Goal: Answer question/provide support: Share knowledge or assist other users

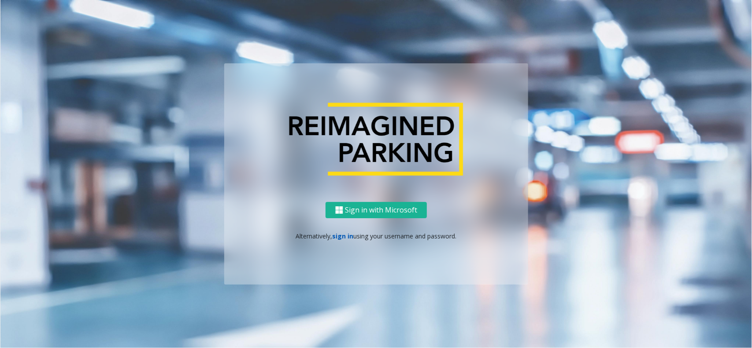
click at [335, 235] on link "sign in" at bounding box center [342, 236] width 21 height 8
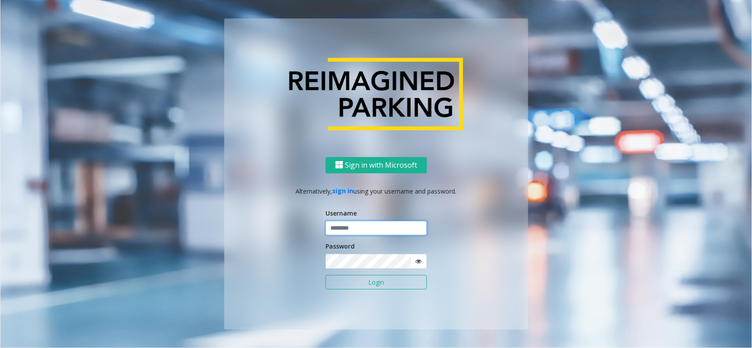
click at [362, 230] on input "text" at bounding box center [375, 228] width 101 height 15
type input "******"
click at [325, 263] on button "Login" at bounding box center [375, 282] width 101 height 15
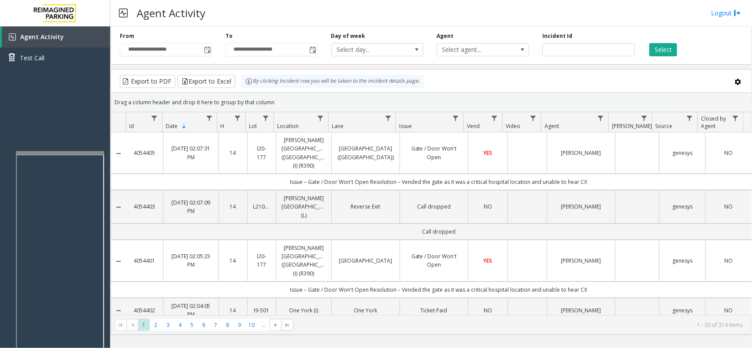
click at [59, 152] on div at bounding box center [60, 153] width 88 height 4
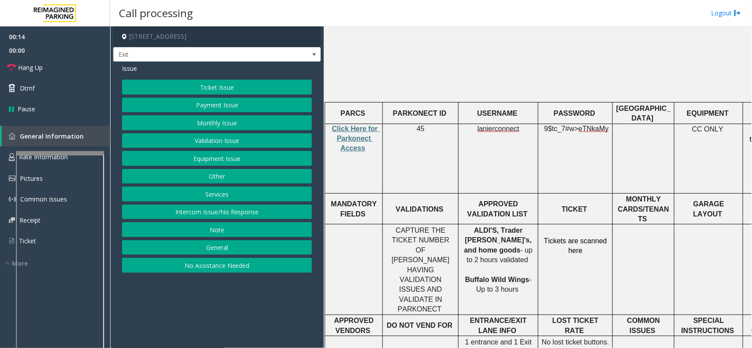
scroll to position [275, 0]
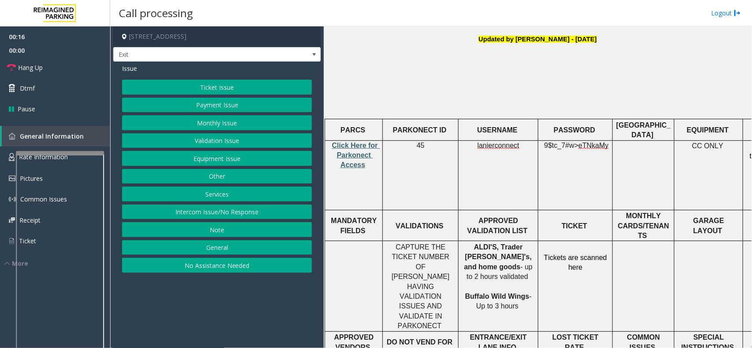
click at [347, 142] on span "Click Here for Parkonect Access" at bounding box center [356, 155] width 48 height 27
click at [236, 140] on button "Validation Issue" at bounding box center [217, 140] width 190 height 15
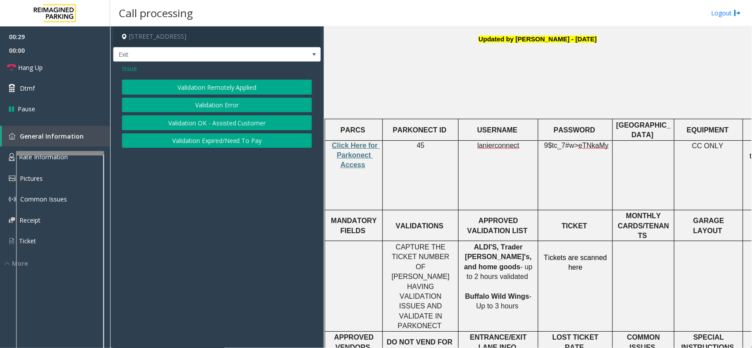
click at [241, 105] on button "Validation Error" at bounding box center [217, 105] width 190 height 15
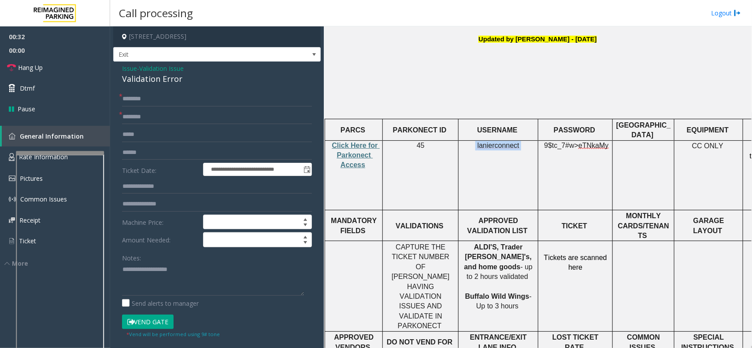
drag, startPoint x: 476, startPoint y: 122, endPoint x: 522, endPoint y: 124, distance: 45.9
click at [522, 141] on p "lanierconnect" at bounding box center [498, 146] width 73 height 10
click at [213, 97] on input "text" at bounding box center [217, 99] width 190 height 15
type input "*****"
click at [170, 115] on input "text" at bounding box center [217, 117] width 190 height 15
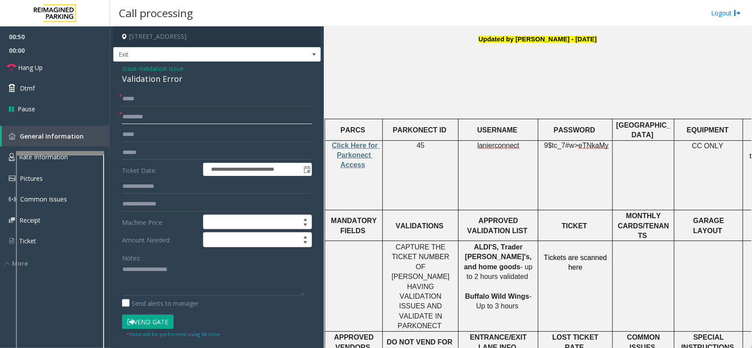
type input "*********"
click at [154, 150] on input "text" at bounding box center [217, 152] width 190 height 15
type input "**********"
drag, startPoint x: 545, startPoint y: 124, endPoint x: 605, endPoint y: 124, distance: 59.4
click at [601, 141] on p "9$tc_7#w> eTNkaMy" at bounding box center [575, 151] width 68 height 20
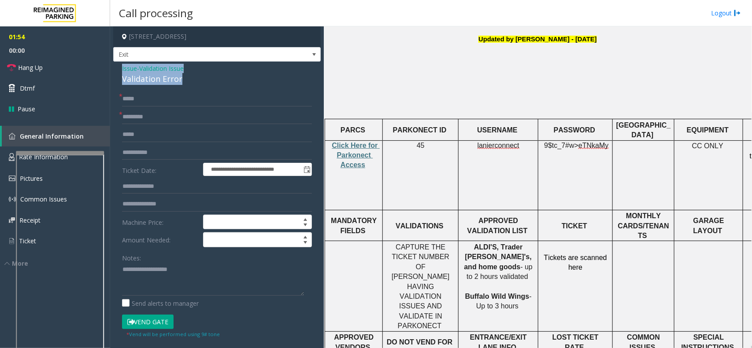
drag, startPoint x: 122, startPoint y: 66, endPoint x: 194, endPoint y: 80, distance: 73.4
click at [194, 80] on div "Issue - Validation Issue Validation Error" at bounding box center [217, 74] width 190 height 21
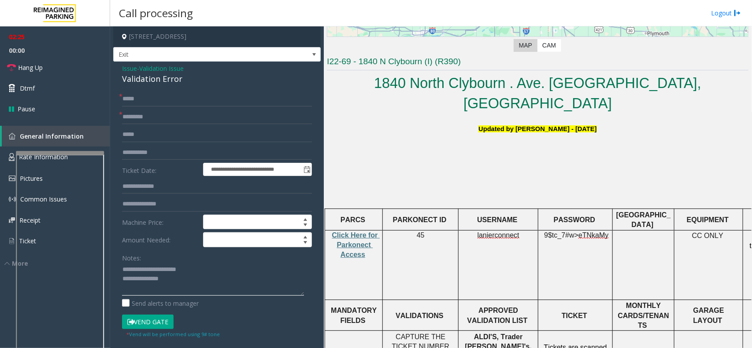
scroll to position [130, 0]
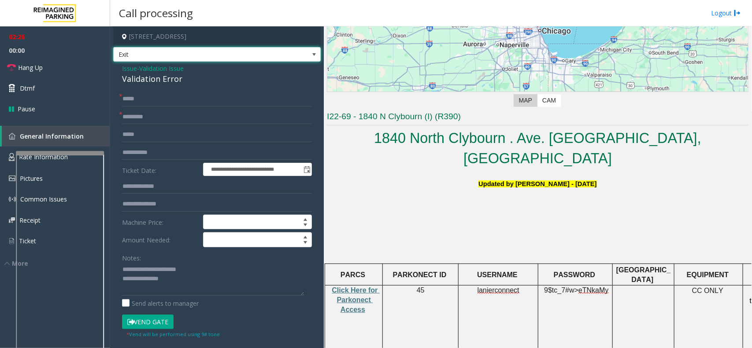
click at [310, 53] on span at bounding box center [313, 54] width 7 height 7
click at [232, 36] on h4 "[STREET_ADDRESS]" at bounding box center [216, 36] width 207 height 21
drag, startPoint x: 249, startPoint y: 36, endPoint x: 217, endPoint y: 35, distance: 31.7
click at [217, 35] on h4 "[STREET_ADDRESS]" at bounding box center [216, 36] width 207 height 21
copy h4 "[GEOGRAPHIC_DATA], [GEOGRAPHIC_DATA]"
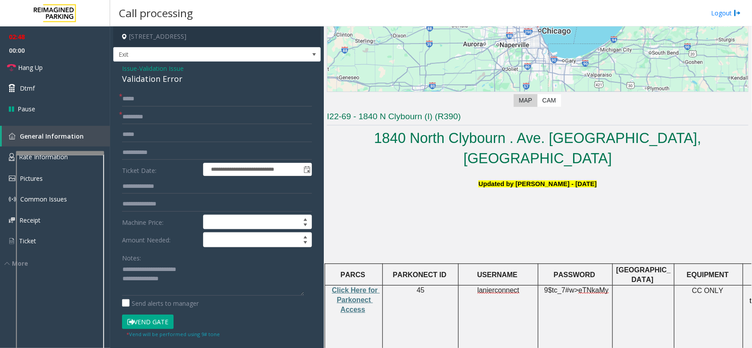
click at [149, 263] on button "Vend Gate" at bounding box center [148, 322] width 52 height 15
click at [174, 263] on textarea at bounding box center [213, 279] width 182 height 33
click at [59, 74] on link "Hang Up" at bounding box center [55, 67] width 110 height 21
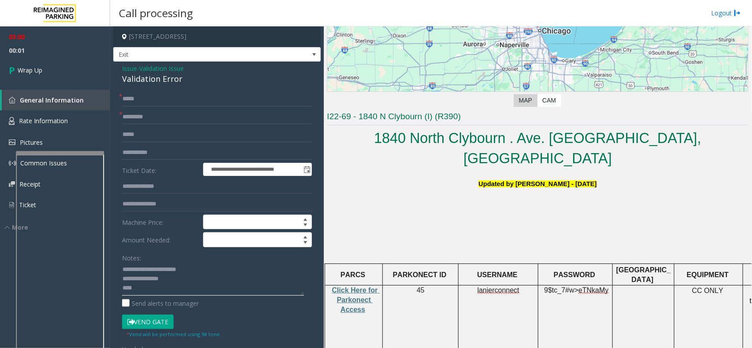
click at [165, 263] on textarea at bounding box center [213, 279] width 182 height 33
type textarea "**********"
click at [48, 75] on link "Wrap Up" at bounding box center [55, 70] width 110 height 26
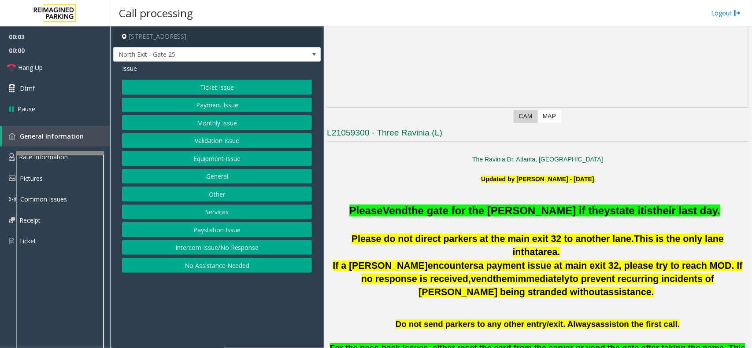
scroll to position [220, 0]
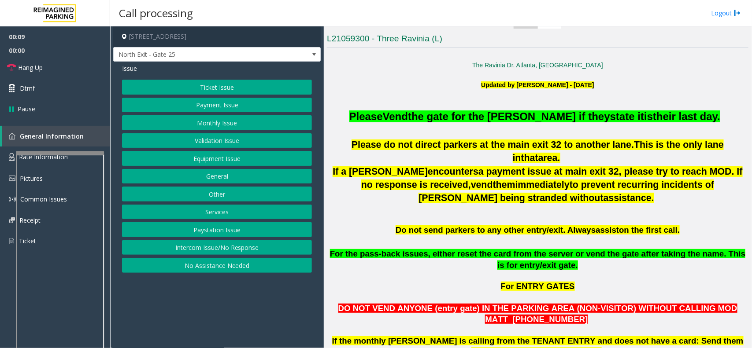
click at [214, 124] on button "Monthly Issue" at bounding box center [217, 122] width 190 height 15
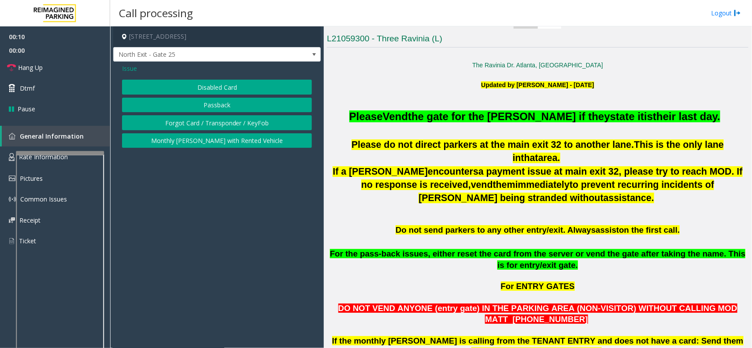
click at [212, 84] on button "Disabled Card" at bounding box center [217, 87] width 190 height 15
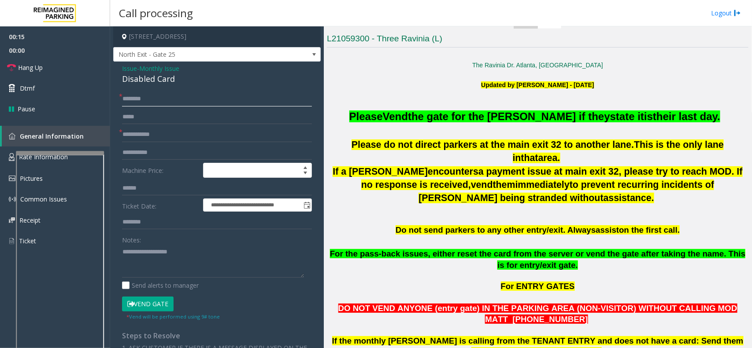
click at [148, 102] on input "text" at bounding box center [217, 99] width 190 height 15
drag, startPoint x: 122, startPoint y: 66, endPoint x: 177, endPoint y: 75, distance: 54.9
click at [177, 75] on div "Issue - Monthly Issue Disabled Card" at bounding box center [217, 74] width 190 height 21
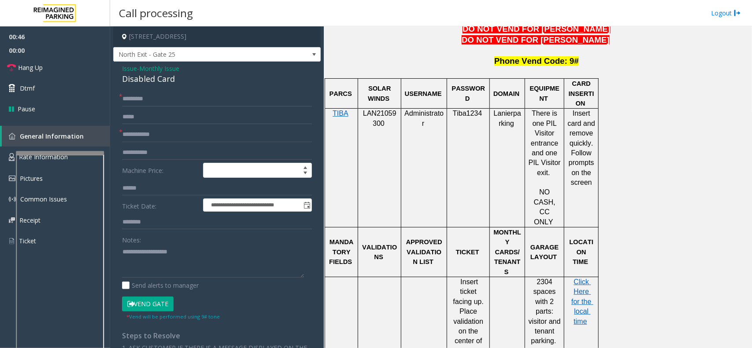
scroll to position [758, 0]
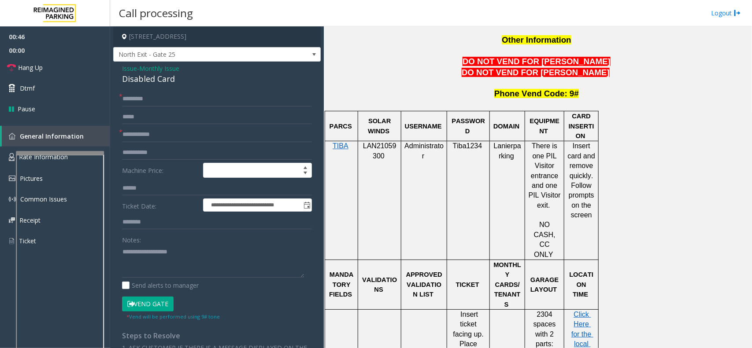
click at [391, 142] on span "LAN21059300" at bounding box center [379, 150] width 33 height 17
drag, startPoint x: 391, startPoint y: 115, endPoint x: 380, endPoint y: 119, distance: 11.3
click at [380, 142] on span "LAN21059300" at bounding box center [379, 150] width 33 height 17
copy span "LAN21059300"
click at [236, 98] on input "*********" at bounding box center [217, 99] width 190 height 15
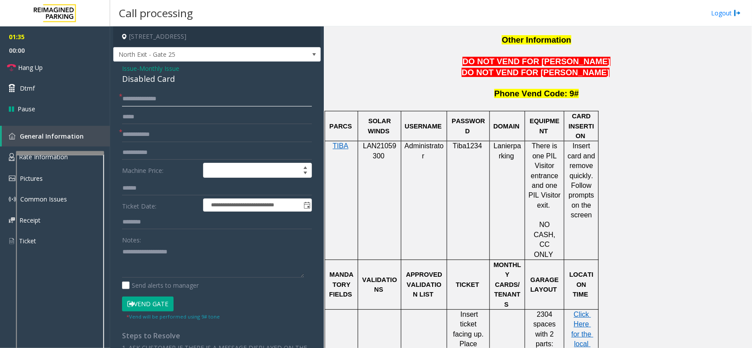
type input "**********"
click at [137, 263] on button "Vend Gate" at bounding box center [148, 304] width 52 height 15
click at [159, 263] on textarea at bounding box center [213, 261] width 182 height 33
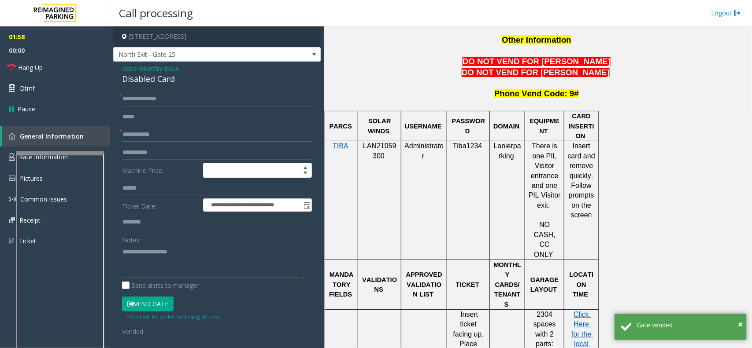
click at [144, 138] on input "text" at bounding box center [217, 134] width 190 height 15
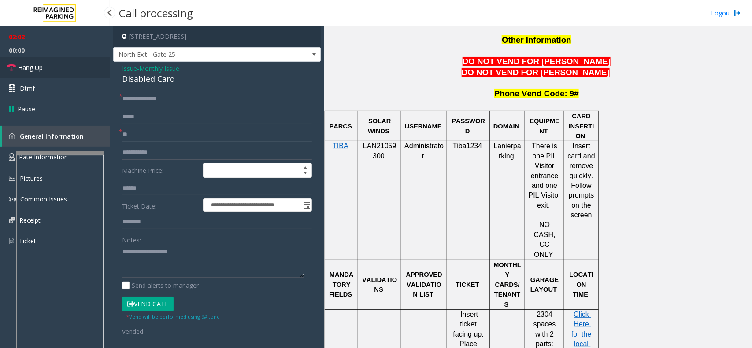
type input "**"
click at [82, 63] on link "Hang Up" at bounding box center [55, 67] width 110 height 21
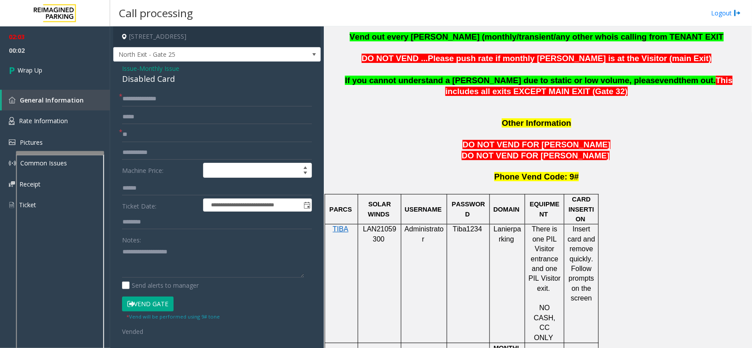
scroll to position [648, 0]
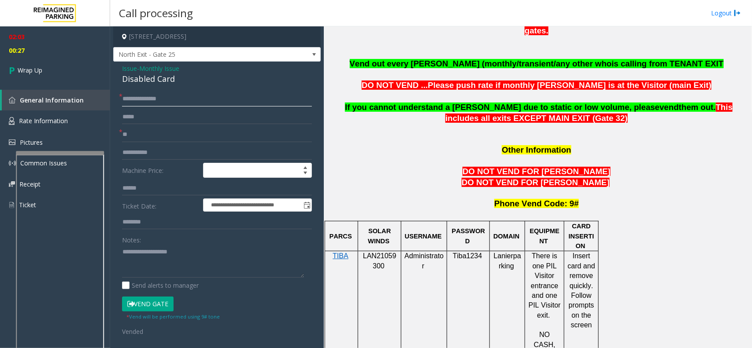
click at [133, 102] on input "**********" at bounding box center [217, 99] width 190 height 15
type input "**********"
click at [173, 71] on span "Monthly Issue" at bounding box center [159, 68] width 40 height 9
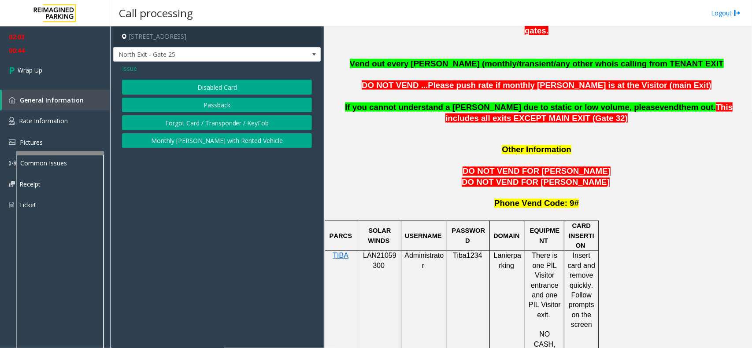
click at [203, 120] on button "Forgot Card / Transponder / KeyFob" at bounding box center [217, 122] width 190 height 15
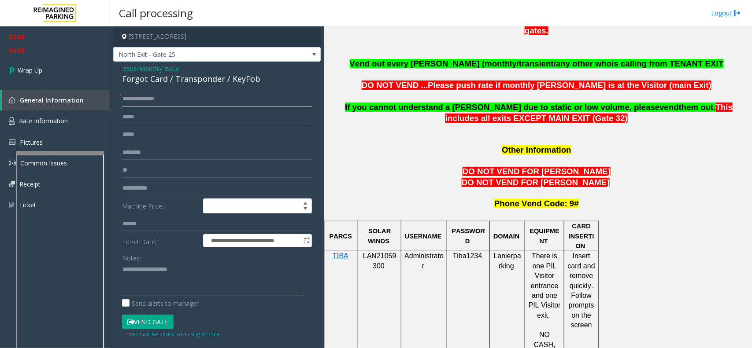
click at [135, 100] on input "**********" at bounding box center [217, 99] width 190 height 15
paste input "**"
click at [139, 97] on input "**********" at bounding box center [217, 99] width 190 height 15
click at [136, 97] on input "**********" at bounding box center [217, 99] width 190 height 15
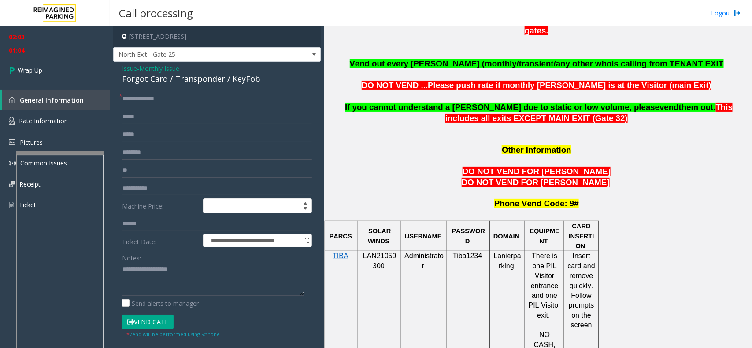
paste input "***"
click at [130, 104] on input "**********" at bounding box center [217, 99] width 190 height 15
type input "**********"
click at [183, 164] on input "**" at bounding box center [217, 170] width 190 height 15
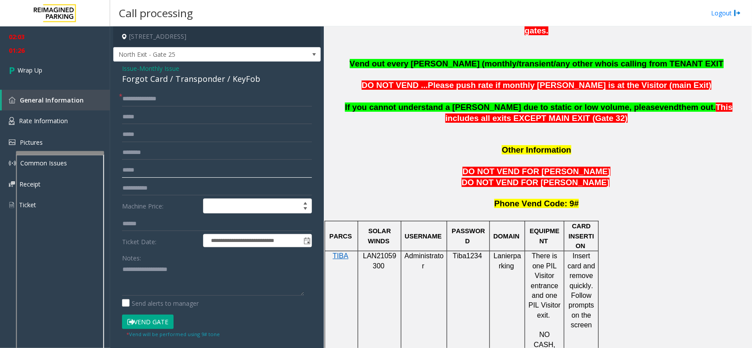
type input "*****"
click at [131, 85] on div "Forgot Card / Transponder / KeyFob" at bounding box center [217, 79] width 190 height 12
click at [130, 81] on div "Forgot Card / Transponder / KeyFob" at bounding box center [217, 79] width 190 height 12
drag, startPoint x: 130, startPoint y: 81, endPoint x: 162, endPoint y: 81, distance: 32.2
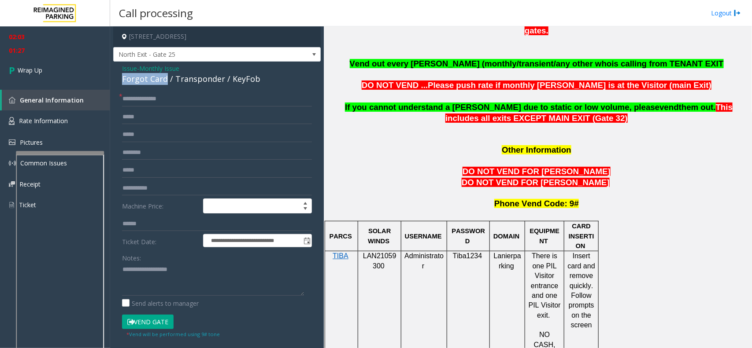
click at [162, 81] on div "Forgot Card / Transponder / KeyFob" at bounding box center [217, 79] width 190 height 12
paste textarea "**********"
click at [197, 263] on textarea at bounding box center [213, 279] width 182 height 33
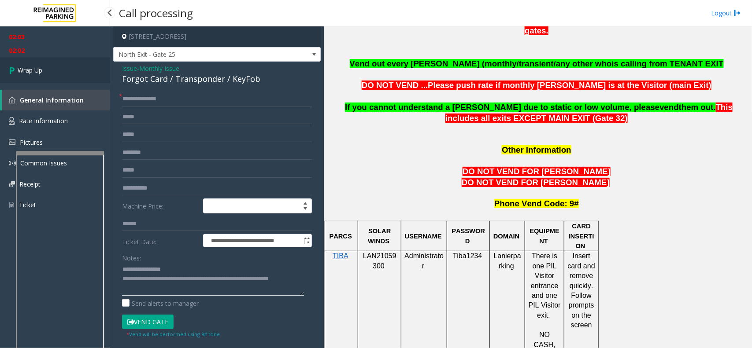
type textarea "**********"
click at [68, 75] on link "Wrap Up" at bounding box center [55, 70] width 110 height 26
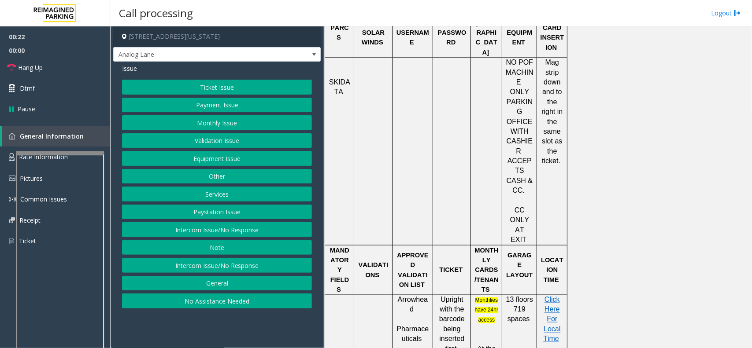
scroll to position [495, 0]
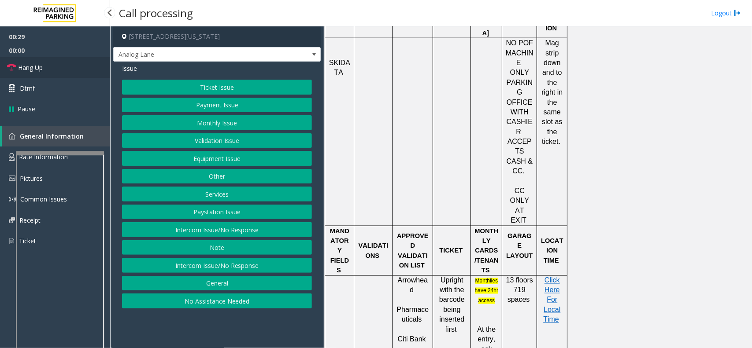
click at [56, 71] on link "Hang Up" at bounding box center [55, 67] width 110 height 21
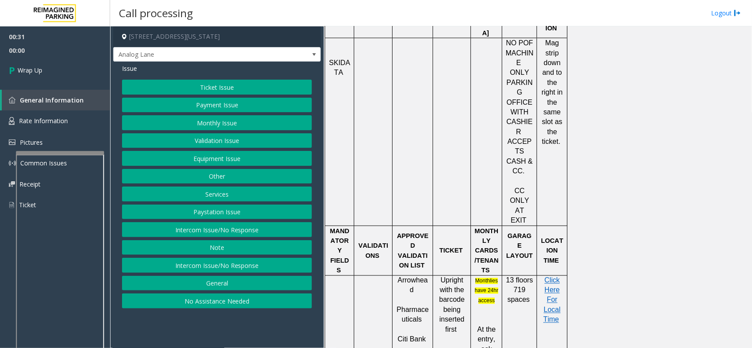
click at [181, 263] on button "No Assistance Needed" at bounding box center [217, 301] width 190 height 15
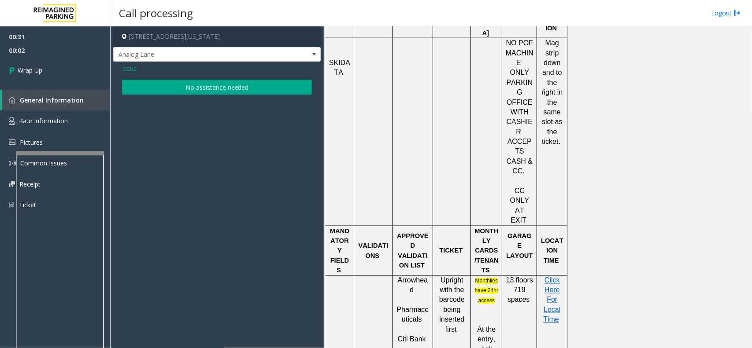
click at [122, 67] on span "Issue" at bounding box center [129, 68] width 15 height 9
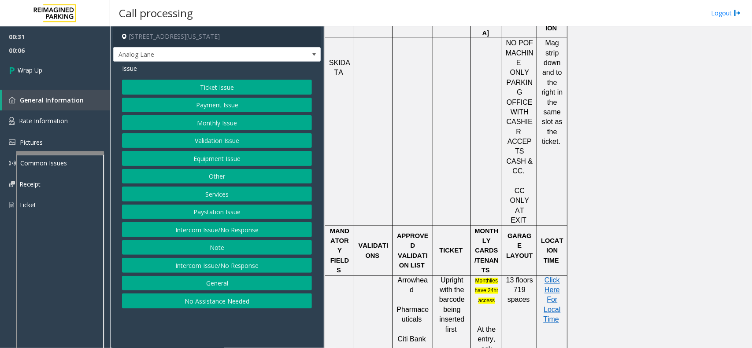
click at [221, 161] on button "Equipment Issue" at bounding box center [217, 158] width 190 height 15
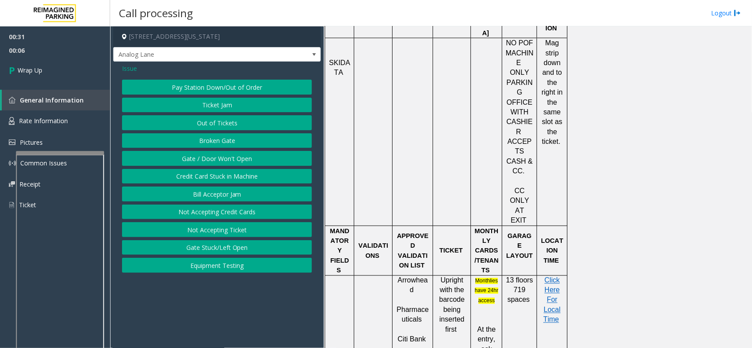
click at [221, 161] on button "Gate / Door Won't Open" at bounding box center [217, 158] width 190 height 15
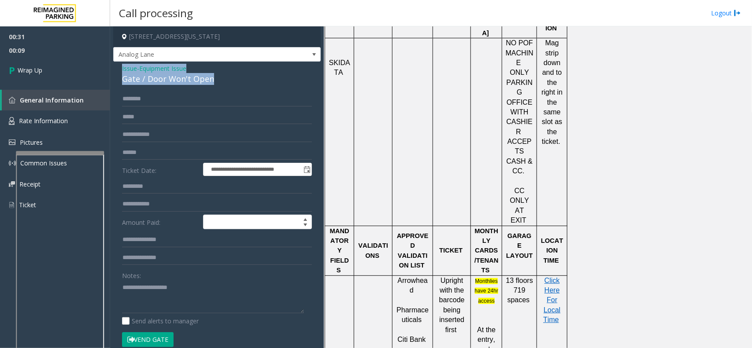
drag, startPoint x: 122, startPoint y: 66, endPoint x: 221, endPoint y: 84, distance: 99.8
click at [221, 84] on div "Issue - Equipment Issue Gate / Door Won't Open" at bounding box center [217, 74] width 190 height 21
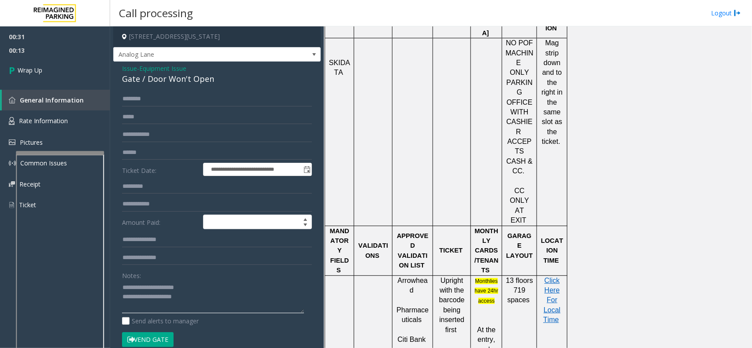
click at [199, 263] on textarea at bounding box center [213, 297] width 182 height 33
type textarea "**********"
click at [46, 71] on link "Wrap Up" at bounding box center [55, 70] width 110 height 26
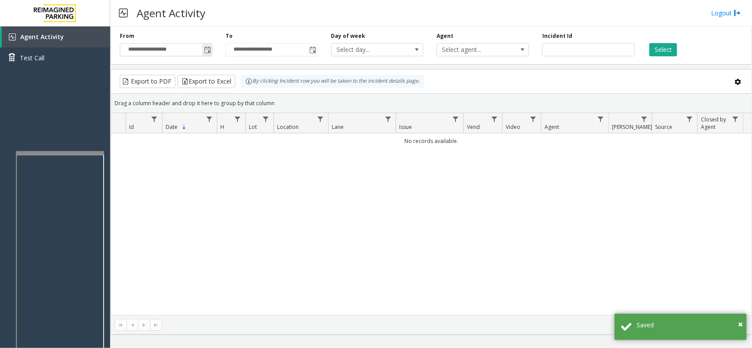
click at [206, 53] on span "Toggle popup" at bounding box center [207, 50] width 7 height 7
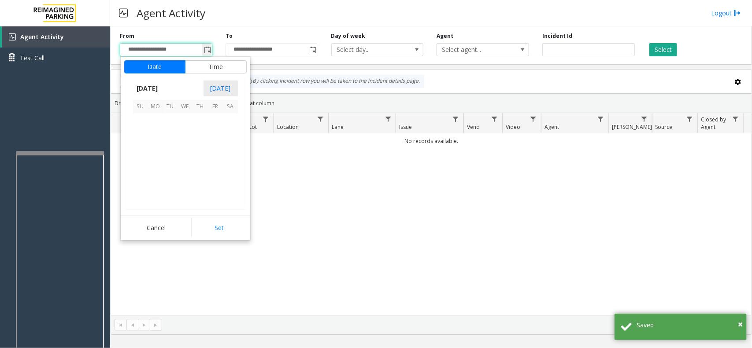
scroll to position [157871, 0]
click at [185, 158] on span "13" at bounding box center [185, 151] width 15 height 15
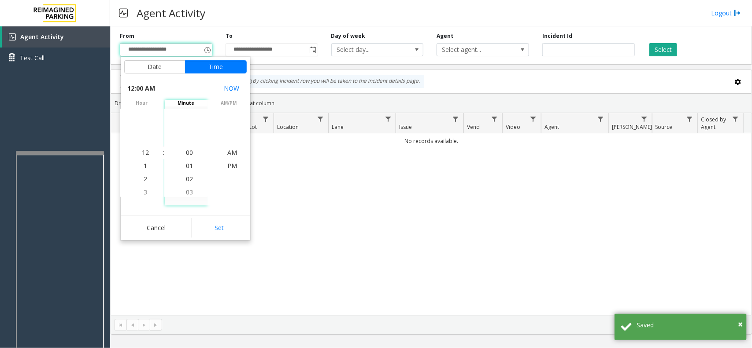
drag, startPoint x: 201, startPoint y: 227, endPoint x: 197, endPoint y: 207, distance: 19.9
click at [202, 227] on button "Set" at bounding box center [218, 227] width 55 height 19
type input "**********"
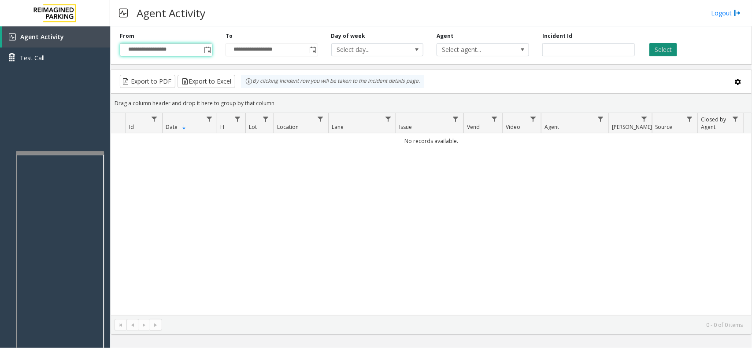
click at [601, 51] on button "Select" at bounding box center [663, 49] width 28 height 13
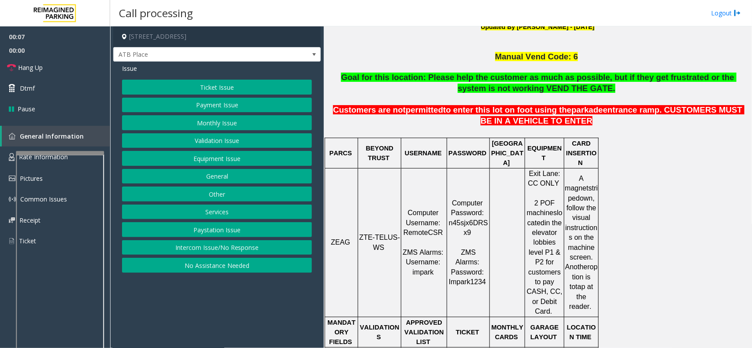
scroll to position [275, 0]
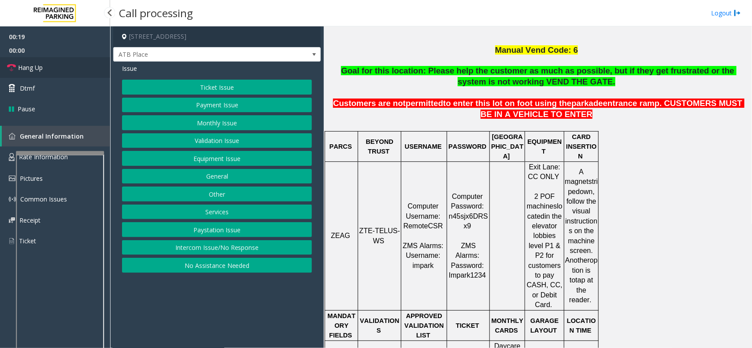
click at [43, 66] on span "Hang Up" at bounding box center [30, 67] width 25 height 9
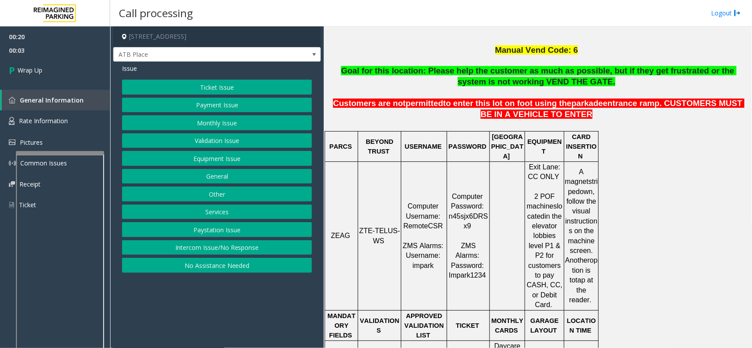
click at [238, 254] on button "Intercom Issue/No Response" at bounding box center [217, 247] width 190 height 15
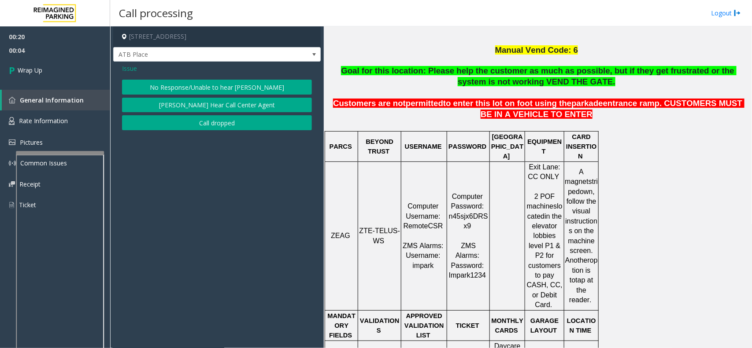
click at [230, 82] on button "No Response/Unable to hear [PERSON_NAME]" at bounding box center [217, 87] width 190 height 15
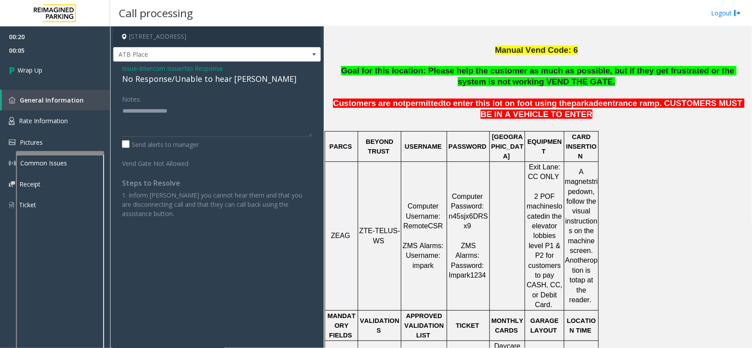
click at [210, 78] on div "No Response/Unable to hear [PERSON_NAME]" at bounding box center [217, 79] width 190 height 12
type textarea "**********"
click at [57, 68] on link "Wrap Up" at bounding box center [55, 70] width 110 height 26
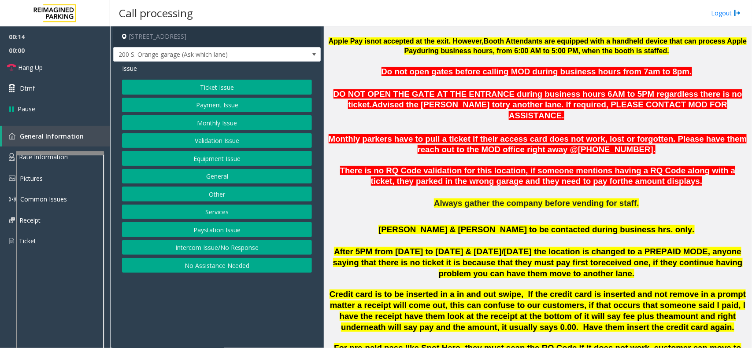
scroll to position [330, 0]
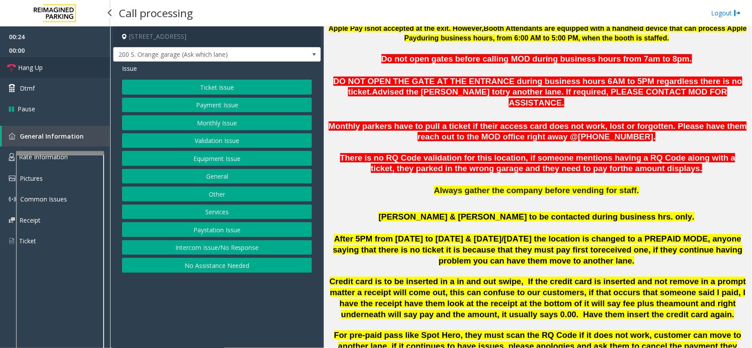
click at [15, 69] on icon at bounding box center [11, 67] width 9 height 9
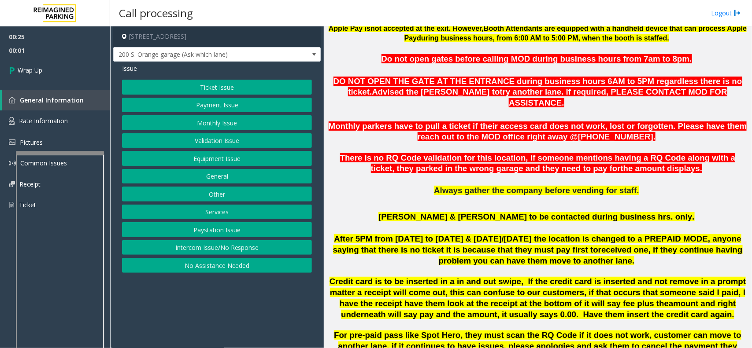
click at [254, 250] on button "Intercom Issue/No Response" at bounding box center [217, 247] width 190 height 15
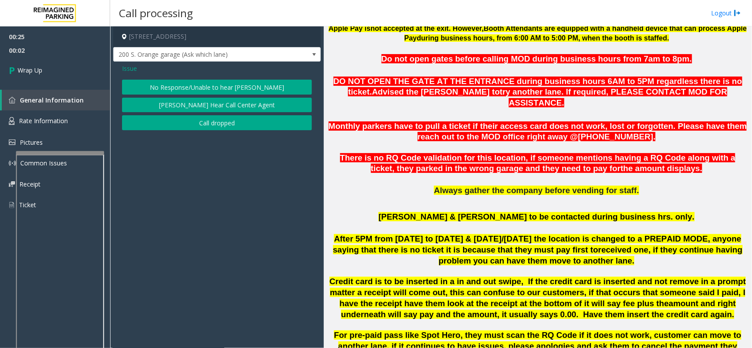
click at [244, 81] on button "No Response/Unable to hear [PERSON_NAME]" at bounding box center [217, 87] width 190 height 15
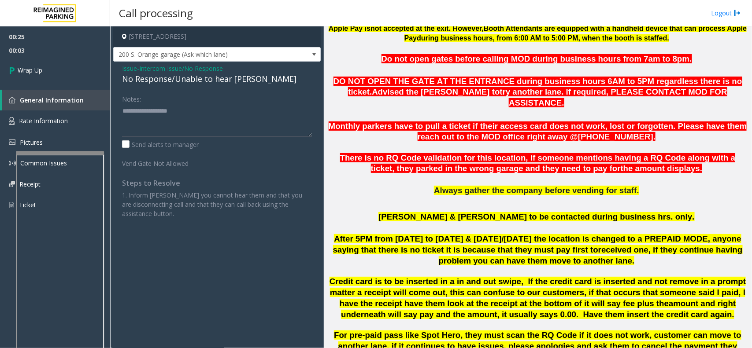
click at [181, 82] on div "No Response/Unable to hear [PERSON_NAME]" at bounding box center [217, 79] width 190 height 12
type textarea "**********"
click at [65, 78] on link "Wrap Up" at bounding box center [55, 70] width 110 height 26
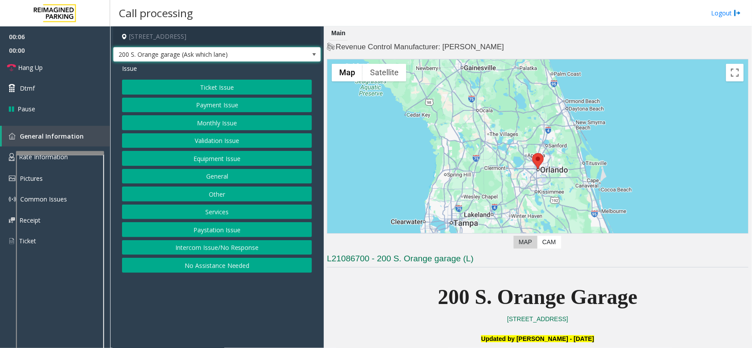
click at [313, 52] on span at bounding box center [313, 54] width 7 height 7
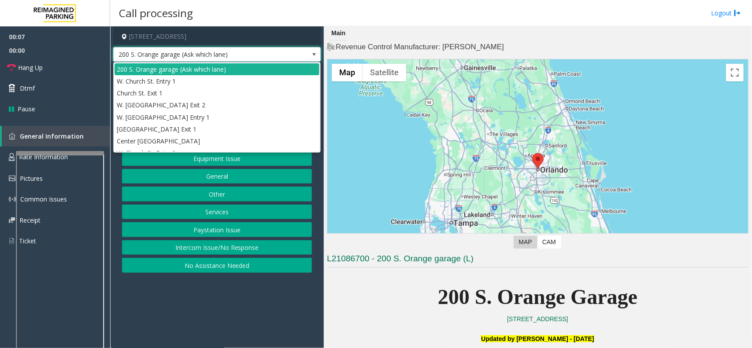
click at [313, 52] on span at bounding box center [313, 54] width 7 height 7
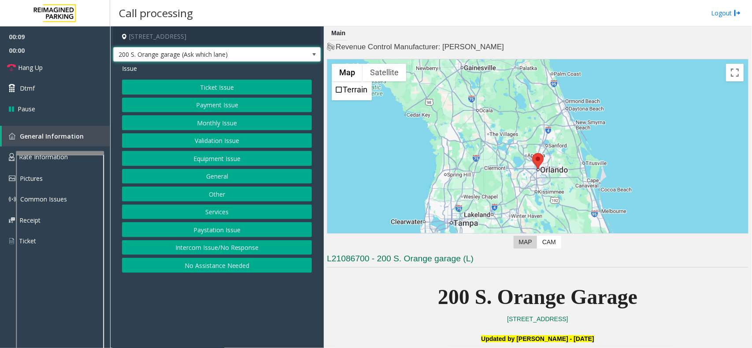
scroll to position [110, 0]
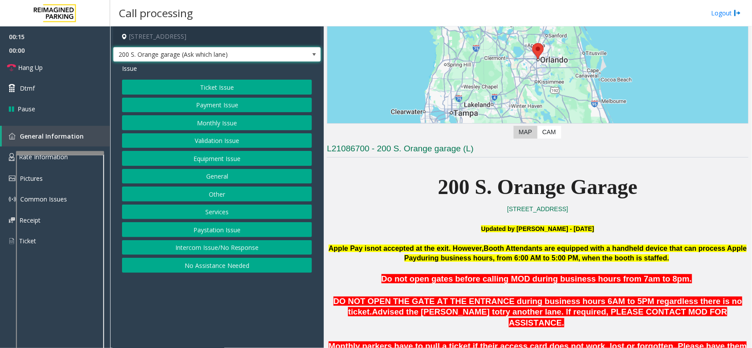
click at [263, 252] on button "Intercom Issue/No Response" at bounding box center [217, 247] width 190 height 15
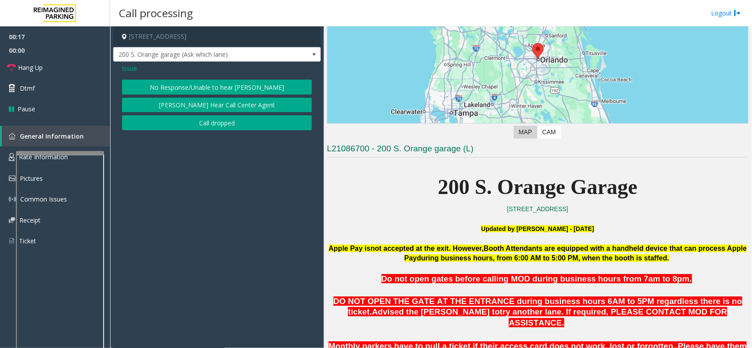
click at [232, 91] on button "No Response/Unable to hear [PERSON_NAME]" at bounding box center [217, 87] width 190 height 15
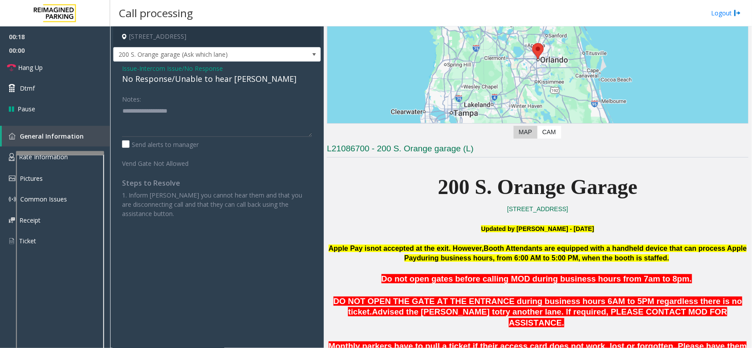
click at [209, 80] on div "No Response/Unable to hear [PERSON_NAME]" at bounding box center [217, 79] width 190 height 12
click at [202, 79] on div "No Response/Unable to hear [PERSON_NAME]" at bounding box center [217, 79] width 190 height 12
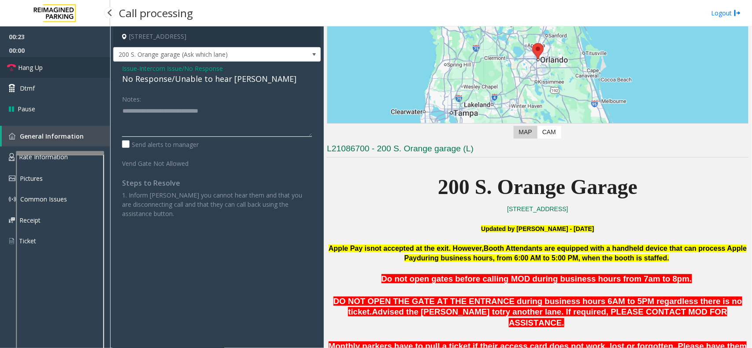
type textarea "**********"
click at [70, 68] on link "Hang Up" at bounding box center [55, 67] width 110 height 21
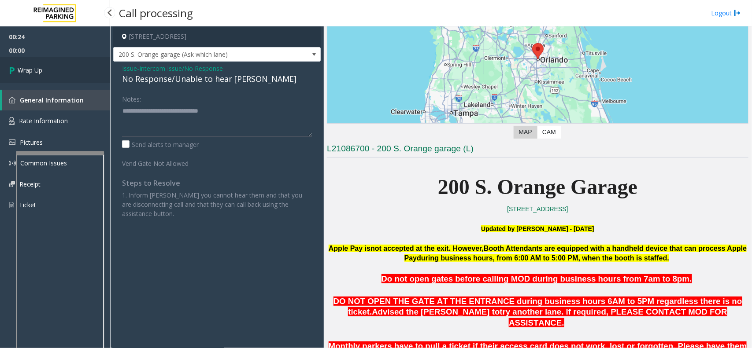
click at [66, 71] on link "Wrap Up" at bounding box center [55, 70] width 110 height 26
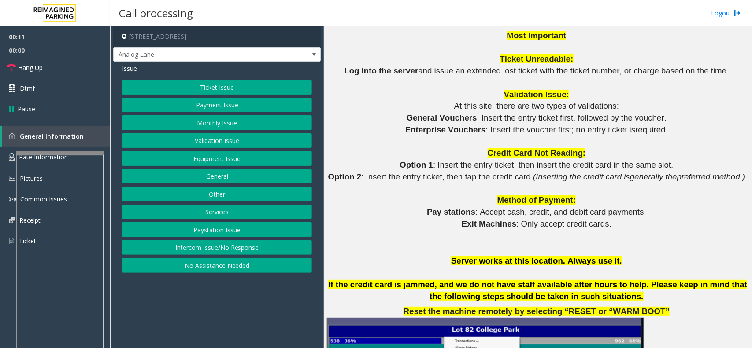
scroll to position [771, 0]
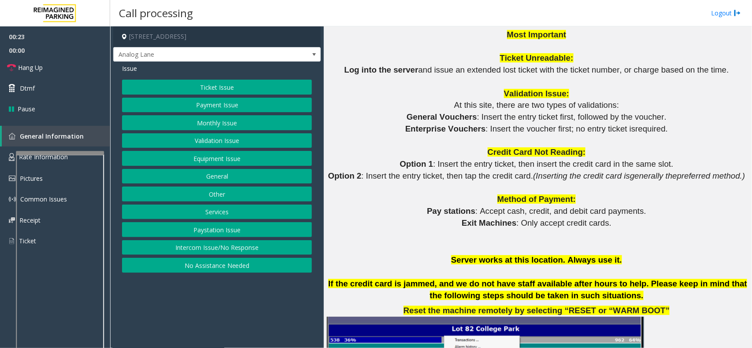
click at [236, 89] on button "Ticket Issue" at bounding box center [217, 87] width 190 height 15
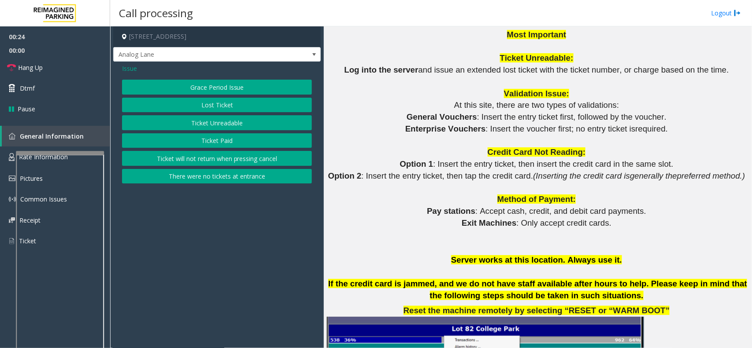
click at [219, 125] on button "Ticket Unreadable" at bounding box center [217, 122] width 190 height 15
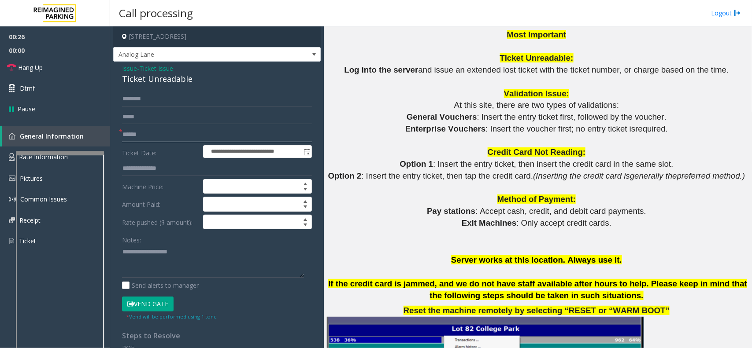
click at [164, 134] on input "text" at bounding box center [217, 134] width 190 height 15
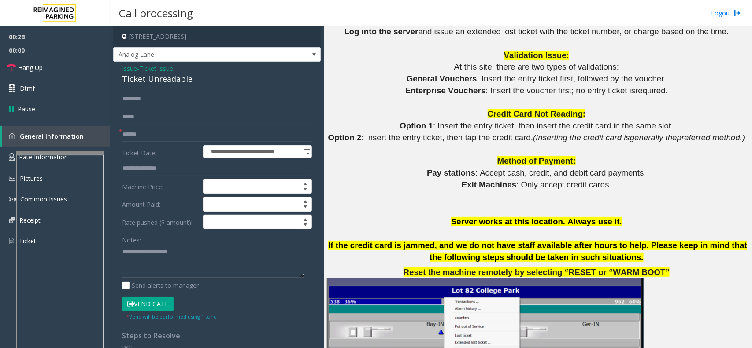
scroll to position [826, 0]
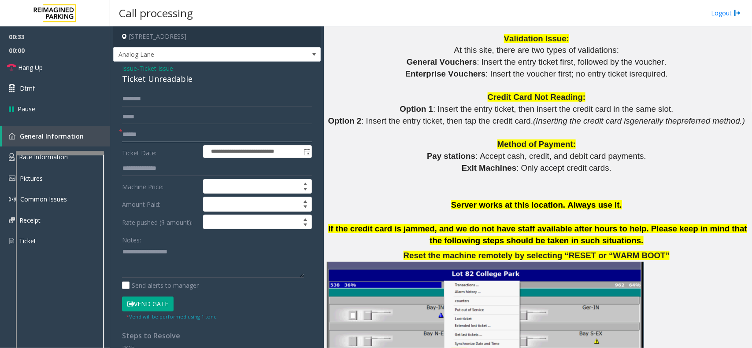
click at [201, 132] on input "text" at bounding box center [217, 134] width 190 height 15
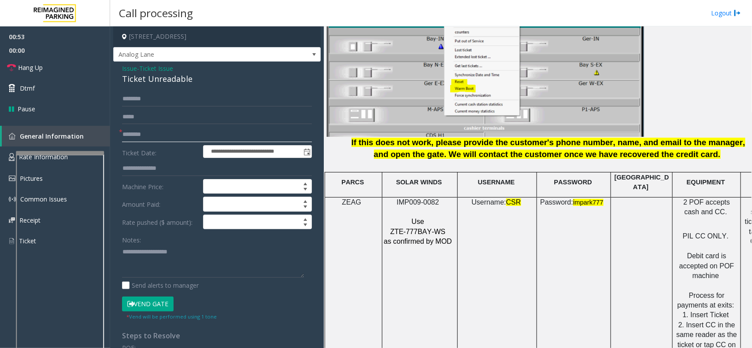
scroll to position [1156, 0]
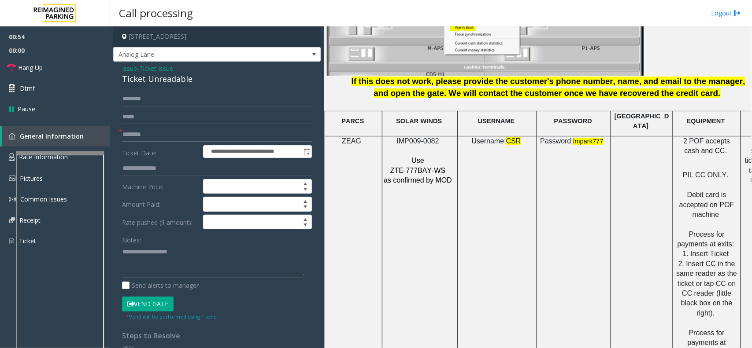
type input "********"
click at [424, 137] on span "IMP009-0082" at bounding box center [418, 140] width 42 height 7
click at [150, 263] on button "Vend Gate" at bounding box center [148, 304] width 52 height 15
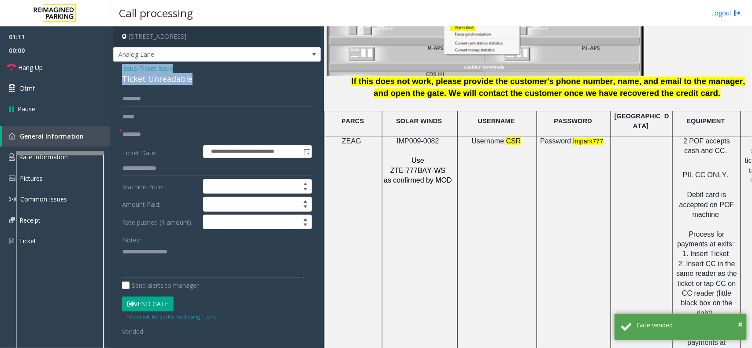
drag, startPoint x: 122, startPoint y: 67, endPoint x: 197, endPoint y: 81, distance: 76.5
click at [197, 81] on div "Issue - Ticket Issue Ticket Unreadable" at bounding box center [217, 74] width 190 height 21
click at [179, 263] on textarea at bounding box center [213, 261] width 182 height 33
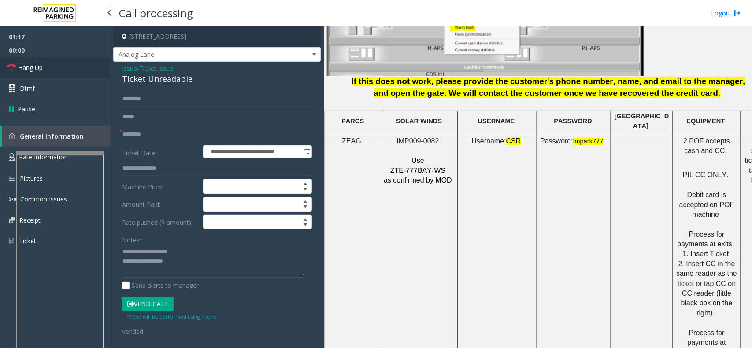
click at [29, 71] on span "Hang Up" at bounding box center [30, 67] width 25 height 9
click at [174, 260] on textarea at bounding box center [213, 261] width 182 height 33
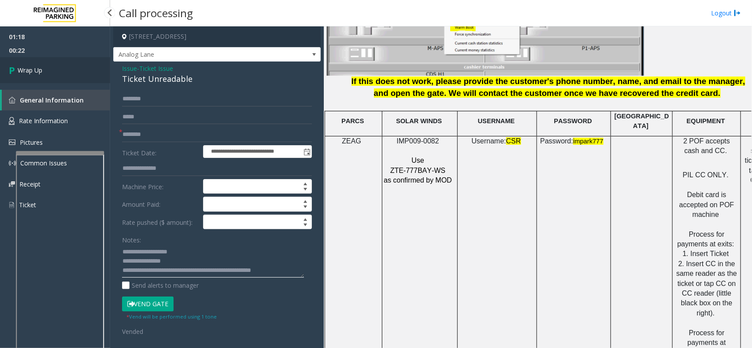
type textarea "**********"
click at [58, 67] on link "Wrap Up" at bounding box center [55, 70] width 110 height 26
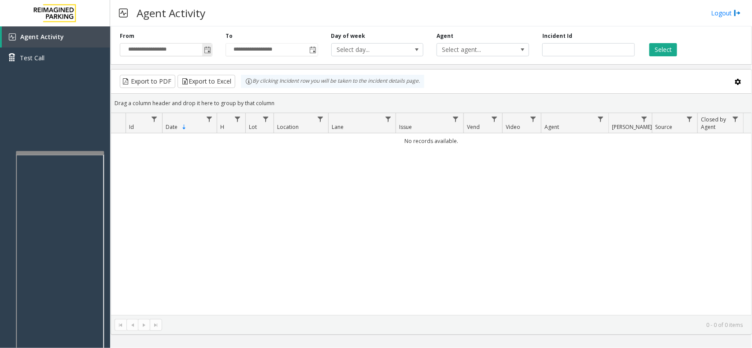
click at [208, 53] on span "Toggle popup" at bounding box center [207, 50] width 7 height 7
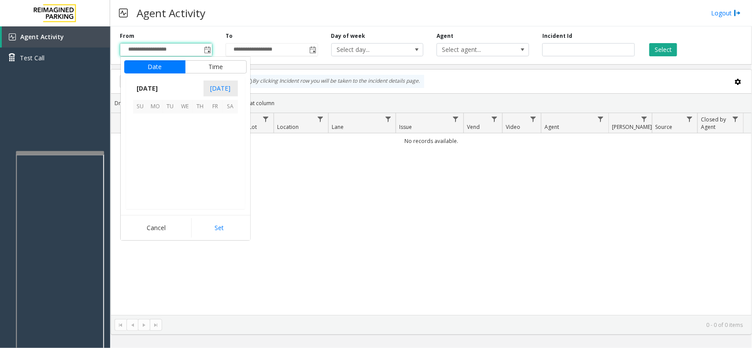
scroll to position [157871, 0]
click at [187, 148] on span "13" at bounding box center [185, 151] width 15 height 15
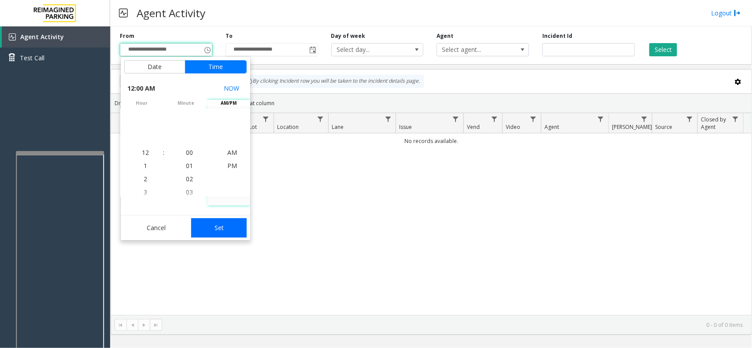
click at [214, 227] on button "Set" at bounding box center [218, 227] width 55 height 19
type input "**********"
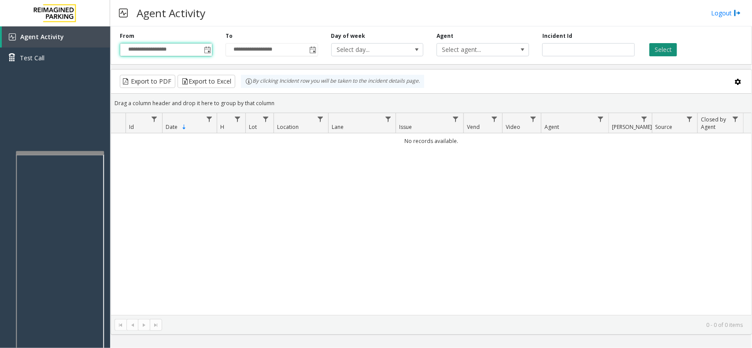
click at [601, 53] on button "Select" at bounding box center [663, 49] width 28 height 13
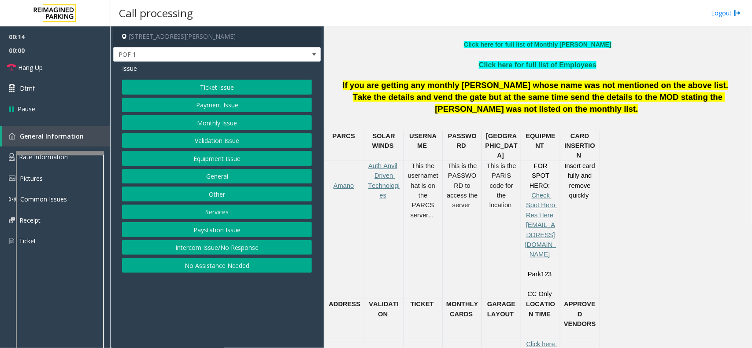
scroll to position [385, 0]
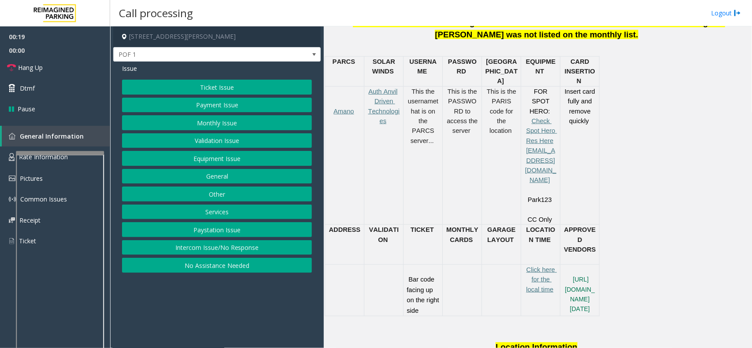
click at [234, 88] on button "Ticket Issue" at bounding box center [217, 87] width 190 height 15
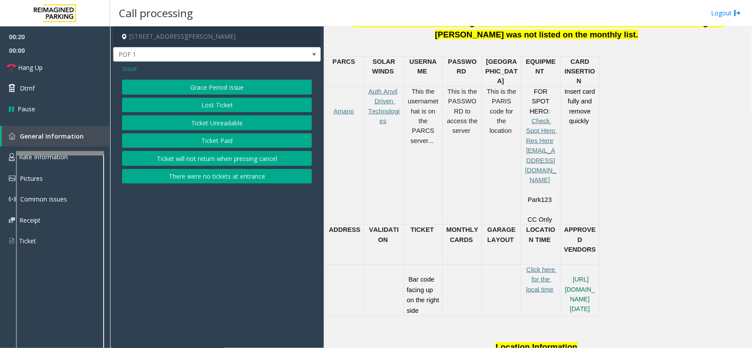
click at [235, 123] on button "Ticket Unreadable" at bounding box center [217, 122] width 190 height 15
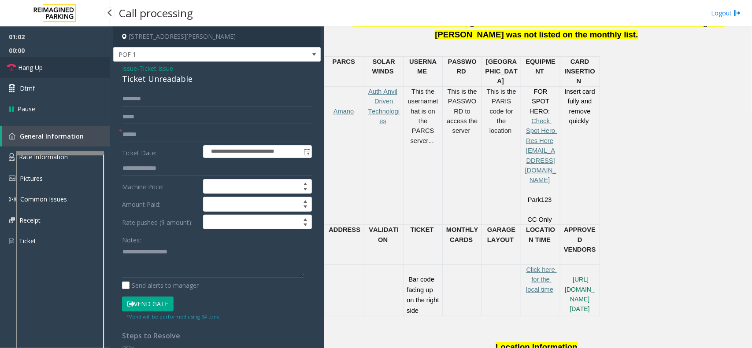
click at [36, 66] on span "Hang Up" at bounding box center [30, 67] width 25 height 9
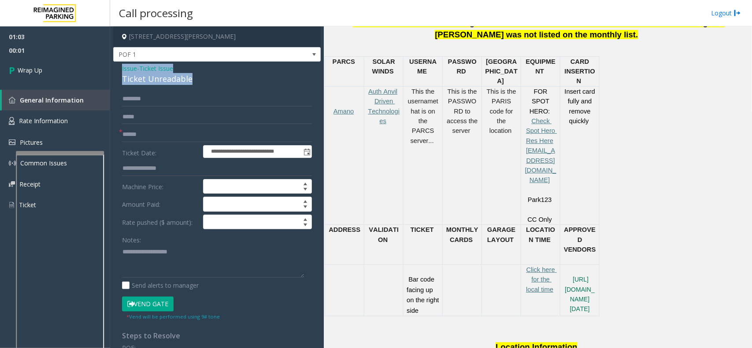
drag, startPoint x: 120, startPoint y: 68, endPoint x: 188, endPoint y: 80, distance: 68.3
click at [188, 80] on div "**********" at bounding box center [216, 281] width 207 height 438
click at [182, 263] on textarea at bounding box center [213, 261] width 182 height 33
type textarea "**********"
click at [152, 134] on input "text" at bounding box center [217, 134] width 190 height 15
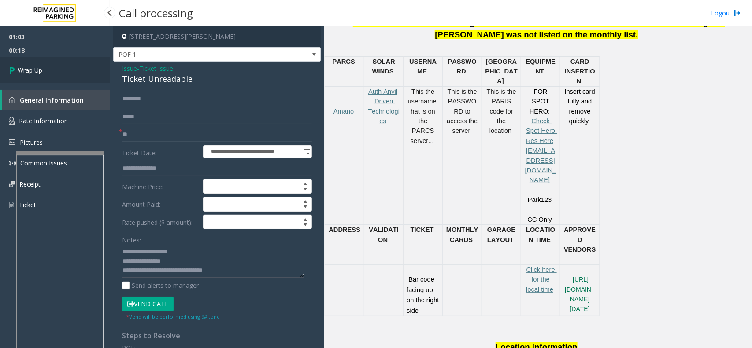
type input "**"
click at [52, 80] on link "Wrap Up" at bounding box center [55, 70] width 110 height 26
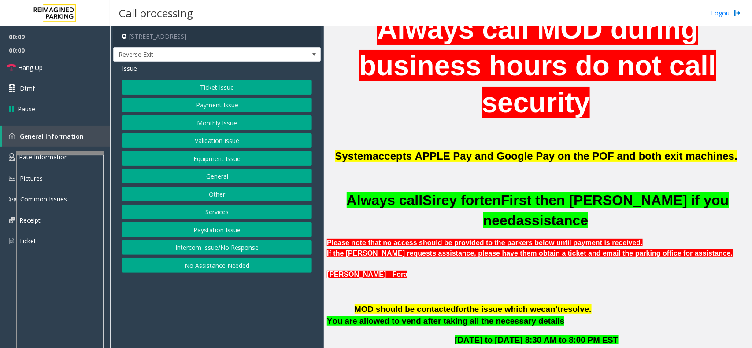
scroll to position [330, 0]
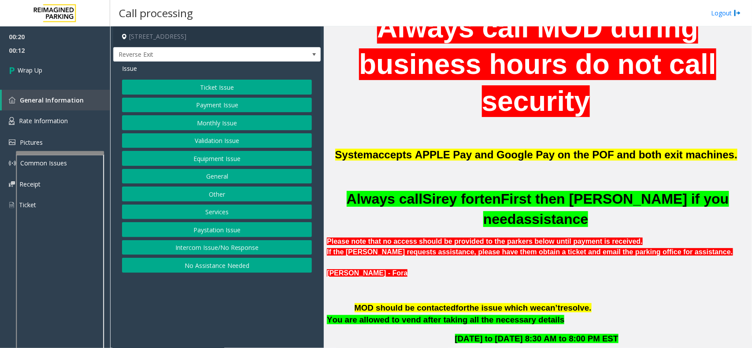
click at [232, 253] on button "Intercom Issue/No Response" at bounding box center [217, 247] width 190 height 15
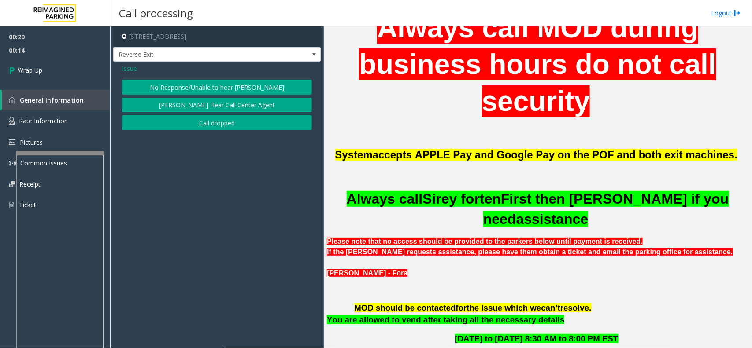
click at [245, 128] on button "Call dropped" at bounding box center [217, 122] width 190 height 15
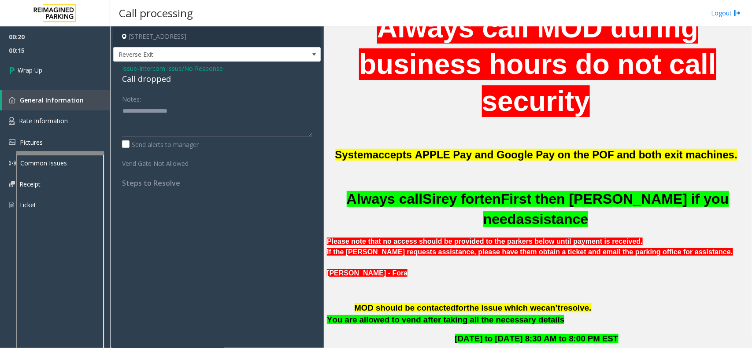
click at [152, 79] on div "Call dropped" at bounding box center [217, 79] width 190 height 12
click at [153, 80] on div "Call dropped" at bounding box center [217, 79] width 190 height 12
click at [134, 80] on div "Call dropped" at bounding box center [217, 79] width 190 height 12
drag, startPoint x: 120, startPoint y: 67, endPoint x: 170, endPoint y: 78, distance: 51.8
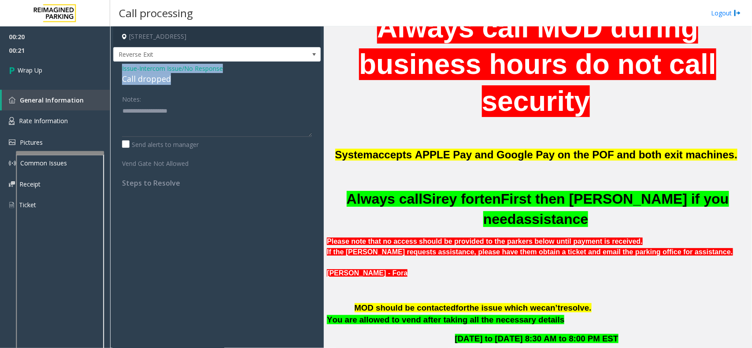
click at [170, 78] on div "Issue - Intercom Issue/No Response Call dropped Notes: Send alerts to manager V…" at bounding box center [216, 129] width 207 height 135
click at [163, 81] on div "Call dropped" at bounding box center [217, 79] width 190 height 12
click at [155, 81] on div "Call dropped" at bounding box center [217, 79] width 190 height 12
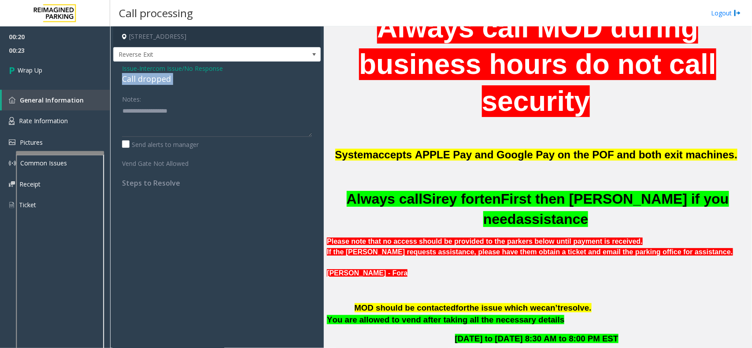
click at [155, 81] on div "Call dropped" at bounding box center [217, 79] width 190 height 12
drag, startPoint x: 155, startPoint y: 81, endPoint x: 171, endPoint y: 120, distance: 42.4
click at [171, 120] on div "Issue - Intercom Issue/No Response Call dropped Notes: Send alerts to manager V…" at bounding box center [216, 129] width 207 height 135
click at [177, 116] on textarea at bounding box center [217, 120] width 190 height 33
click at [159, 75] on div "Call dropped" at bounding box center [217, 79] width 190 height 12
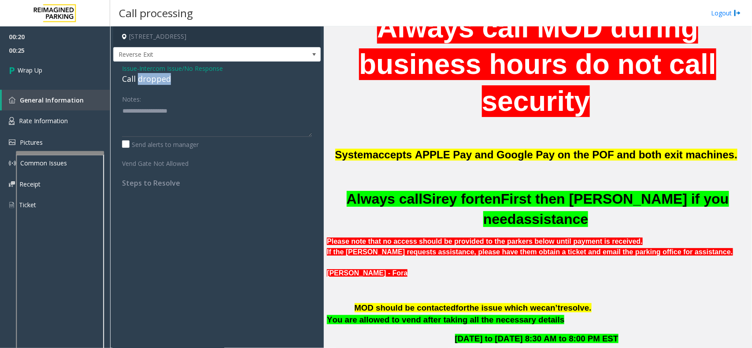
click at [159, 75] on div "Call dropped" at bounding box center [217, 79] width 190 height 12
type textarea "**********"
click at [82, 80] on link "Wrap Up" at bounding box center [55, 70] width 110 height 26
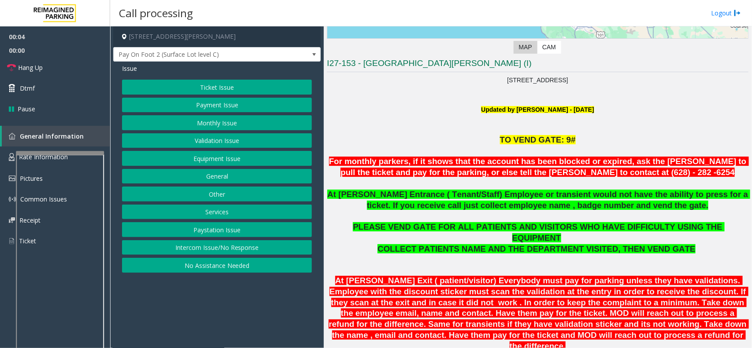
scroll to position [220, 0]
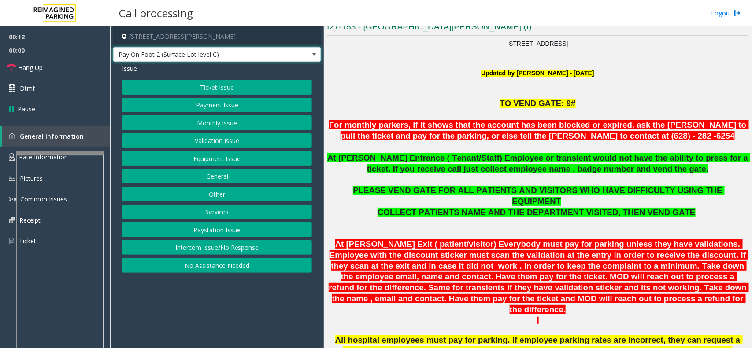
click at [312, 54] on span at bounding box center [313, 54] width 7 height 7
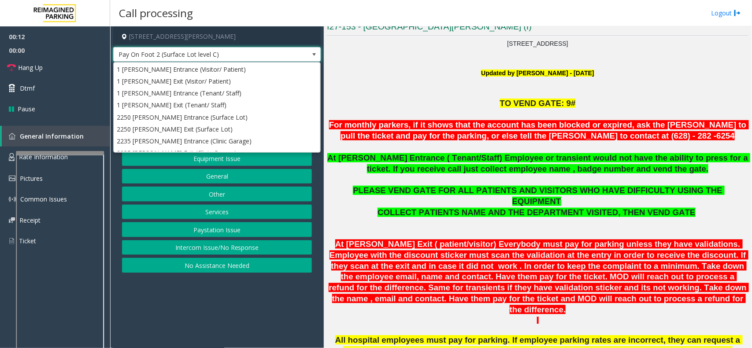
scroll to position [34, 0]
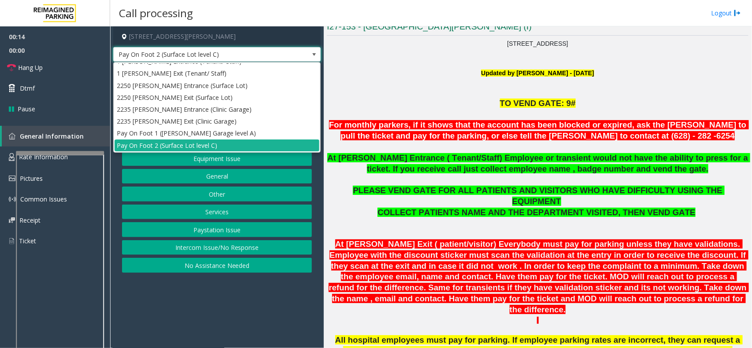
click at [312, 54] on span at bounding box center [313, 54] width 7 height 7
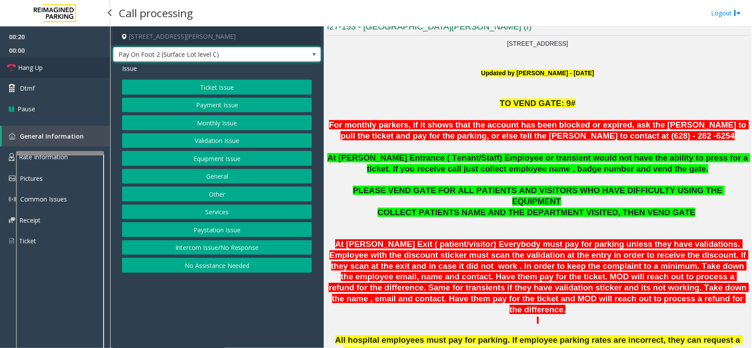
click at [37, 64] on span "Hang Up" at bounding box center [30, 67] width 25 height 9
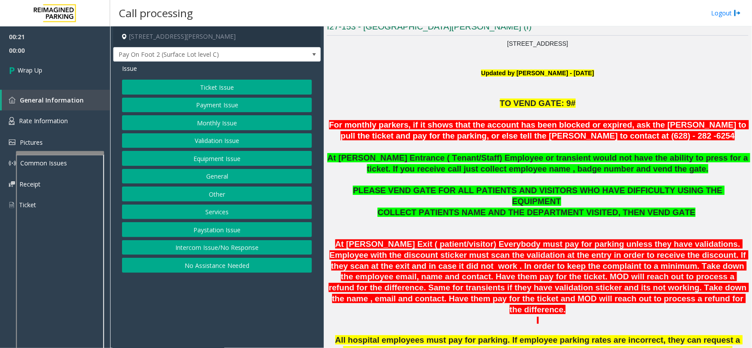
click at [245, 249] on button "Intercom Issue/No Response" at bounding box center [217, 247] width 190 height 15
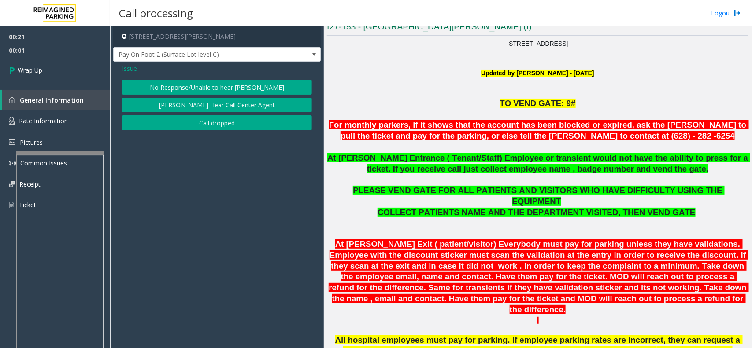
click at [223, 89] on button "No Response/Unable to hear [PERSON_NAME]" at bounding box center [217, 87] width 190 height 15
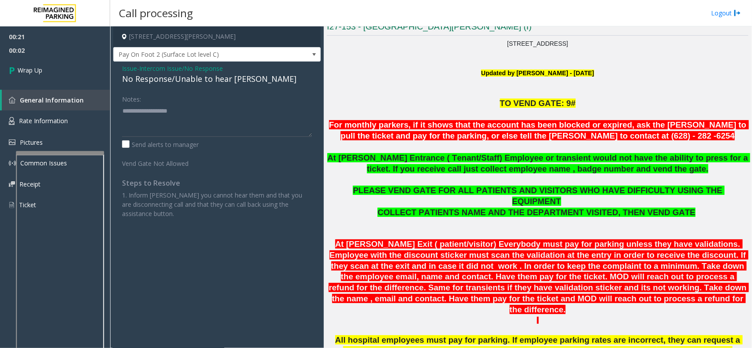
click at [214, 76] on div "No Response/Unable to hear [PERSON_NAME]" at bounding box center [217, 79] width 190 height 12
type textarea "**********"
click at [71, 76] on link "Wrap Up" at bounding box center [55, 70] width 110 height 26
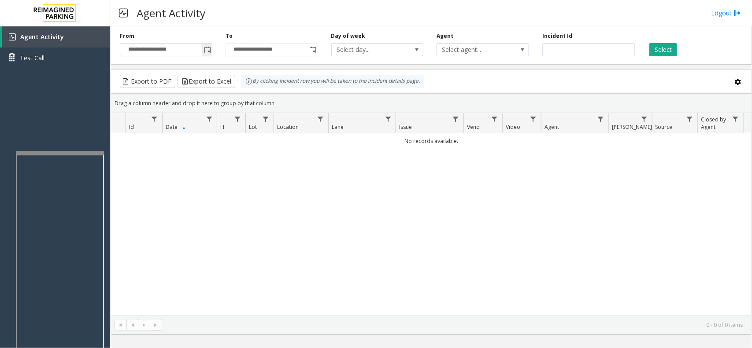
click at [208, 51] on span "Toggle popup" at bounding box center [207, 50] width 7 height 7
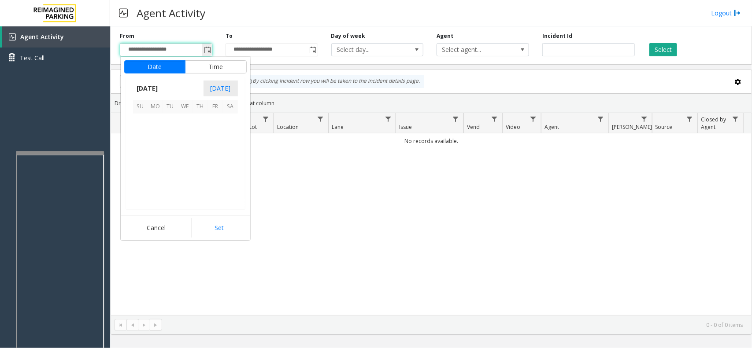
scroll to position [157871, 0]
click at [183, 153] on span "13" at bounding box center [185, 151] width 15 height 15
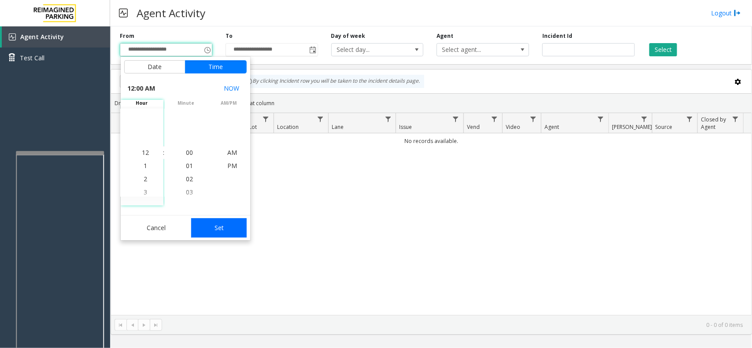
click at [219, 229] on button "Set" at bounding box center [218, 227] width 55 height 19
type input "**********"
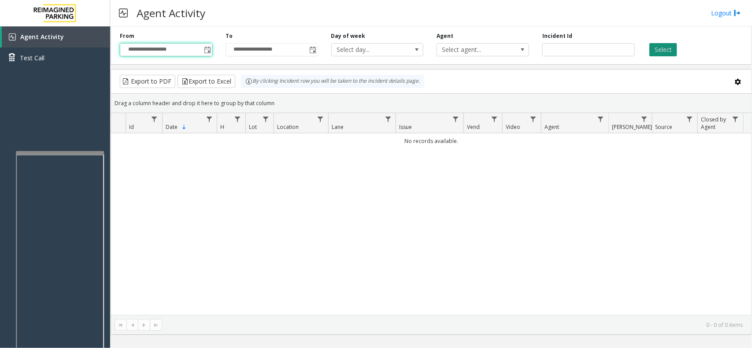
click at [601, 51] on button "Select" at bounding box center [663, 49] width 28 height 13
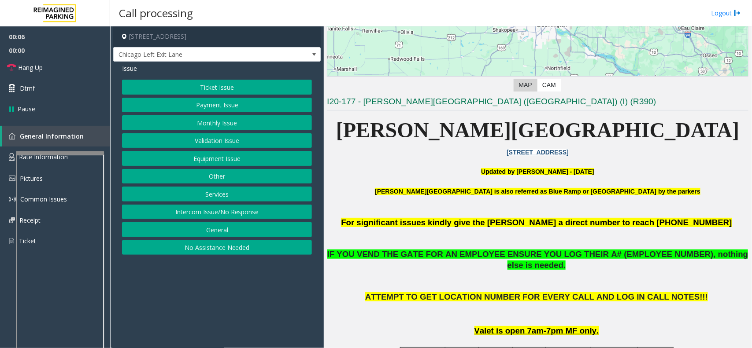
scroll to position [275, 0]
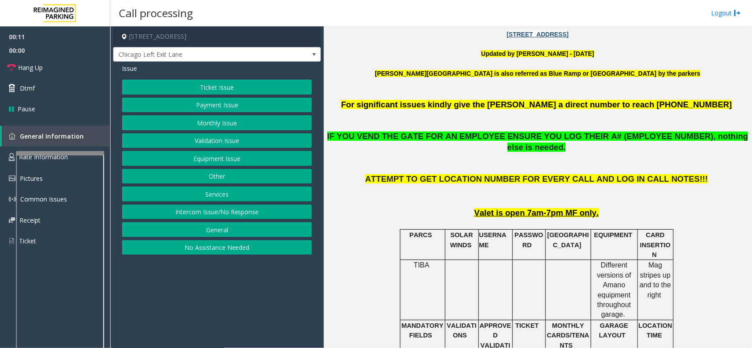
click at [244, 122] on button "Monthly Issue" at bounding box center [217, 122] width 190 height 15
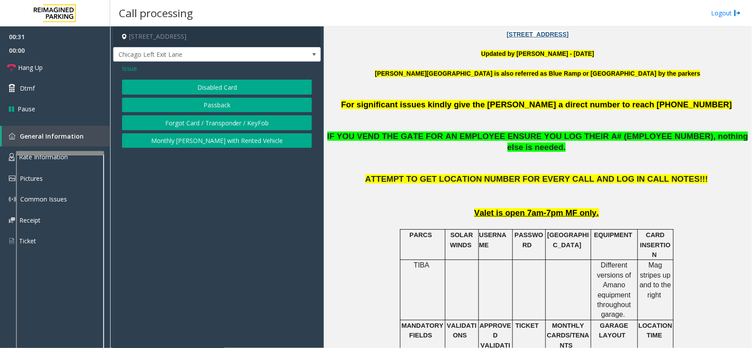
click at [226, 89] on button "Disabled Card" at bounding box center [217, 87] width 190 height 15
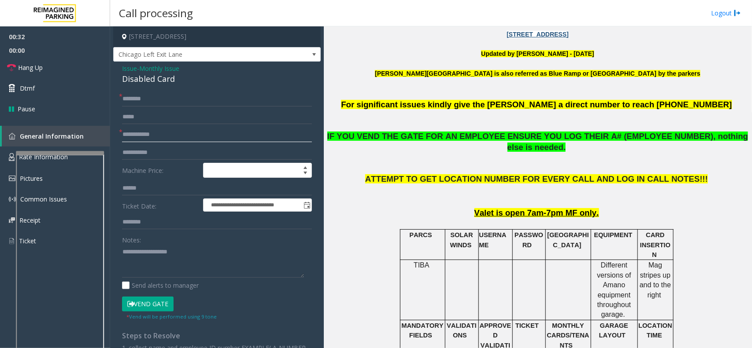
click at [173, 137] on input "text" at bounding box center [217, 134] width 190 height 15
click at [144, 100] on input "text" at bounding box center [217, 99] width 190 height 15
click at [161, 140] on input "******" at bounding box center [217, 134] width 190 height 15
type input "*******"
click at [140, 263] on button "Vend Gate" at bounding box center [148, 304] width 52 height 15
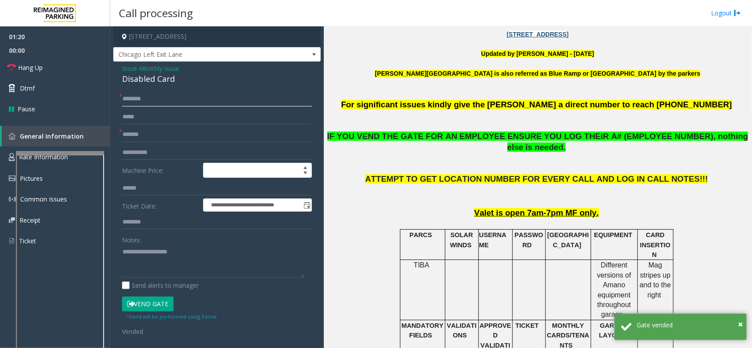
click at [140, 100] on input "text" at bounding box center [217, 99] width 190 height 15
type input "*"
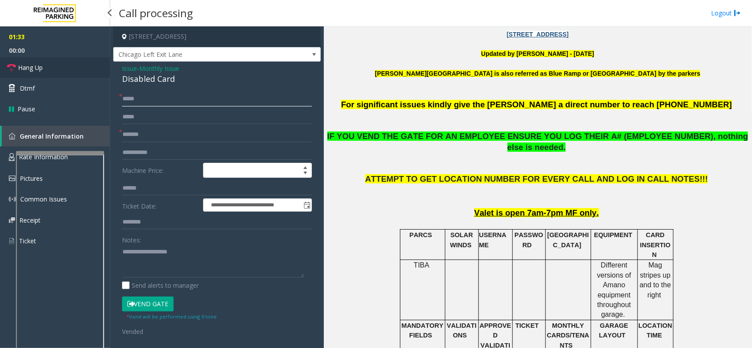
type input "*****"
click at [56, 66] on link "Hang Up" at bounding box center [55, 67] width 110 height 21
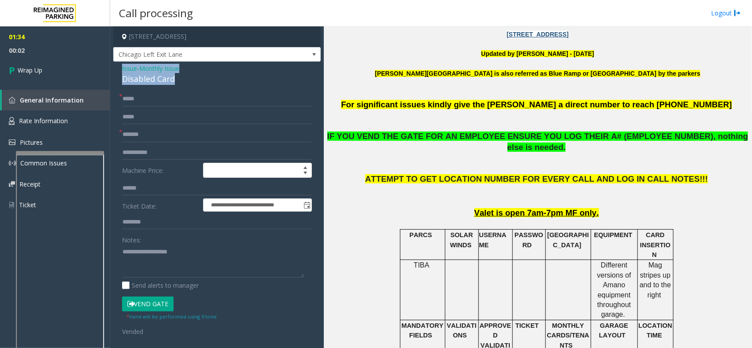
drag, startPoint x: 120, startPoint y: 63, endPoint x: 184, endPoint y: 82, distance: 66.6
click at [184, 82] on div "**********" at bounding box center [216, 289] width 207 height 454
click at [172, 263] on textarea at bounding box center [213, 261] width 182 height 33
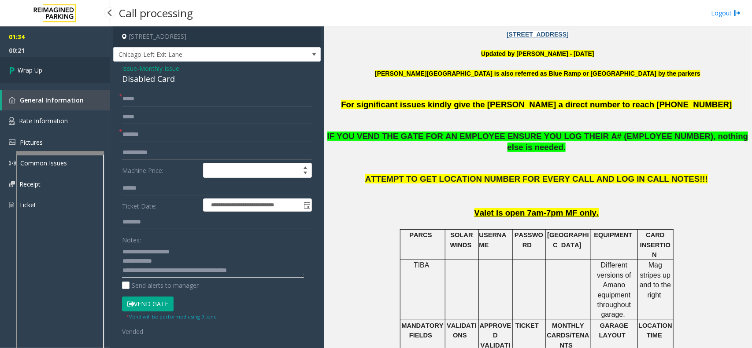
type textarea "**********"
click at [27, 76] on link "Wrap Up" at bounding box center [55, 70] width 110 height 26
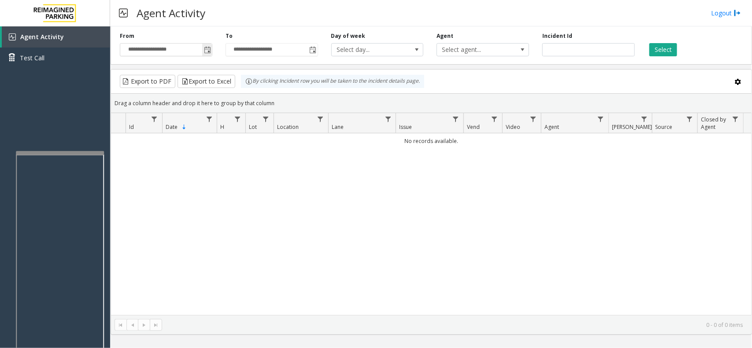
click at [206, 50] on span "Toggle popup" at bounding box center [207, 50] width 7 height 7
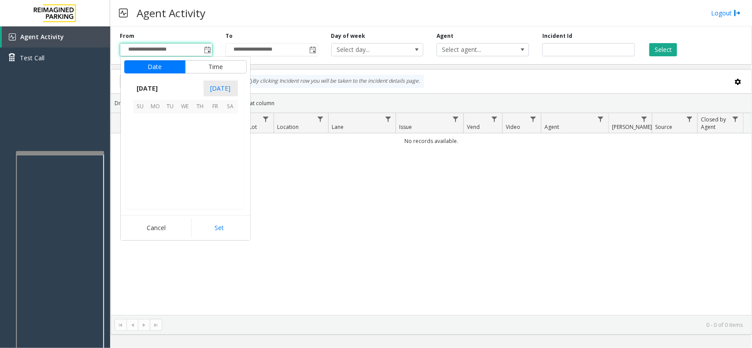
scroll to position [157871, 0]
click at [183, 151] on span "13" at bounding box center [185, 151] width 15 height 15
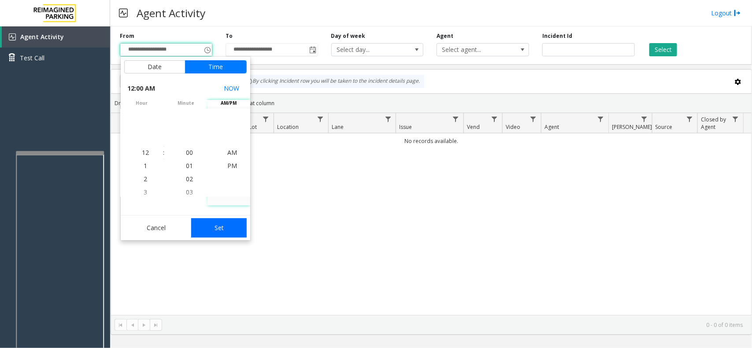
click at [223, 225] on button "Set" at bounding box center [218, 227] width 55 height 19
type input "**********"
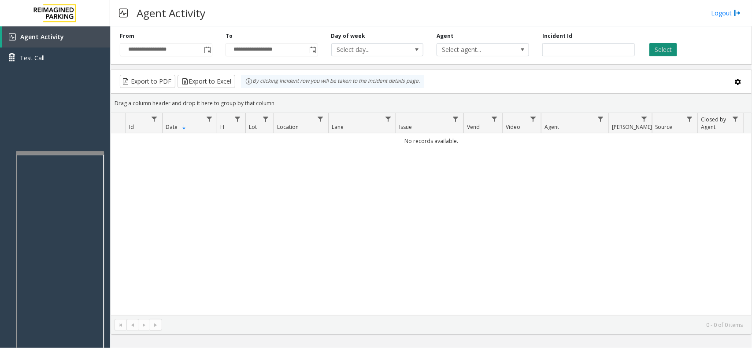
click at [601, 48] on button "Select" at bounding box center [663, 49] width 28 height 13
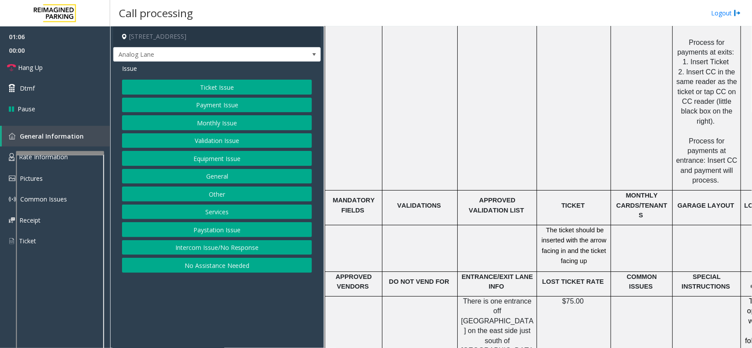
scroll to position [1321, 0]
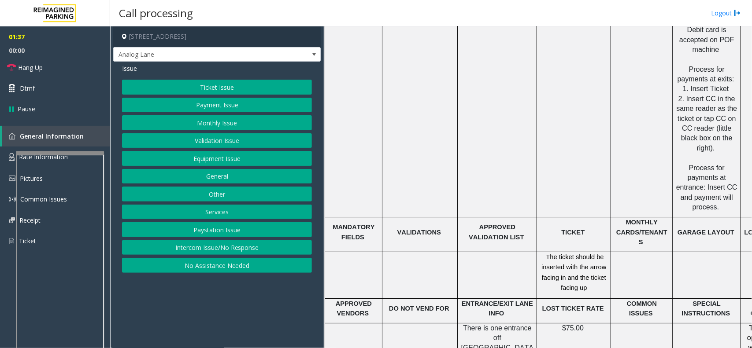
click at [216, 85] on button "Ticket Issue" at bounding box center [217, 87] width 190 height 15
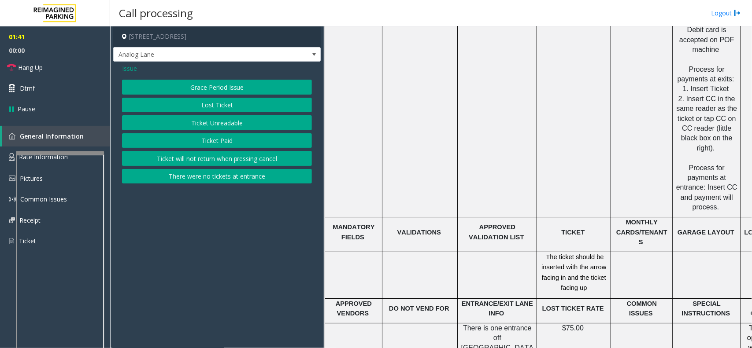
click at [242, 175] on button "There were no tickets at entrance" at bounding box center [217, 176] width 190 height 15
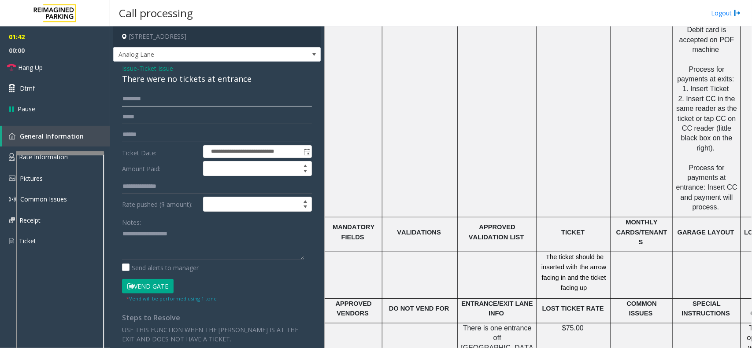
click at [193, 104] on input "text" at bounding box center [217, 99] width 190 height 15
type input "*"
type input "*******"
click at [144, 263] on button "Vend Gate" at bounding box center [148, 286] width 52 height 15
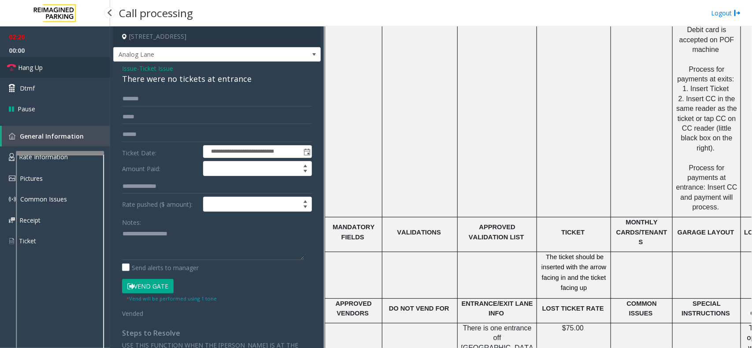
click at [52, 67] on link "Hang Up" at bounding box center [55, 67] width 110 height 21
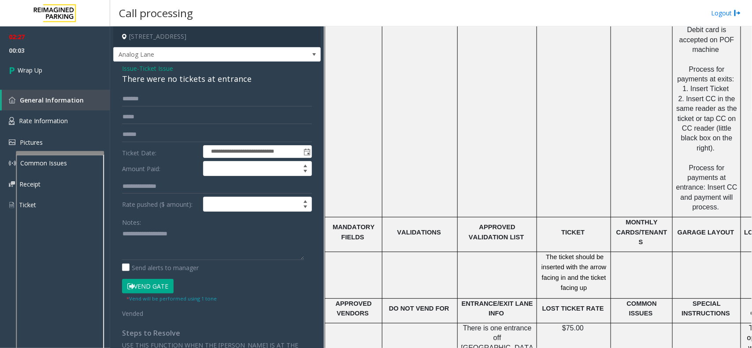
click at [132, 67] on span "Issue" at bounding box center [129, 68] width 15 height 9
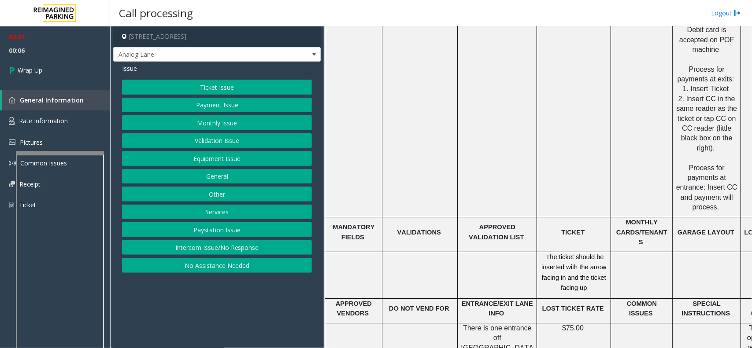
click at [223, 162] on button "Equipment Issue" at bounding box center [217, 158] width 190 height 15
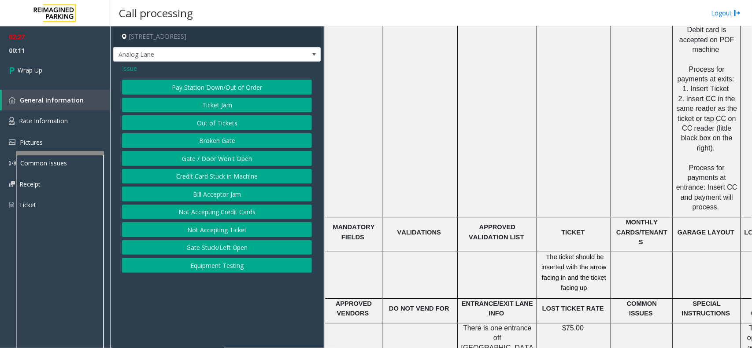
click at [232, 126] on button "Out of Tickets" at bounding box center [217, 122] width 190 height 15
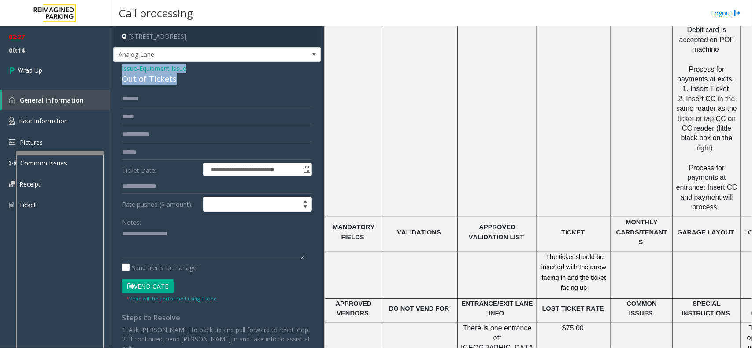
drag, startPoint x: 122, startPoint y: 68, endPoint x: 185, endPoint y: 78, distance: 64.2
click at [185, 78] on div "Issue - Equipment Issue Out of Tickets" at bounding box center [217, 74] width 190 height 21
click at [170, 247] on textarea at bounding box center [213, 243] width 182 height 33
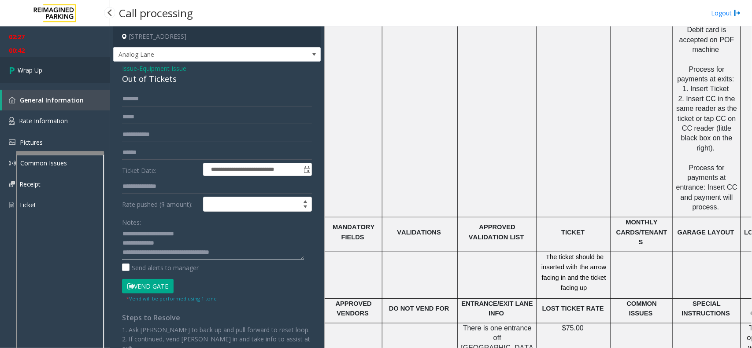
type textarea "**********"
click at [43, 67] on link "Wrap Up" at bounding box center [55, 70] width 110 height 26
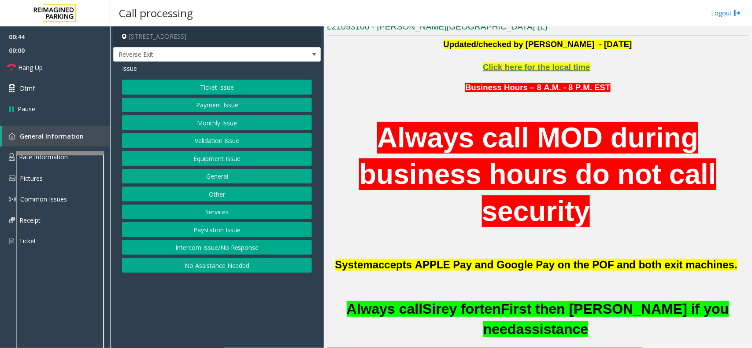
scroll to position [165, 0]
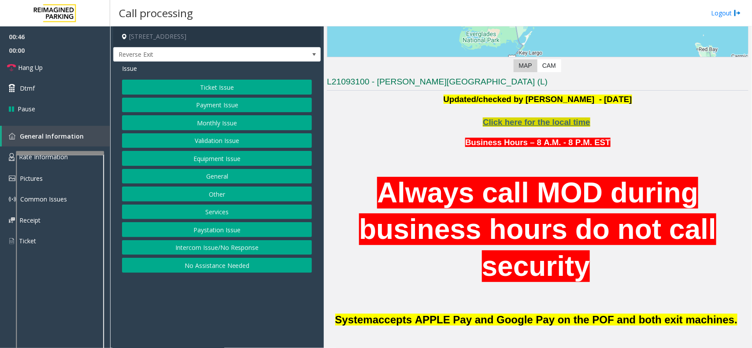
click at [560, 123] on span "Click here for the local time" at bounding box center [536, 122] width 107 height 9
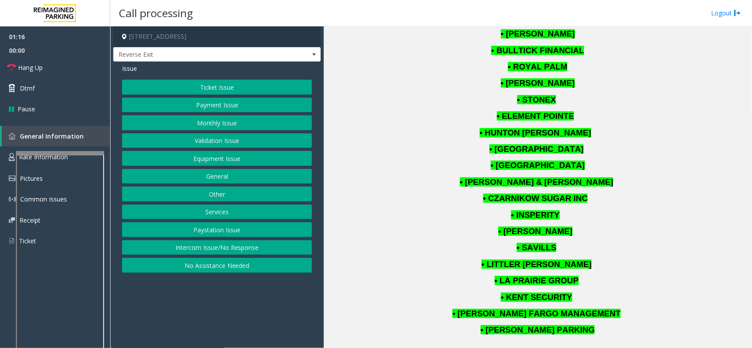
scroll to position [936, 0]
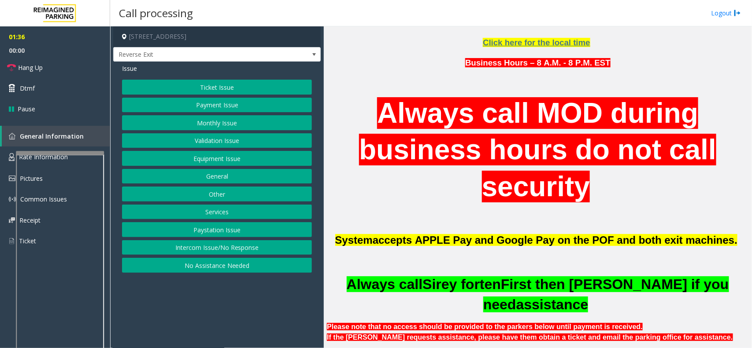
scroll to position [557, 0]
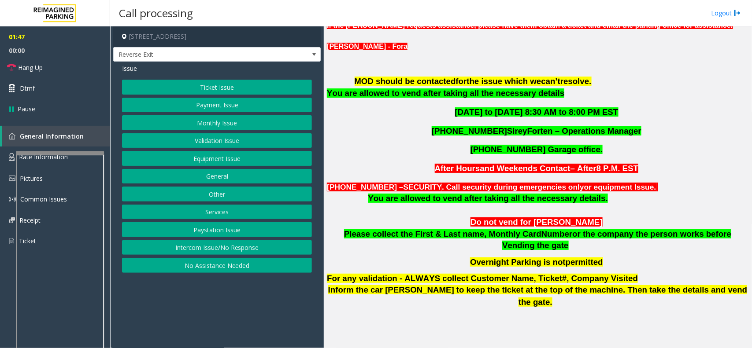
click at [601, 168] on p "After Hours and Weekends Contact – After 8 P.M. EST" at bounding box center [537, 169] width 421 height 12
click at [40, 69] on span "Hang Up" at bounding box center [30, 67] width 25 height 9
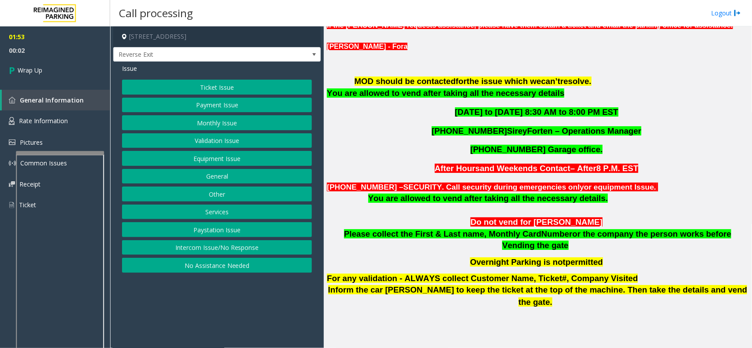
click at [244, 89] on button "Ticket Issue" at bounding box center [217, 87] width 190 height 15
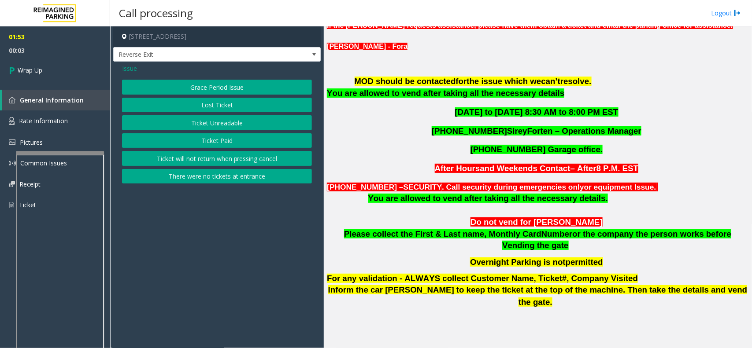
click at [247, 121] on button "Ticket Unreadable" at bounding box center [217, 122] width 190 height 15
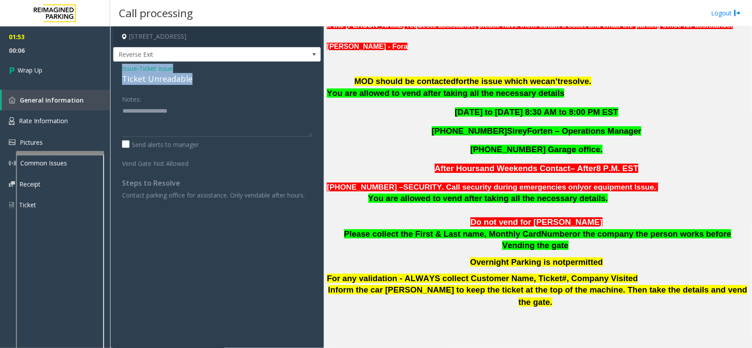
drag, startPoint x: 120, startPoint y: 69, endPoint x: 181, endPoint y: 69, distance: 61.2
click at [196, 74] on div "Issue - Ticket Issue Ticket Unreadable Notes: Send alerts to manager Vend Gate …" at bounding box center [216, 135] width 207 height 147
click at [177, 120] on textarea at bounding box center [217, 120] width 190 height 33
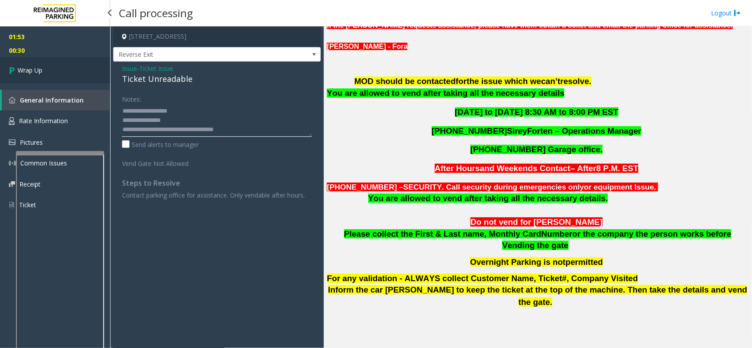
type textarea "**********"
click at [50, 71] on link "Wrap Up" at bounding box center [55, 70] width 110 height 26
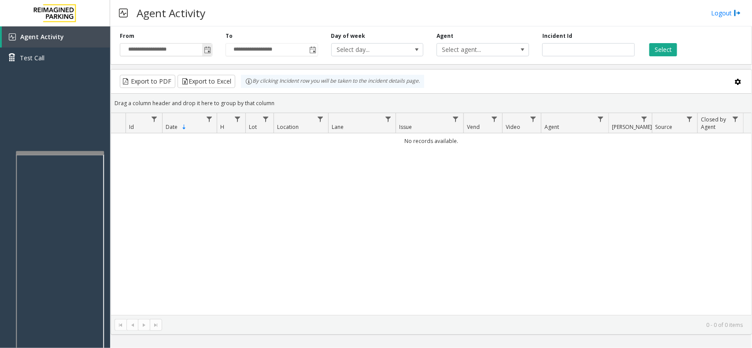
click at [203, 52] on span "Toggle popup" at bounding box center [207, 50] width 10 height 14
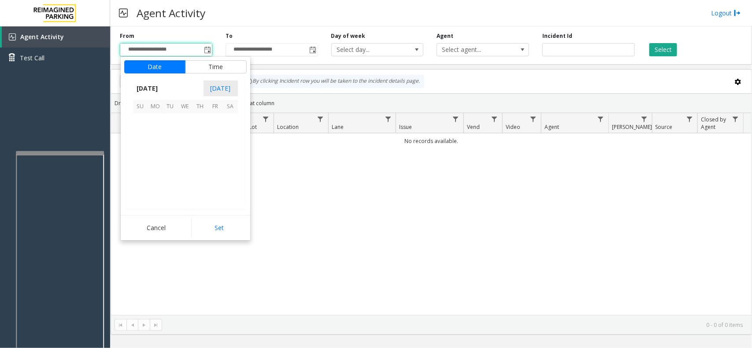
scroll to position [157871, 0]
click at [181, 149] on span "13" at bounding box center [185, 151] width 15 height 15
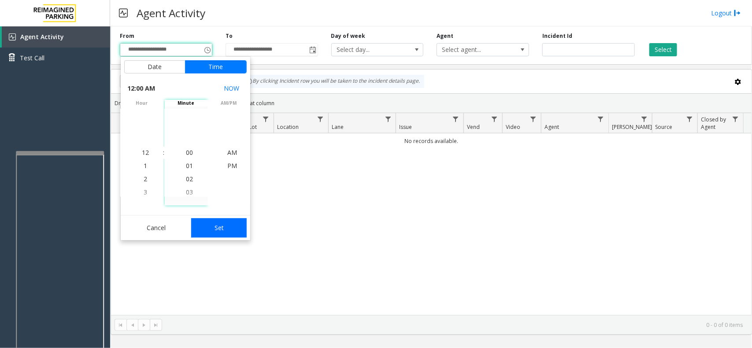
click at [221, 232] on button "Set" at bounding box center [218, 227] width 55 height 19
type input "**********"
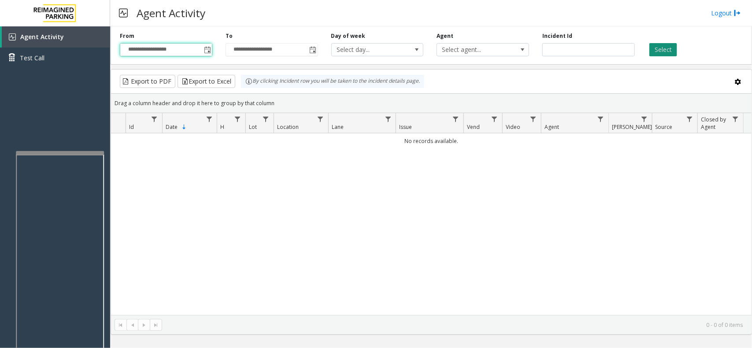
click at [601, 50] on button "Select" at bounding box center [663, 49] width 28 height 13
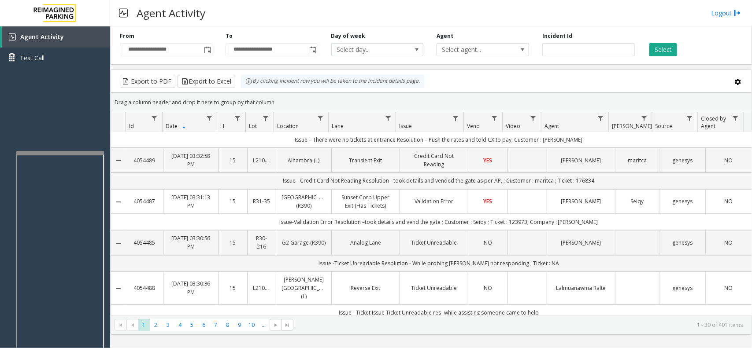
scroll to position [110, 0]
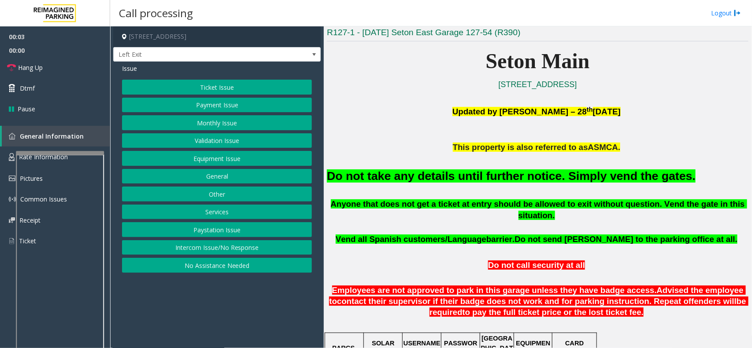
scroll to position [220, 0]
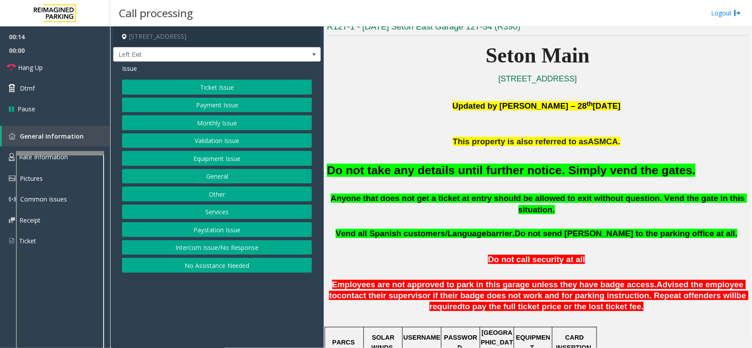
click at [233, 251] on button "Intercom Issue/No Response" at bounding box center [217, 247] width 190 height 15
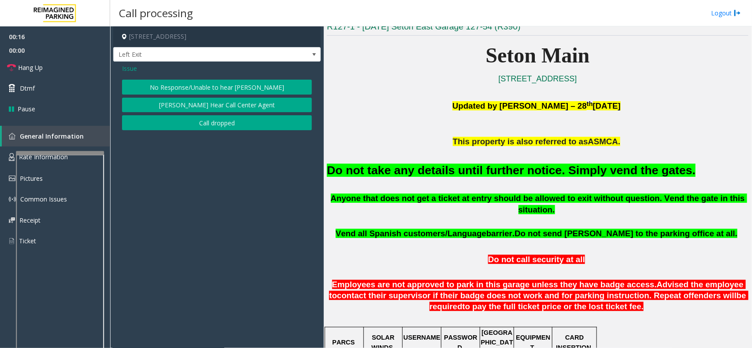
click at [247, 90] on button "No Response/Unable to hear [PERSON_NAME]" at bounding box center [217, 87] width 190 height 15
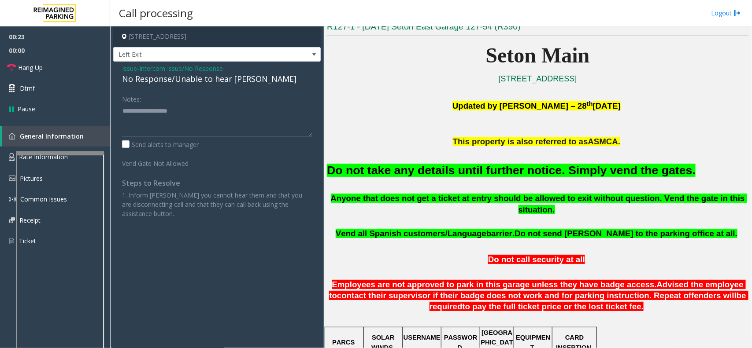
click at [128, 67] on span "Issue" at bounding box center [129, 68] width 15 height 9
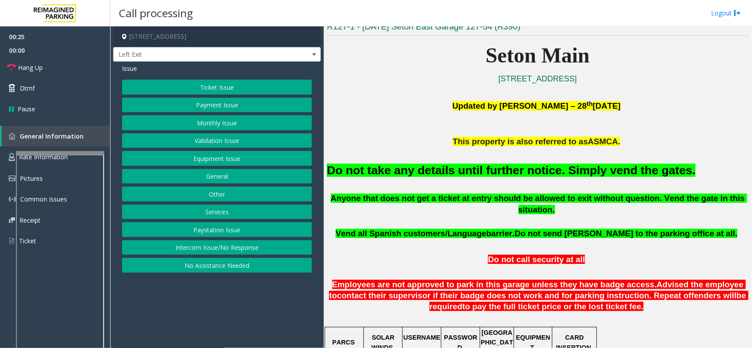
click at [206, 103] on button "Payment Issue" at bounding box center [217, 105] width 190 height 15
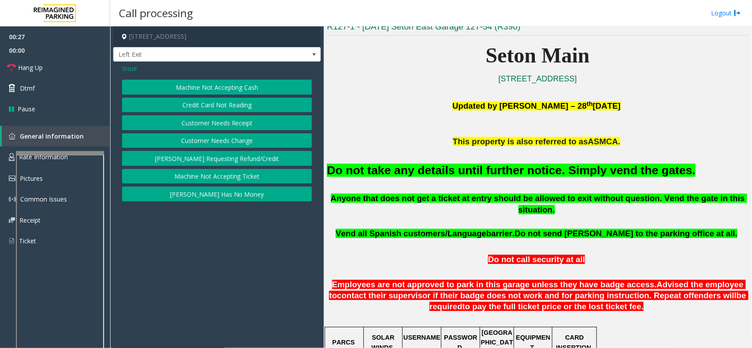
click at [201, 107] on button "Credit Card Not Reading" at bounding box center [217, 105] width 190 height 15
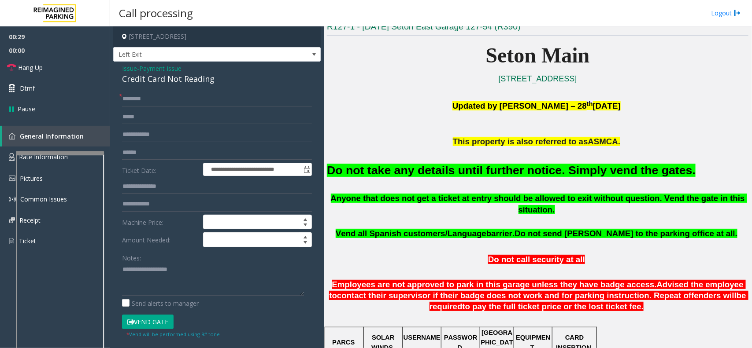
click at [150, 263] on button "Vend Gate" at bounding box center [148, 322] width 52 height 15
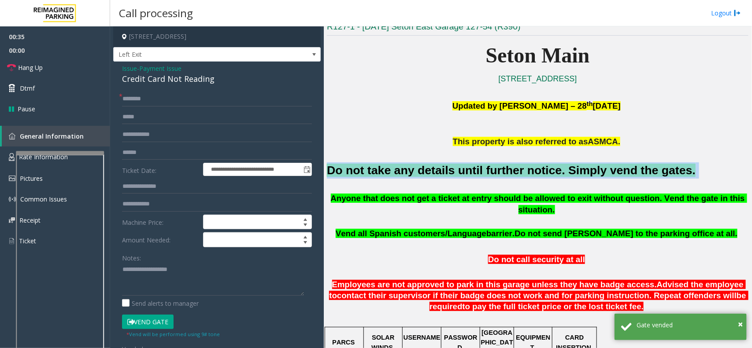
drag, startPoint x: 327, startPoint y: 168, endPoint x: 651, endPoint y: 172, distance: 324.1
click at [601, 172] on h2 "Do not take any details until further notice. Simply vend the gates." at bounding box center [537, 170] width 421 height 16
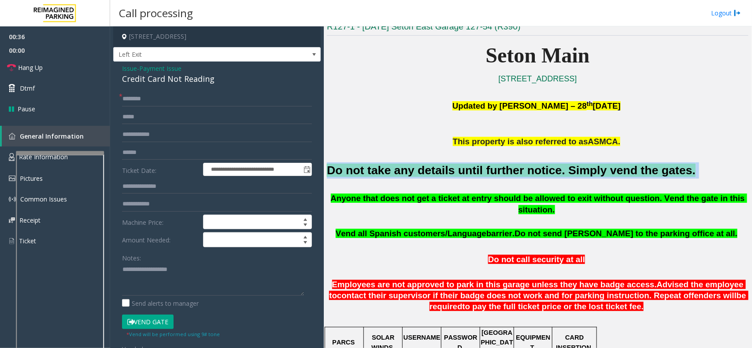
copy h2 "Do not take any details until further notice. Simply vend the gates."
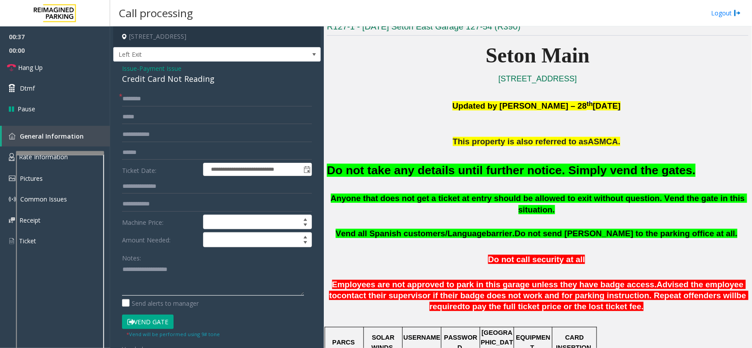
click at [194, 263] on textarea at bounding box center [213, 279] width 182 height 33
paste textarea "**********"
type textarea "**********"
click at [43, 71] on link "Hang Up" at bounding box center [55, 67] width 110 height 21
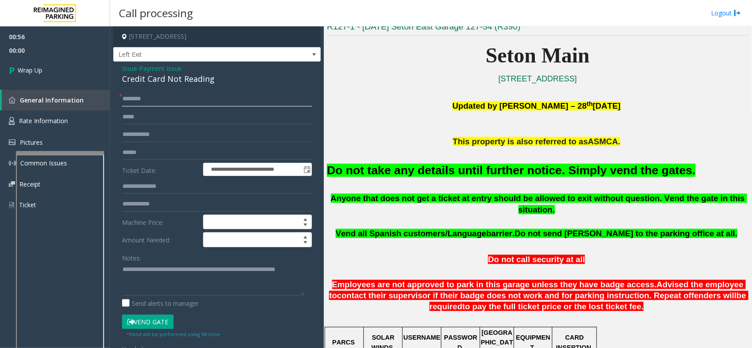
click at [144, 102] on input "text" at bounding box center [217, 99] width 190 height 15
type input "**"
click at [67, 75] on link "Wrap Up" at bounding box center [55, 70] width 110 height 26
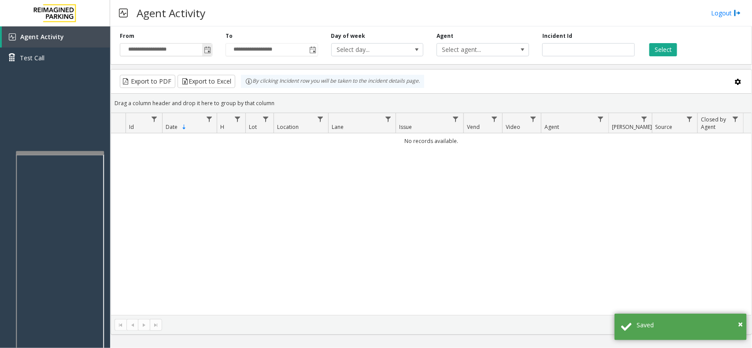
click at [202, 53] on span "Toggle popup" at bounding box center [207, 50] width 10 height 14
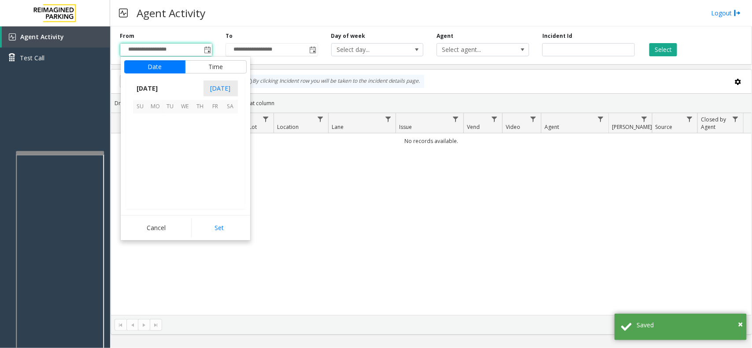
scroll to position [157871, 0]
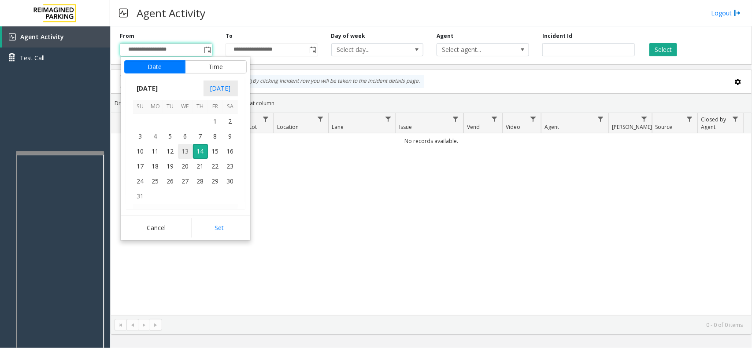
click at [183, 150] on span "13" at bounding box center [185, 151] width 15 height 15
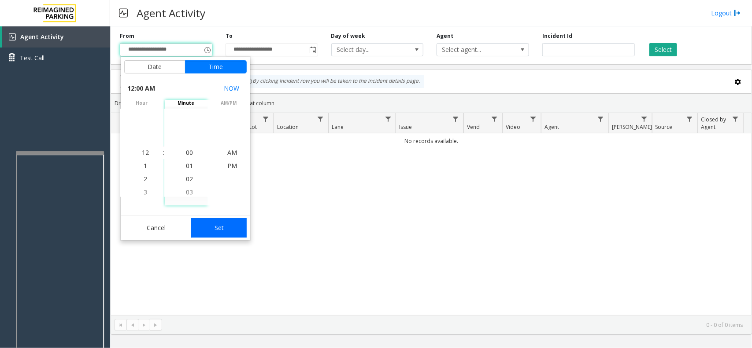
click at [209, 230] on button "Set" at bounding box center [218, 227] width 55 height 19
type input "**********"
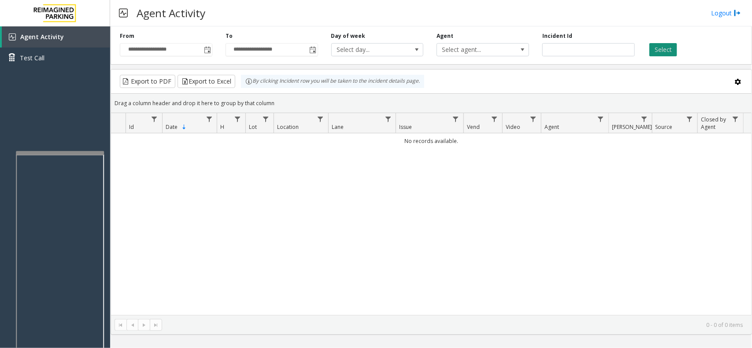
click at [601, 54] on button "Select" at bounding box center [663, 49] width 28 height 13
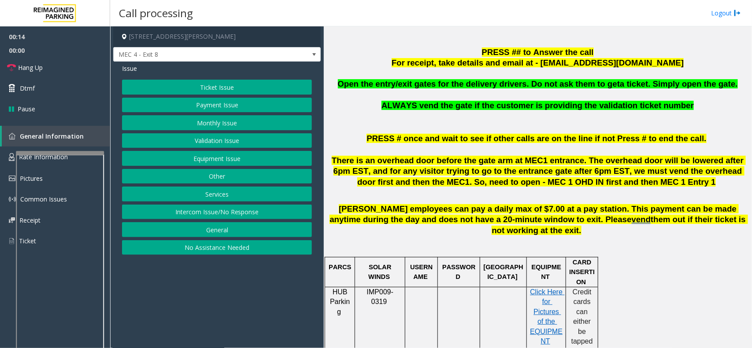
scroll to position [275, 0]
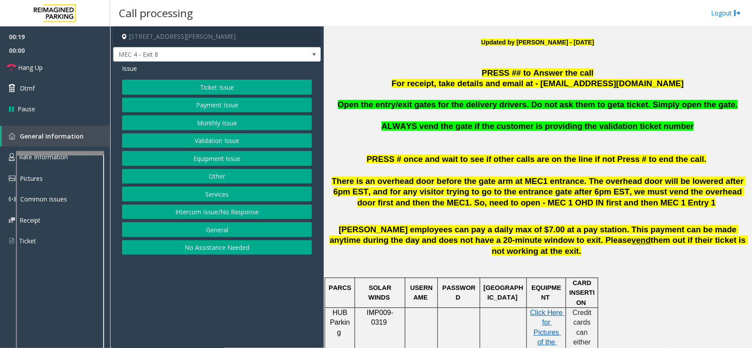
click at [227, 194] on button "Services" at bounding box center [217, 194] width 190 height 15
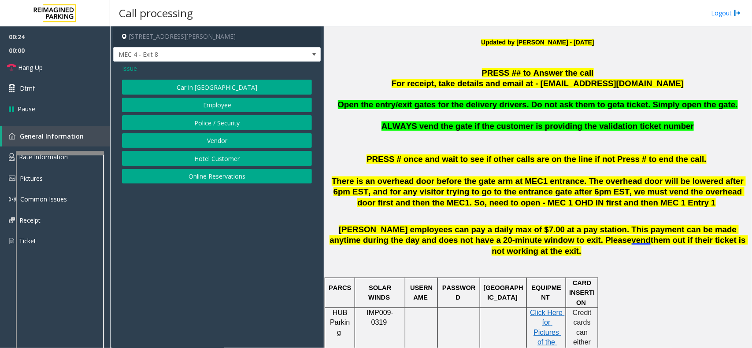
click at [221, 141] on button "Vendor" at bounding box center [217, 140] width 190 height 15
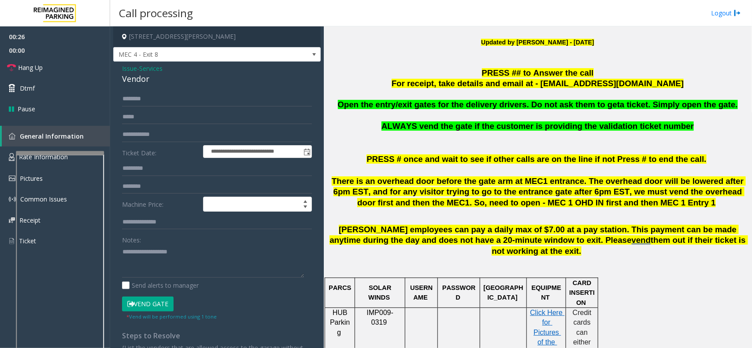
click at [144, 263] on button "Vend Gate" at bounding box center [148, 304] width 52 height 15
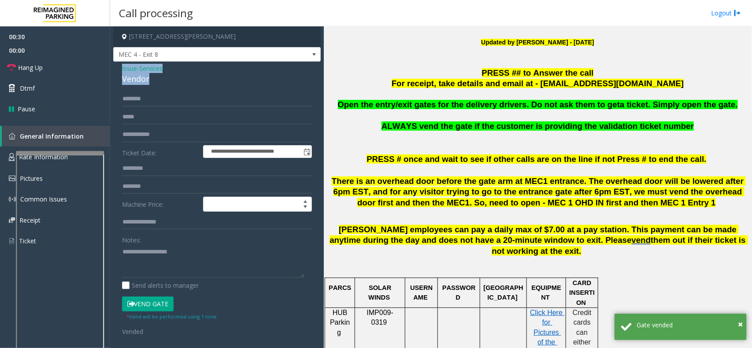
drag, startPoint x: 121, startPoint y: 68, endPoint x: 162, endPoint y: 77, distance: 41.5
click at [162, 77] on div "**********" at bounding box center [216, 238] width 207 height 352
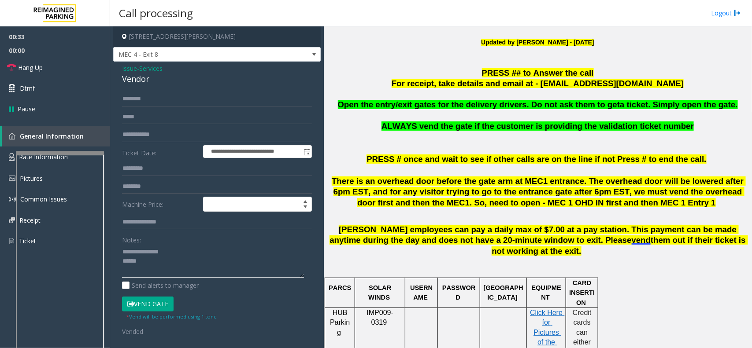
click at [146, 263] on textarea at bounding box center [213, 261] width 182 height 33
click at [53, 67] on link "Hang Up" at bounding box center [55, 67] width 110 height 21
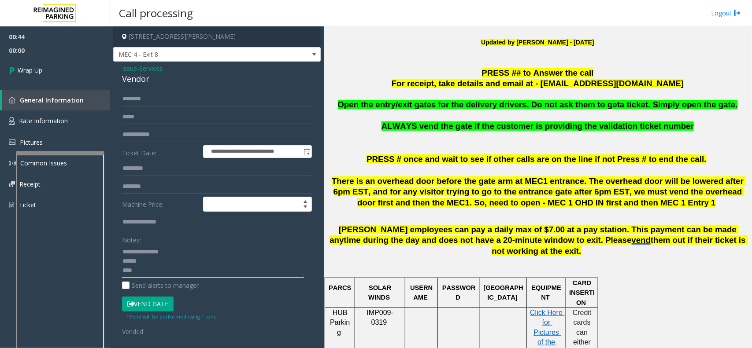
click at [167, 263] on textarea at bounding box center [213, 261] width 182 height 33
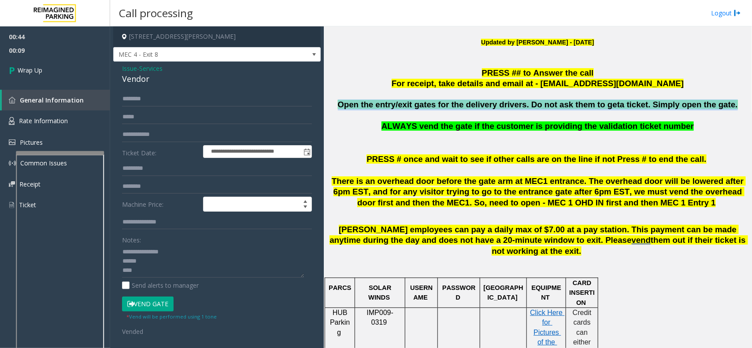
drag, startPoint x: 354, startPoint y: 106, endPoint x: 710, endPoint y: 107, distance: 356.3
click at [601, 107] on p "Open the entry/exit gates for the delivery drivers. Do not ask them to get a ti…" at bounding box center [537, 105] width 421 height 11
copy span "Open the entry/exit gates for the delivery drivers. Do not ask them to get a ti…"
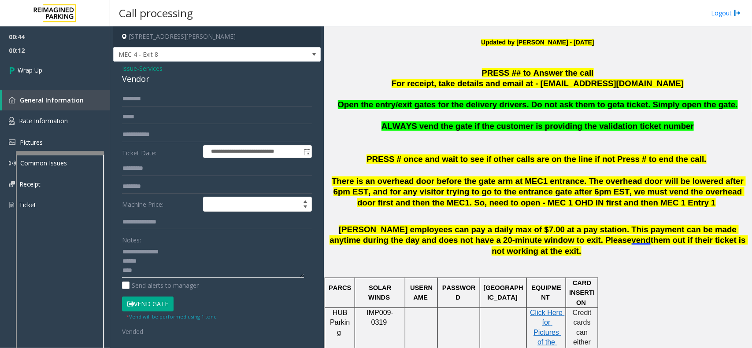
click at [266, 263] on textarea at bounding box center [213, 261] width 182 height 33
paste textarea "**********"
type textarea "**********"
click at [26, 62] on link "Wrap Up" at bounding box center [55, 70] width 110 height 26
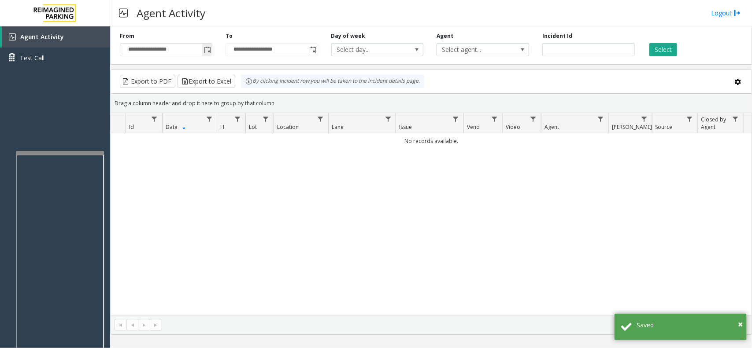
click at [208, 52] on span "Toggle popup" at bounding box center [207, 50] width 7 height 7
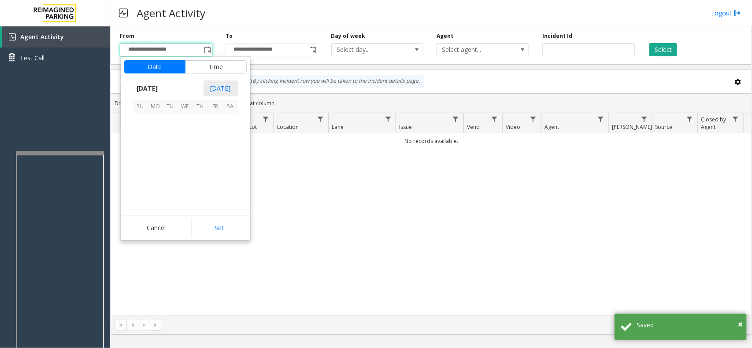
scroll to position [157871, 0]
click at [186, 150] on span "13" at bounding box center [185, 151] width 15 height 15
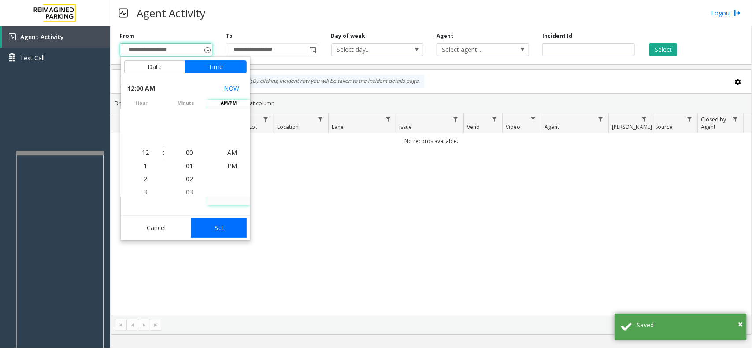
click at [232, 225] on button "Set" at bounding box center [218, 227] width 55 height 19
type input "**********"
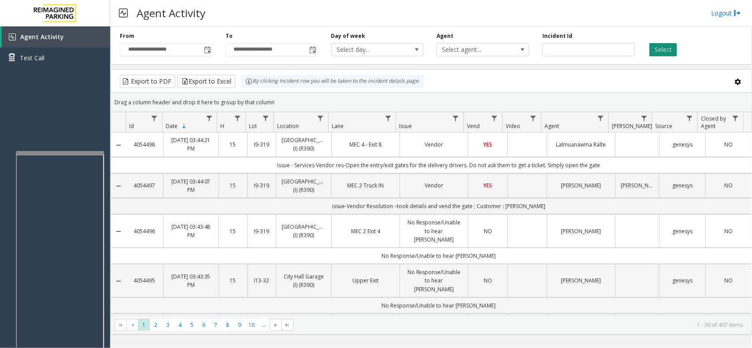
click at [601, 51] on button "Select" at bounding box center [663, 49] width 28 height 13
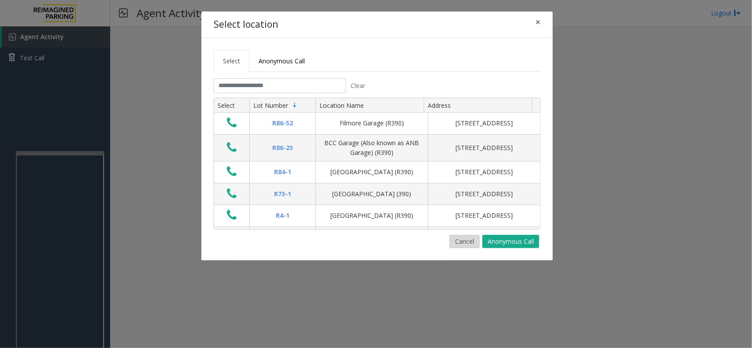
click at [469, 245] on button "Cancel" at bounding box center [464, 241] width 30 height 13
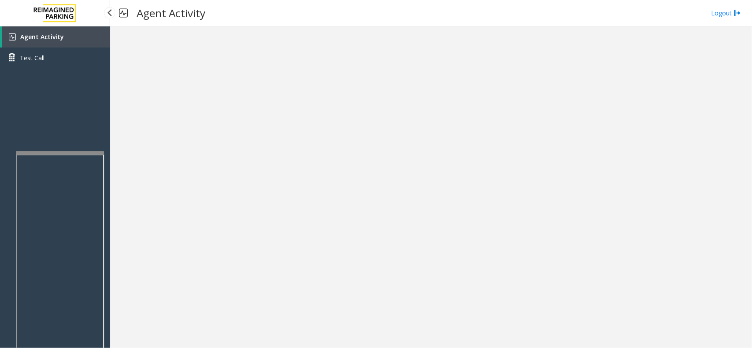
click at [88, 40] on link "Agent Activity" at bounding box center [56, 36] width 108 height 21
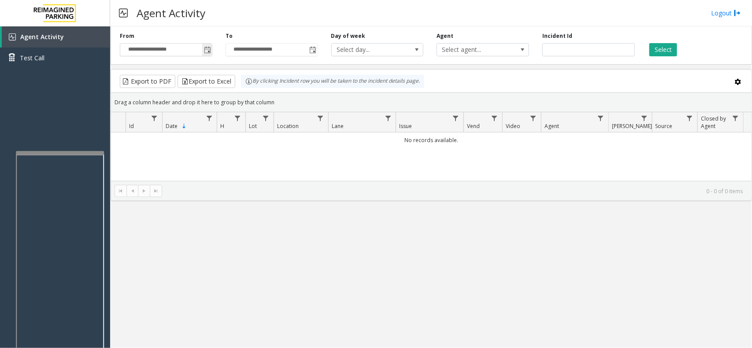
click at [205, 47] on span "Toggle popup" at bounding box center [207, 50] width 7 height 7
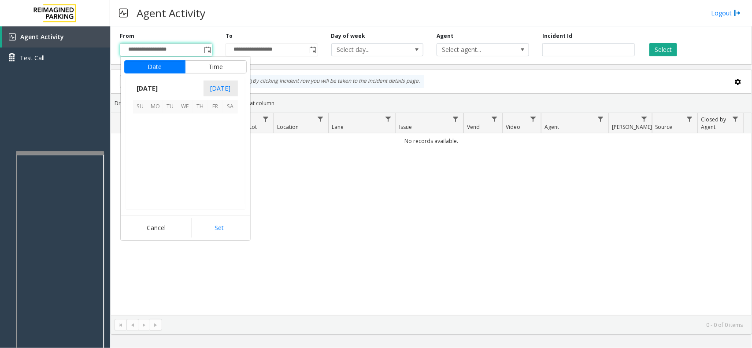
scroll to position [157871, 0]
click at [188, 148] on span "13" at bounding box center [185, 151] width 15 height 15
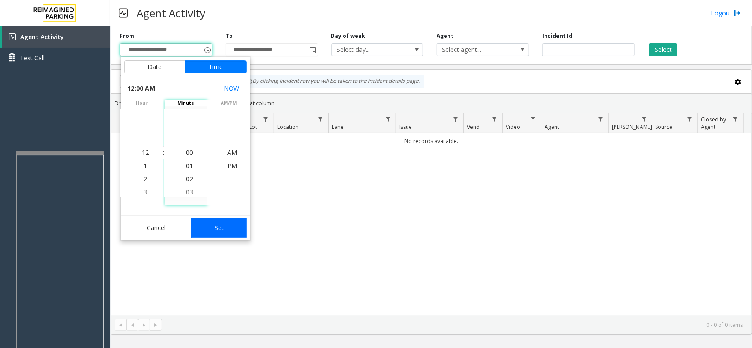
click at [208, 233] on button "Set" at bounding box center [218, 227] width 55 height 19
type input "**********"
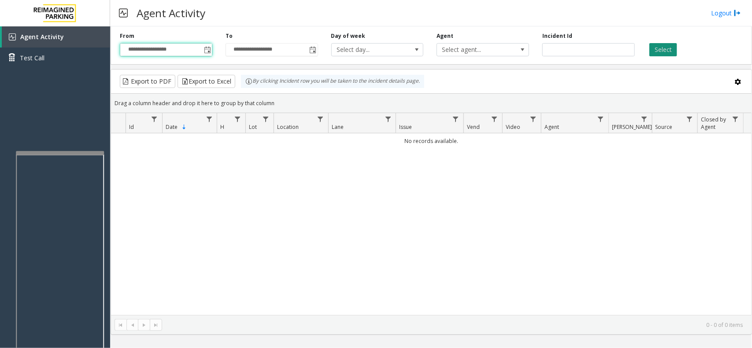
click at [601, 48] on button "Select" at bounding box center [663, 49] width 28 height 13
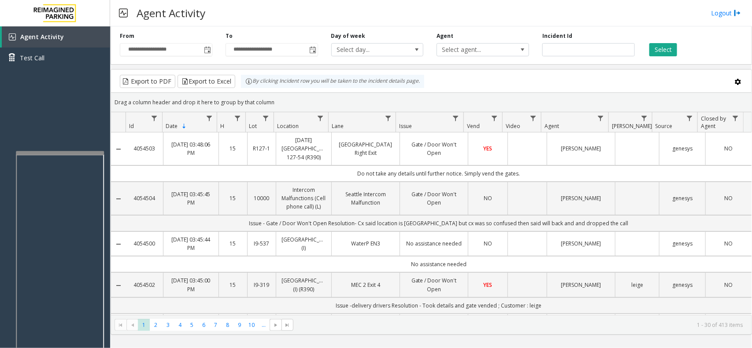
click at [601, 86] on div "Export to PDF Export to Excel By clicking Incident row you will be taken to the…" at bounding box center [430, 81] width 625 height 13
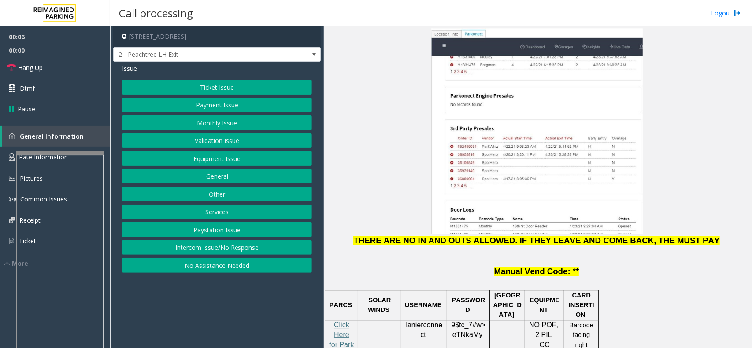
scroll to position [1046, 0]
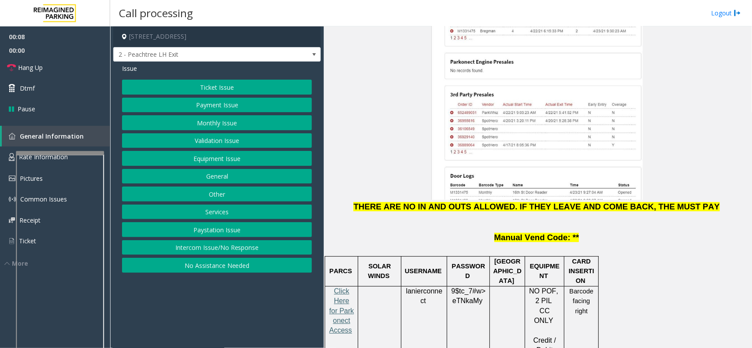
click at [340, 263] on span "Click Here for Parkonect Access" at bounding box center [341, 311] width 25 height 47
drag, startPoint x: 405, startPoint y: 220, endPoint x: 439, endPoint y: 225, distance: 34.8
click at [439, 263] on p "lanierconnect" at bounding box center [423, 297] width 39 height 20
copy p "lanierconnect"
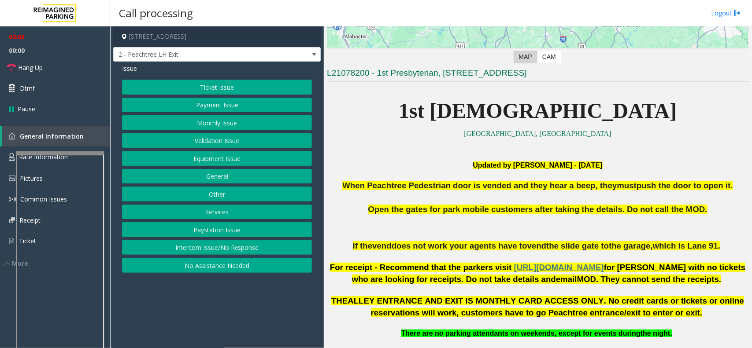
scroll to position [165, 0]
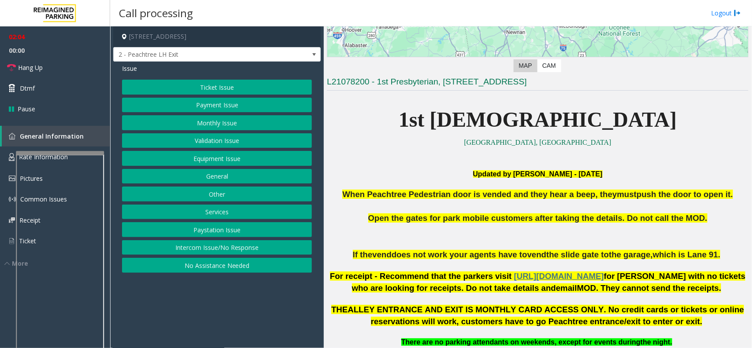
click at [241, 107] on button "Payment Issue" at bounding box center [217, 105] width 190 height 15
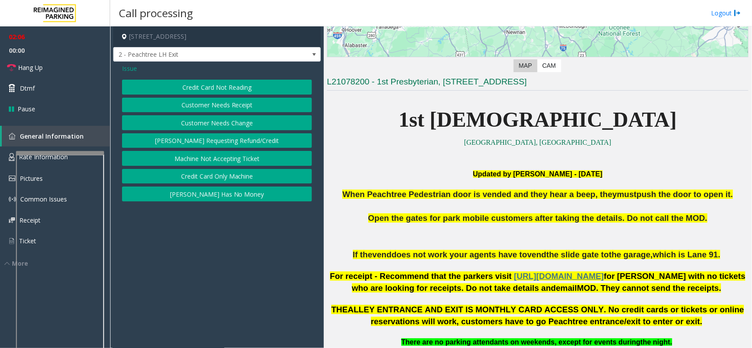
click at [222, 178] on button "Credit Card Only Machine" at bounding box center [217, 176] width 190 height 15
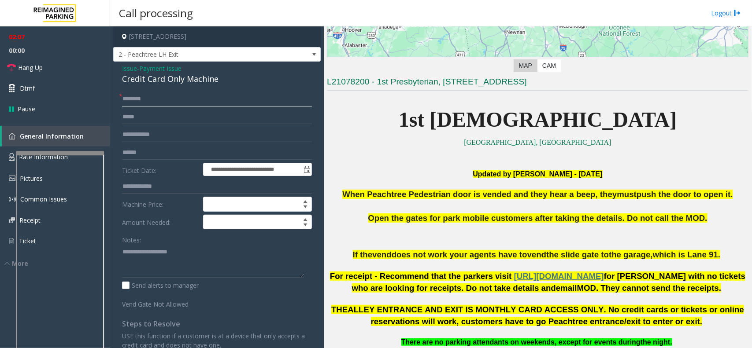
click at [167, 96] on input "text" at bounding box center [217, 99] width 190 height 15
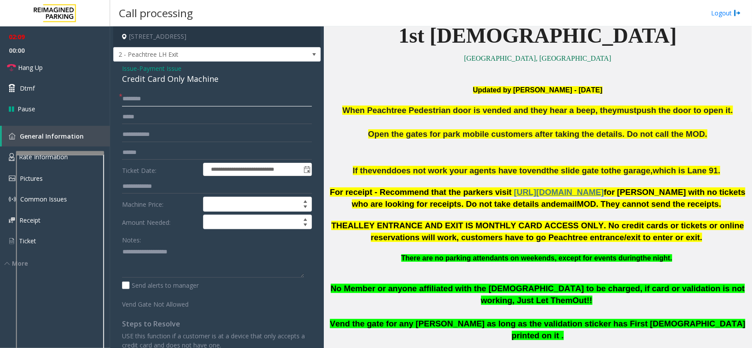
scroll to position [275, 0]
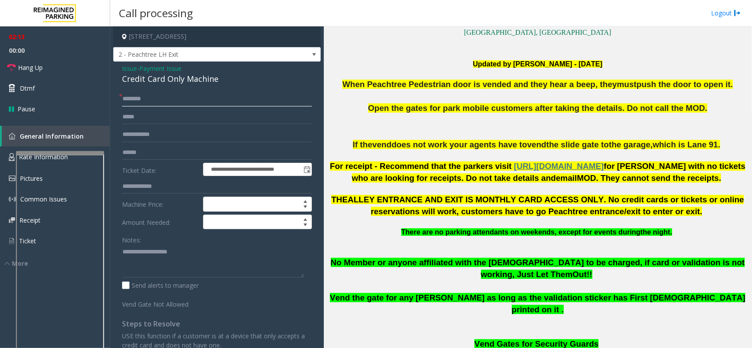
click at [236, 96] on input "text" at bounding box center [217, 99] width 190 height 15
type input "*****"
click at [148, 154] on input "text" at bounding box center [217, 152] width 190 height 15
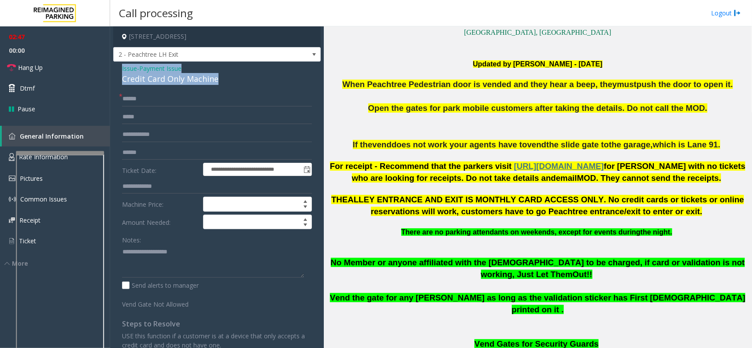
drag, startPoint x: 121, startPoint y: 66, endPoint x: 219, endPoint y: 80, distance: 99.1
click at [219, 80] on div "**********" at bounding box center [216, 261] width 207 height 399
type textarea "**********"
click at [150, 148] on input "text" at bounding box center [217, 152] width 190 height 15
type input "**********"
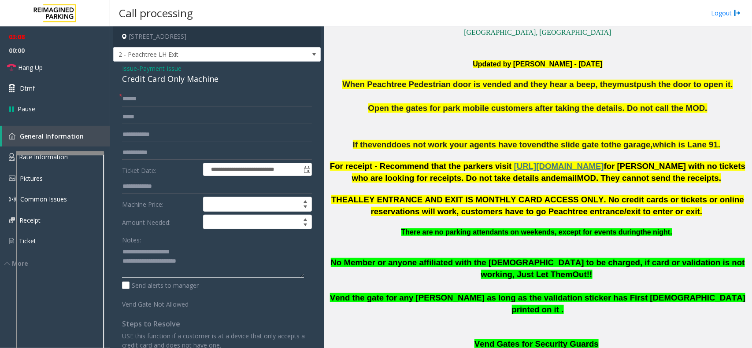
click at [197, 258] on textarea at bounding box center [213, 261] width 182 height 33
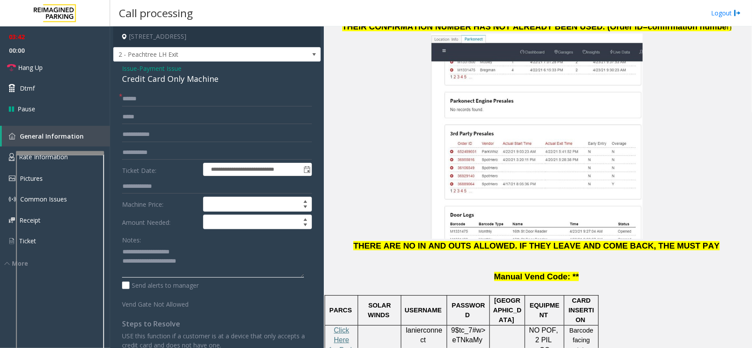
scroll to position [1046, 0]
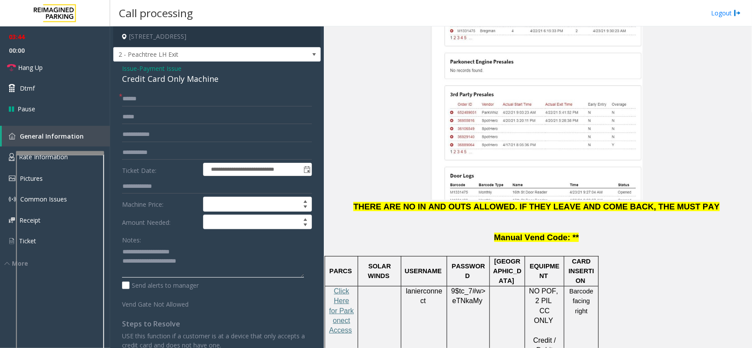
click at [222, 263] on textarea at bounding box center [213, 261] width 182 height 33
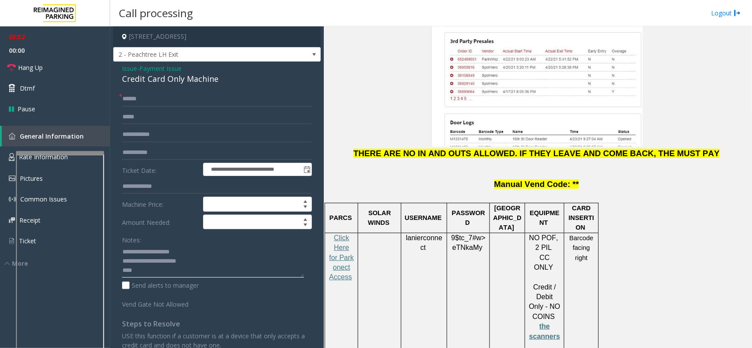
scroll to position [1101, 0]
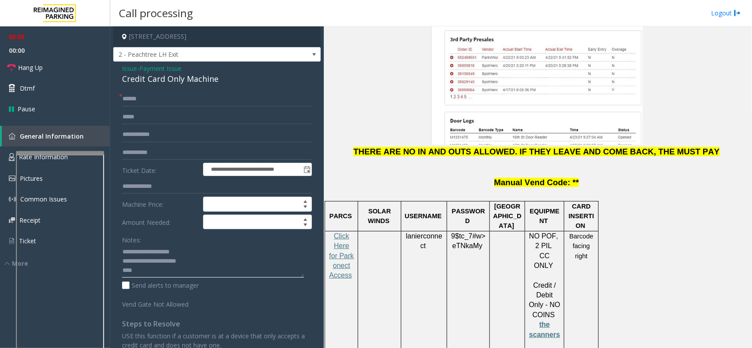
click at [217, 263] on textarea at bounding box center [213, 261] width 182 height 33
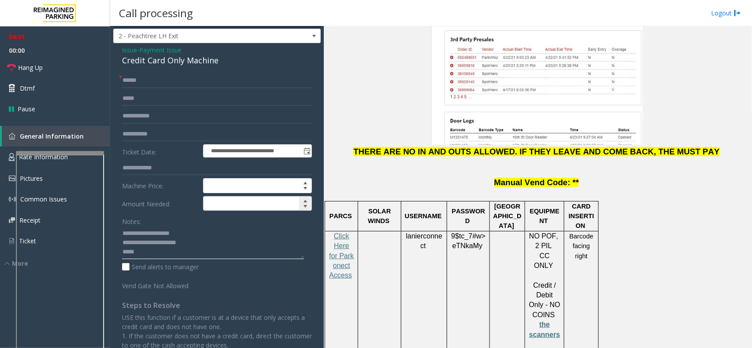
scroll to position [0, 0]
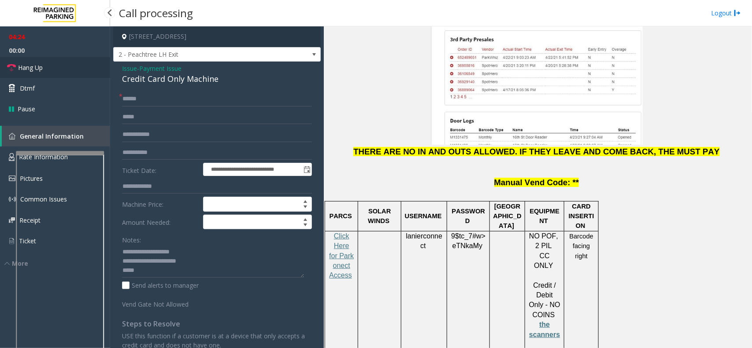
click at [43, 69] on link "Hang Up" at bounding box center [55, 67] width 110 height 21
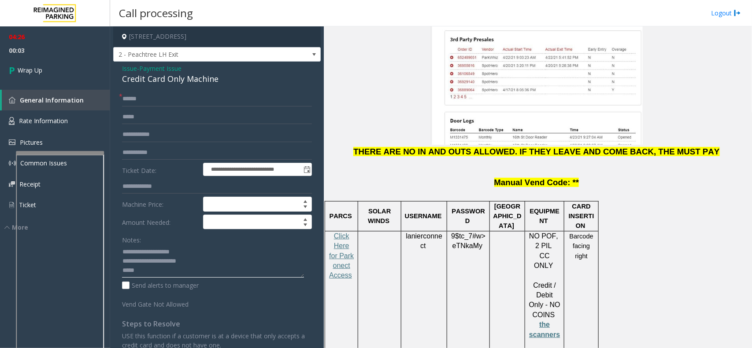
click at [164, 263] on textarea at bounding box center [213, 261] width 182 height 33
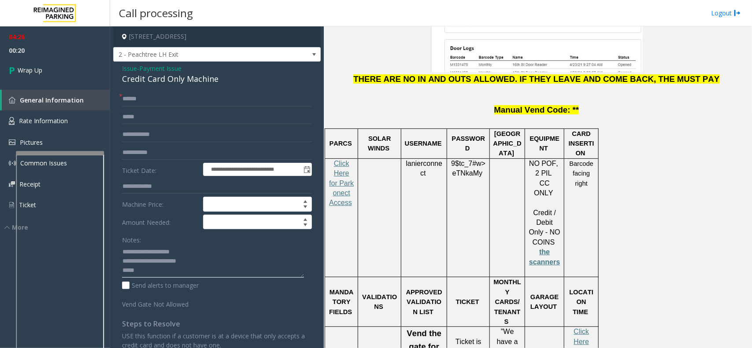
scroll to position [1156, 0]
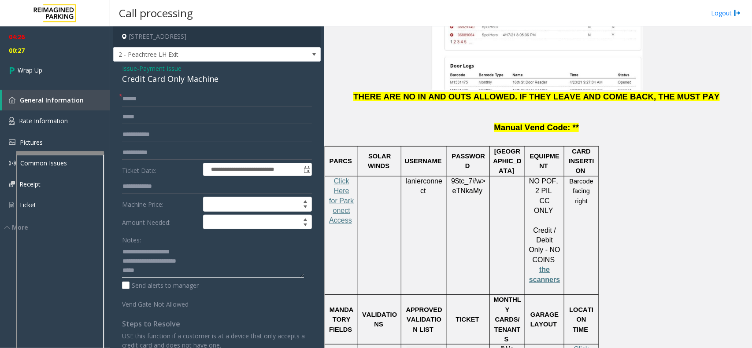
click at [236, 263] on textarea at bounding box center [213, 261] width 182 height 33
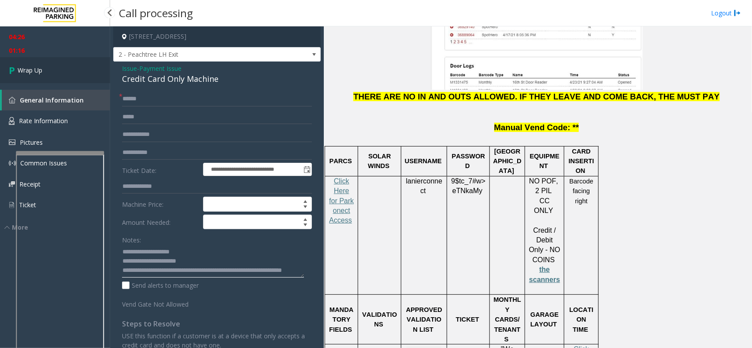
type textarea "**********"
click at [41, 73] on span "Wrap Up" at bounding box center [30, 70] width 25 height 9
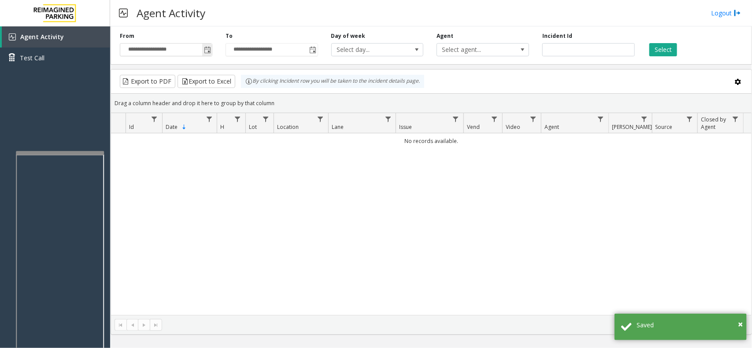
click at [210, 55] on span "Toggle popup" at bounding box center [207, 50] width 10 height 14
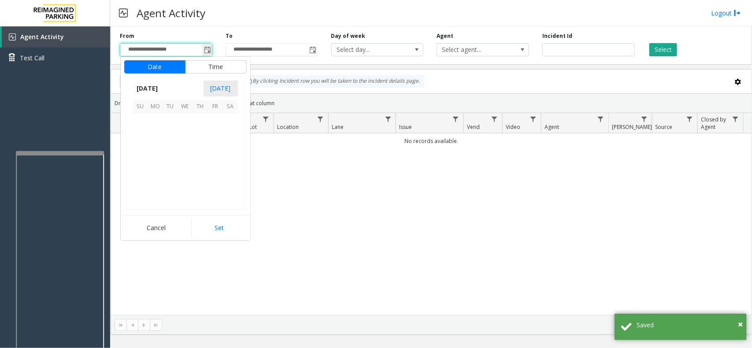
scroll to position [157871, 0]
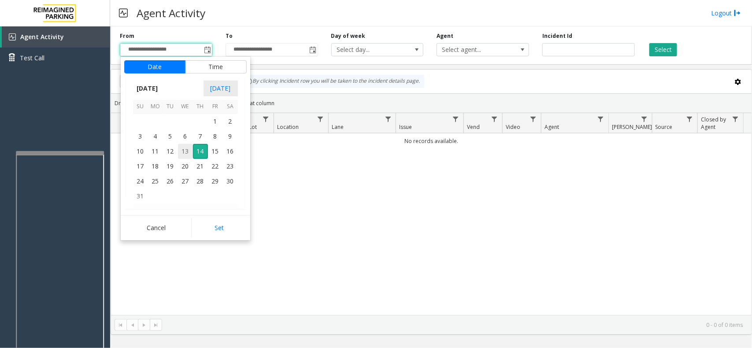
click at [185, 153] on span "13" at bounding box center [185, 151] width 15 height 15
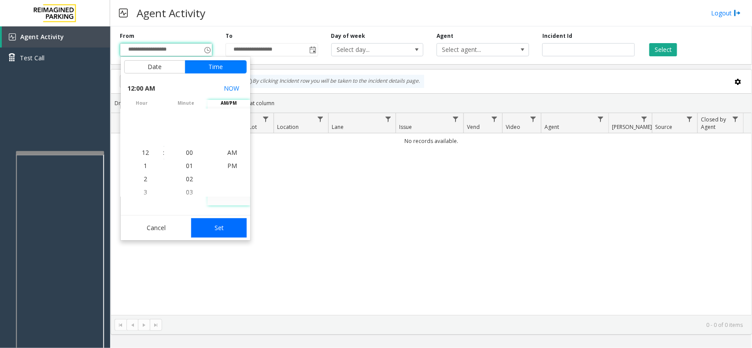
click at [222, 228] on button "Set" at bounding box center [218, 227] width 55 height 19
type input "**********"
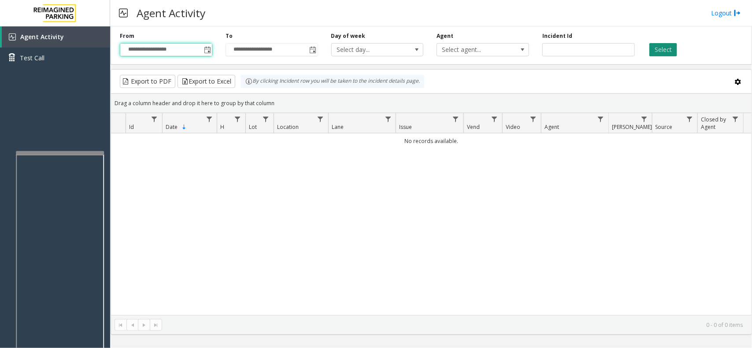
click at [601, 51] on button "Select" at bounding box center [663, 49] width 28 height 13
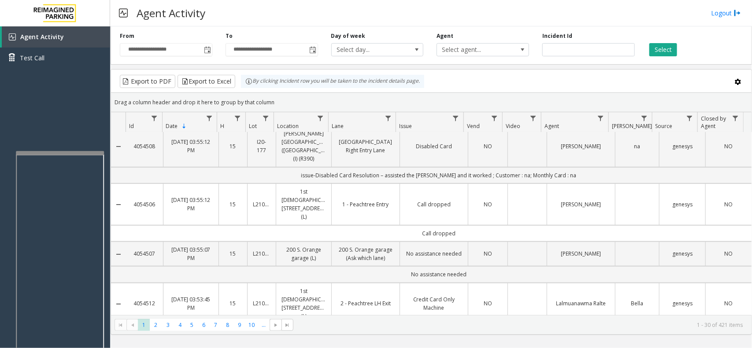
scroll to position [165, 0]
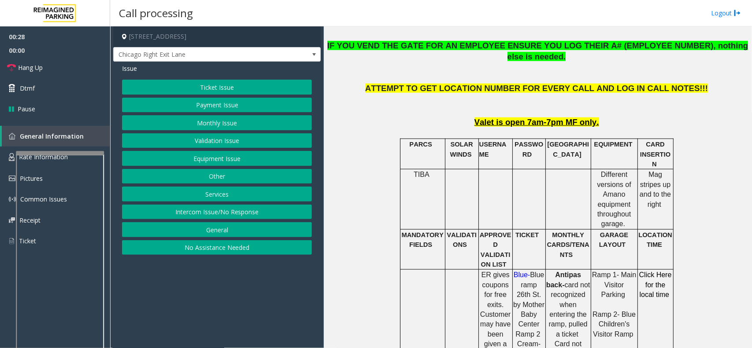
scroll to position [385, 0]
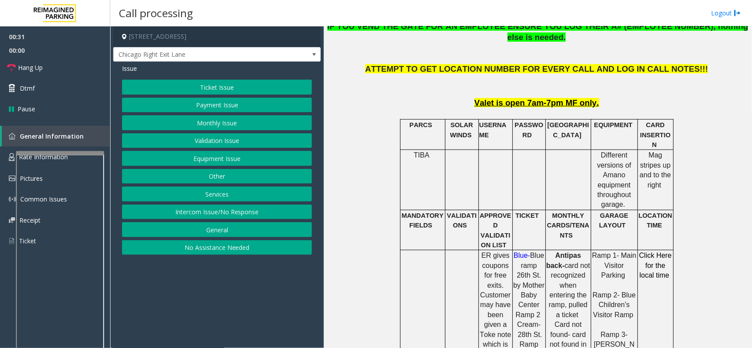
click at [218, 86] on button "Ticket Issue" at bounding box center [217, 87] width 190 height 15
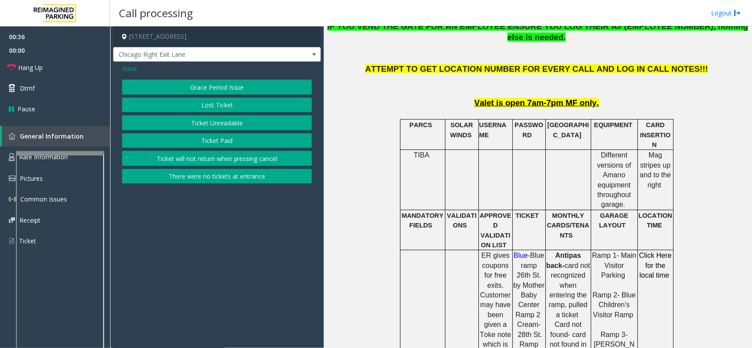
scroll to position [330, 0]
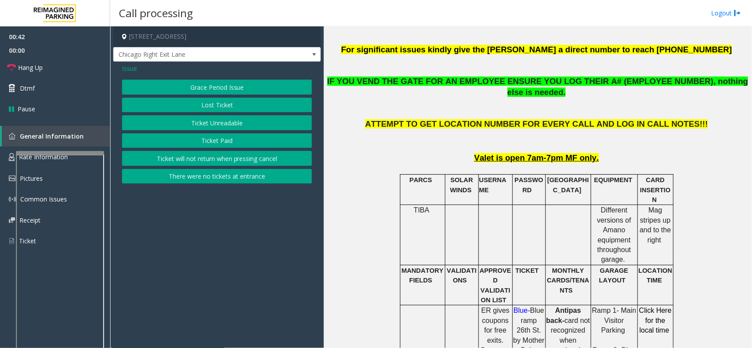
click at [243, 121] on button "Ticket Unreadable" at bounding box center [217, 122] width 190 height 15
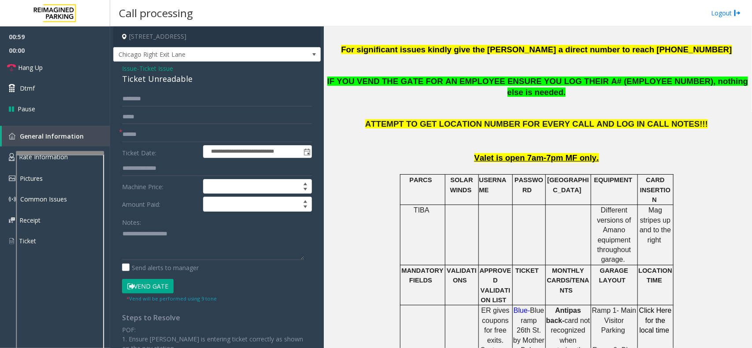
click at [137, 263] on button "Vend Gate" at bounding box center [148, 286] width 52 height 15
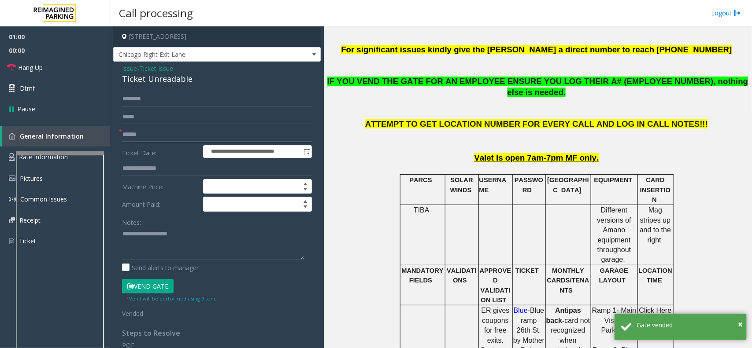
click at [142, 134] on input "text" at bounding box center [217, 134] width 190 height 15
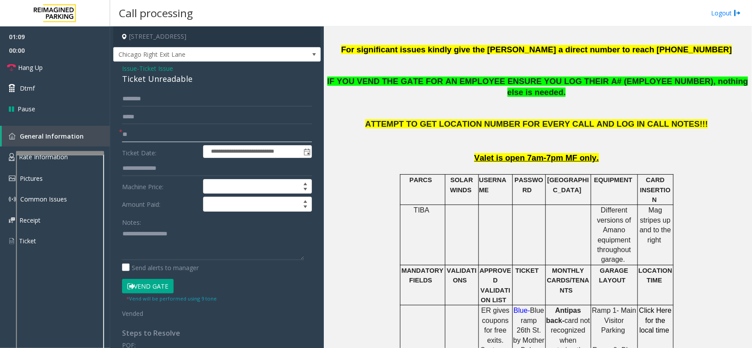
type input "**"
click at [125, 69] on span "Issue" at bounding box center [129, 68] width 15 height 9
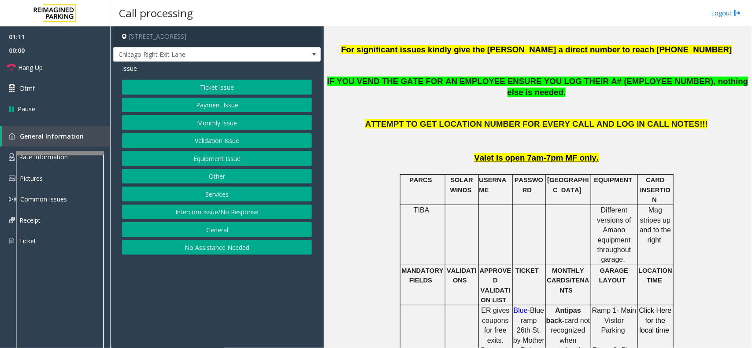
click at [203, 162] on button "Equipment Issue" at bounding box center [217, 158] width 190 height 15
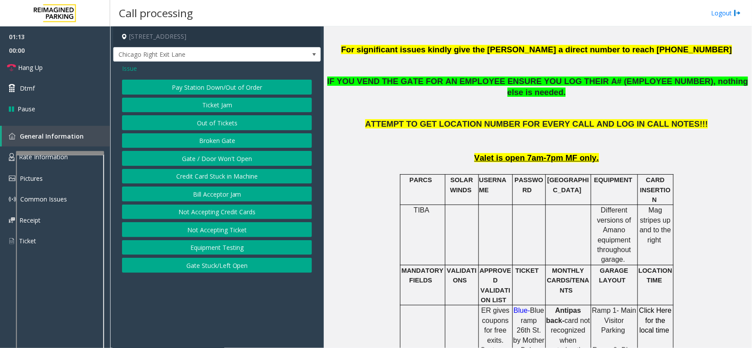
click at [202, 159] on button "Gate / Door Won't Open" at bounding box center [217, 158] width 190 height 15
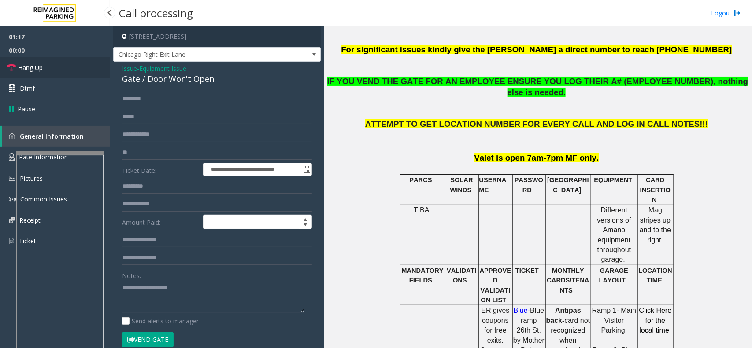
click at [52, 73] on link "Hang Up" at bounding box center [55, 67] width 110 height 21
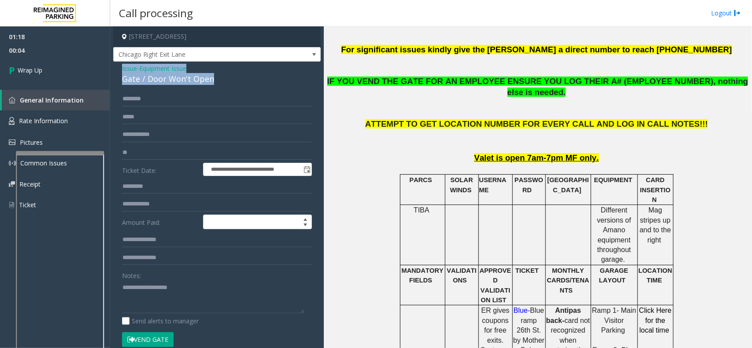
drag, startPoint x: 121, startPoint y: 66, endPoint x: 210, endPoint y: 84, distance: 90.2
click at [210, 84] on div "**********" at bounding box center [216, 285] width 207 height 446
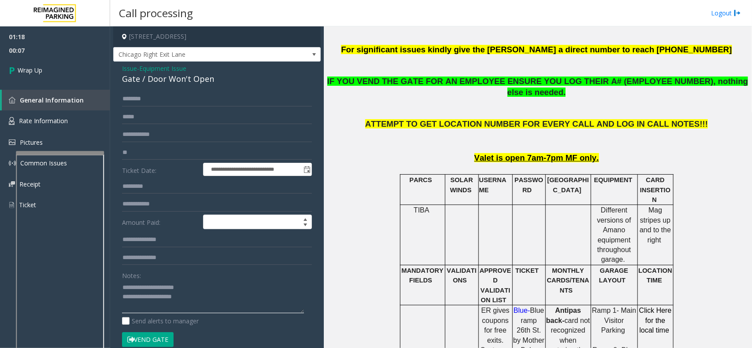
click at [192, 263] on textarea at bounding box center [213, 297] width 182 height 33
type textarea "**********"
click at [41, 69] on span "Wrap Up" at bounding box center [30, 70] width 25 height 9
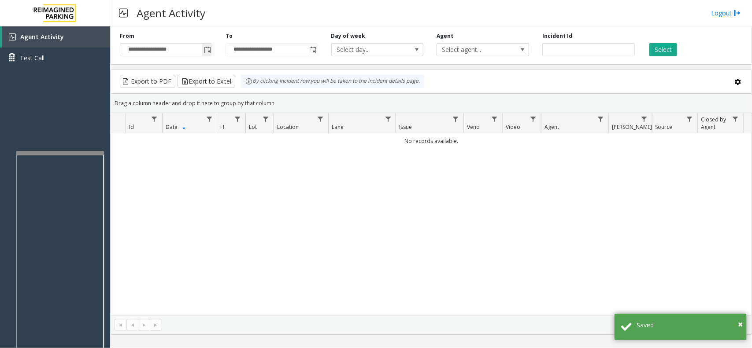
click at [204, 50] on span "Toggle popup" at bounding box center [207, 50] width 7 height 7
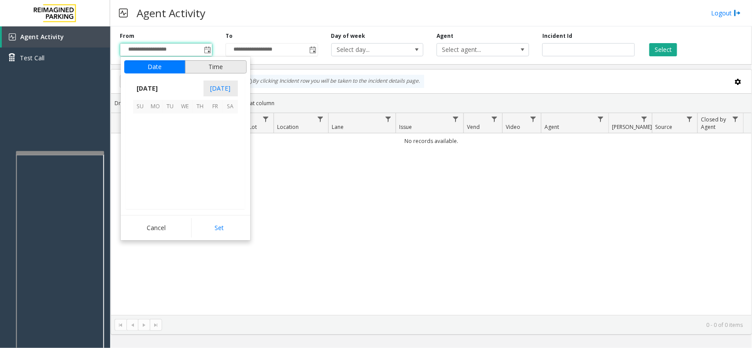
scroll to position [157871, 0]
click at [189, 149] on span "13" at bounding box center [185, 151] width 15 height 15
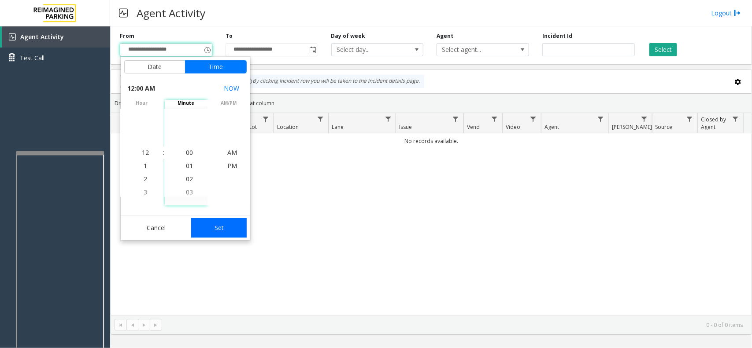
click at [213, 236] on button "Set" at bounding box center [218, 227] width 55 height 19
type input "**********"
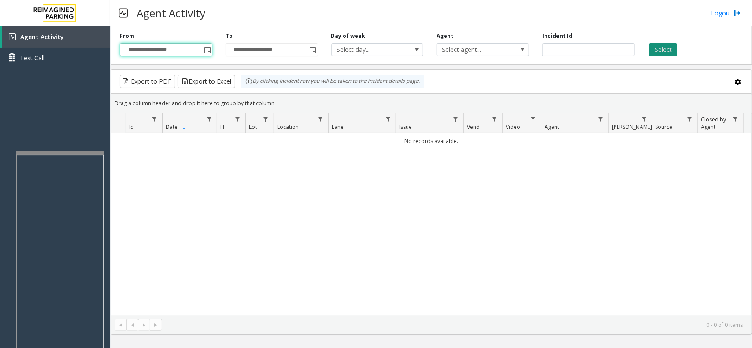
click at [601, 45] on button "Select" at bounding box center [663, 49] width 28 height 13
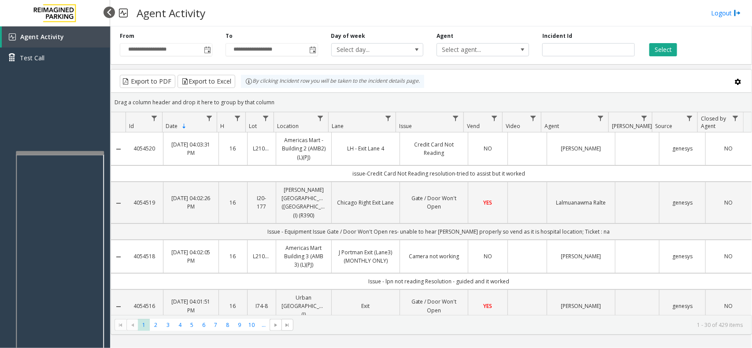
click at [111, 12] on div at bounding box center [108, 12] width 11 height 11
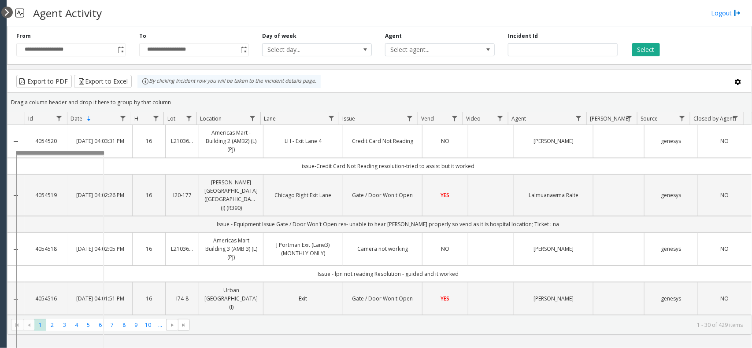
click at [6, 15] on div at bounding box center [6, 12] width 11 height 11
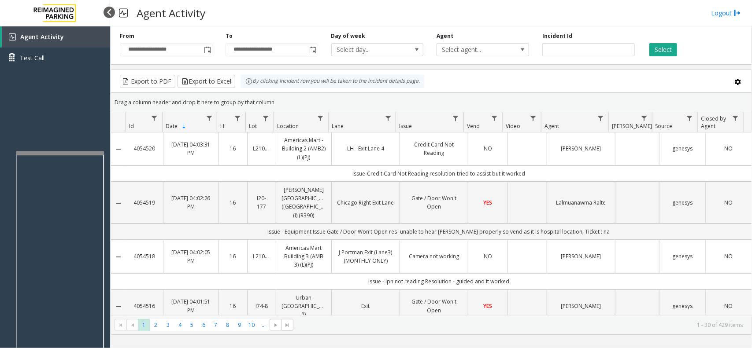
click at [108, 14] on div at bounding box center [108, 12] width 11 height 11
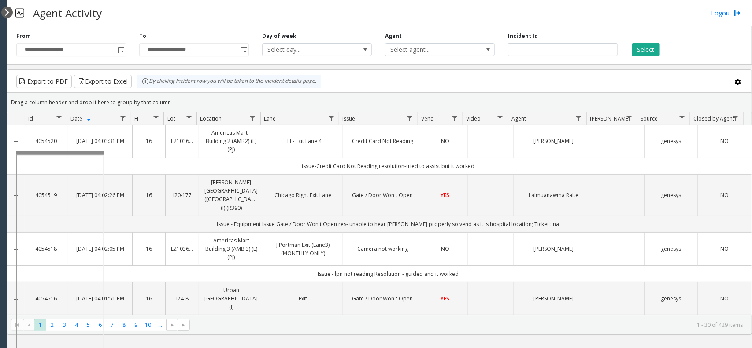
click at [5, 11] on div at bounding box center [6, 12] width 11 height 11
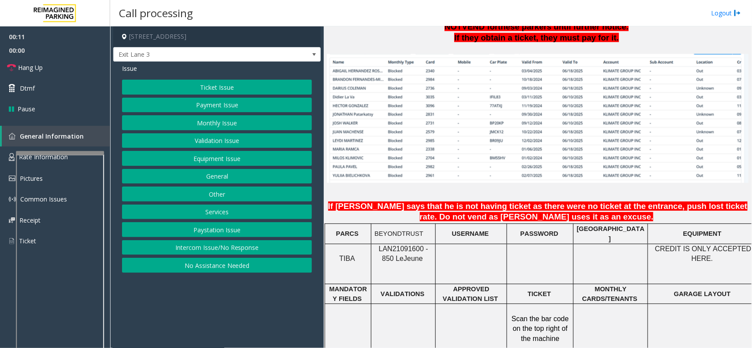
scroll to position [716, 0]
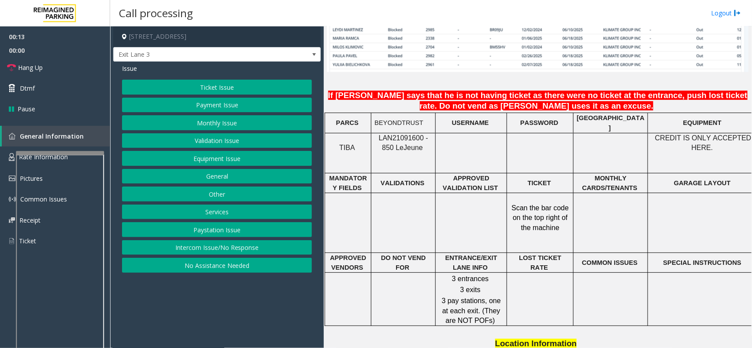
click at [397, 134] on span "LAN21091600 - 850 Le" at bounding box center [403, 142] width 49 height 17
click at [221, 140] on button "Validation Issue" at bounding box center [217, 140] width 190 height 15
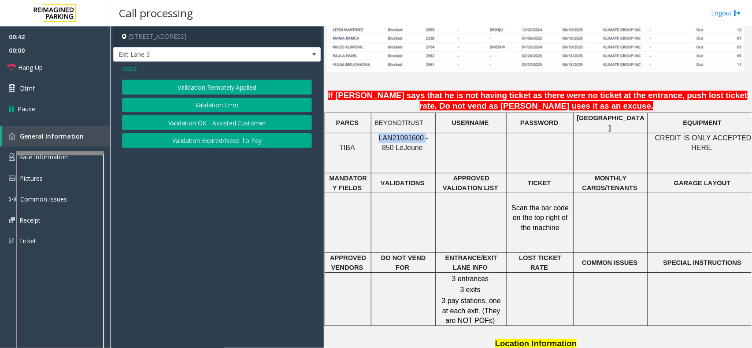
click at [225, 100] on button "Validation Error" at bounding box center [217, 105] width 190 height 15
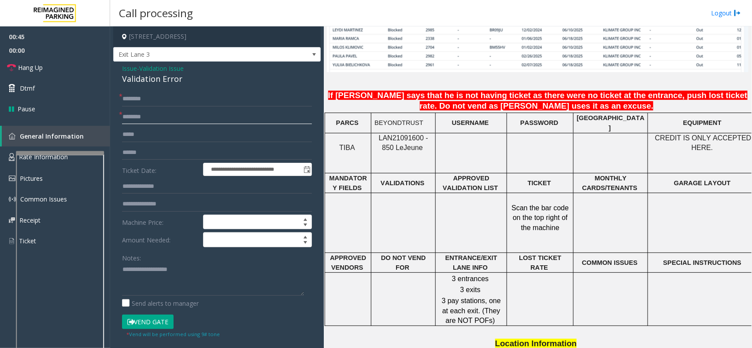
click at [155, 115] on input "text" at bounding box center [217, 117] width 190 height 15
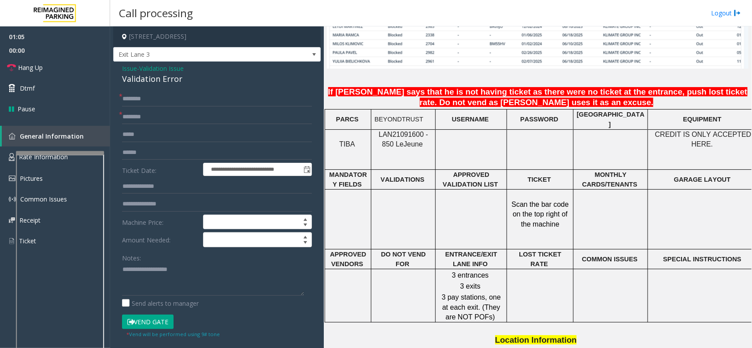
scroll to position [661, 0]
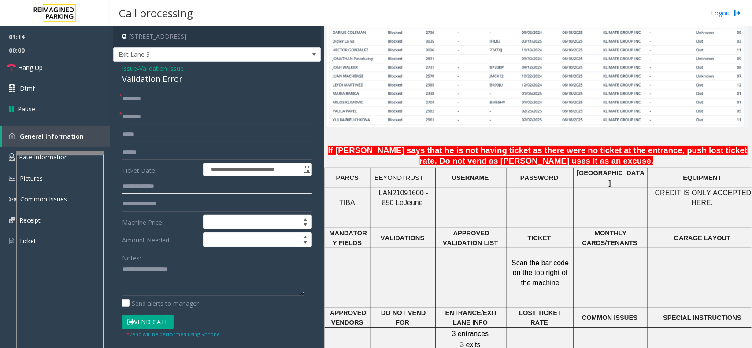
click at [152, 185] on input "text" at bounding box center [217, 186] width 190 height 15
click at [158, 120] on input "text" at bounding box center [217, 117] width 190 height 15
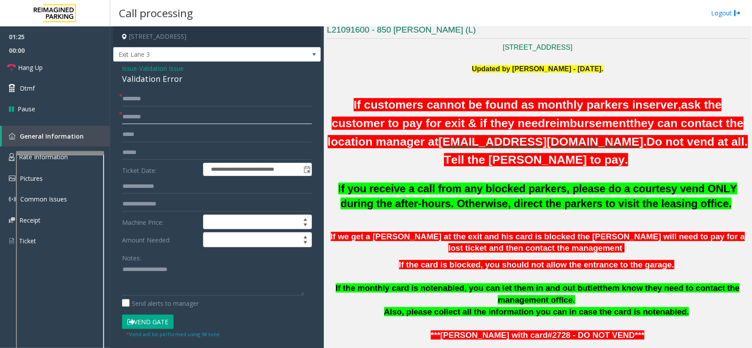
scroll to position [198, 0]
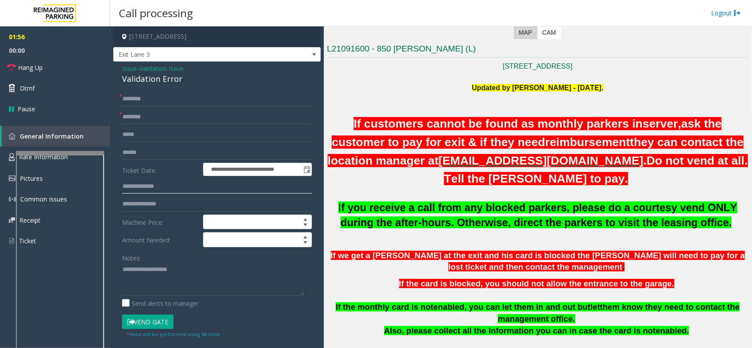
click at [135, 188] on input "text" at bounding box center [217, 186] width 190 height 15
click at [153, 154] on input "text" at bounding box center [217, 152] width 190 height 15
type input "*******"
click at [177, 190] on input "text" at bounding box center [217, 186] width 190 height 15
type input "*****"
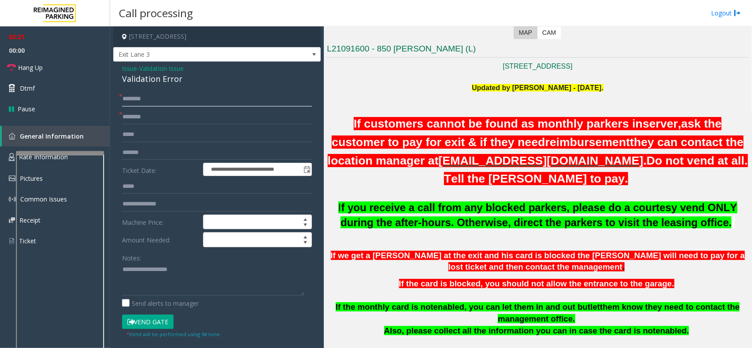
click at [150, 99] on input "text" at bounding box center [217, 99] width 190 height 15
click at [141, 100] on input "text" at bounding box center [217, 99] width 190 height 15
type input "****"
click at [140, 263] on button "Vend Gate" at bounding box center [148, 322] width 52 height 15
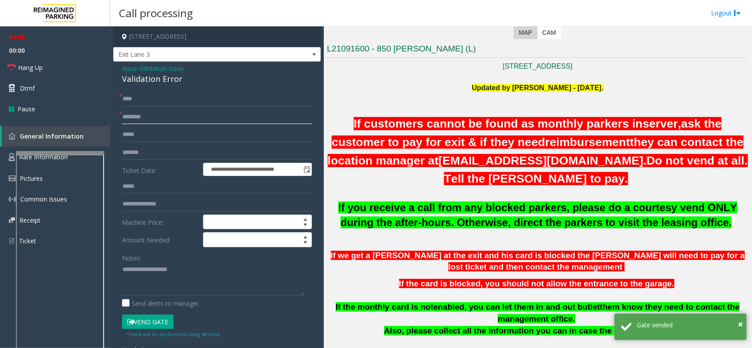
click at [144, 117] on input "text" at bounding box center [217, 117] width 190 height 15
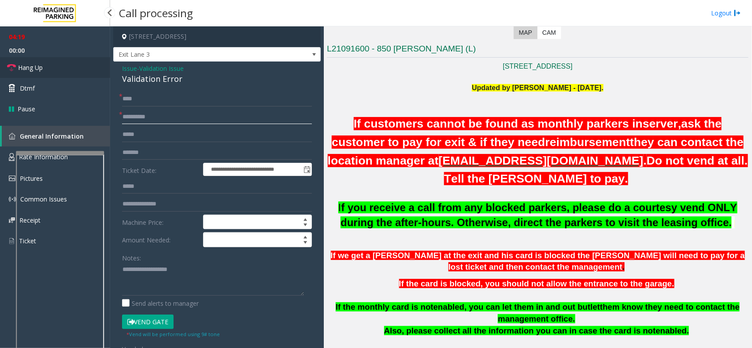
type input "**********"
click at [29, 66] on span "Hang Up" at bounding box center [30, 67] width 25 height 9
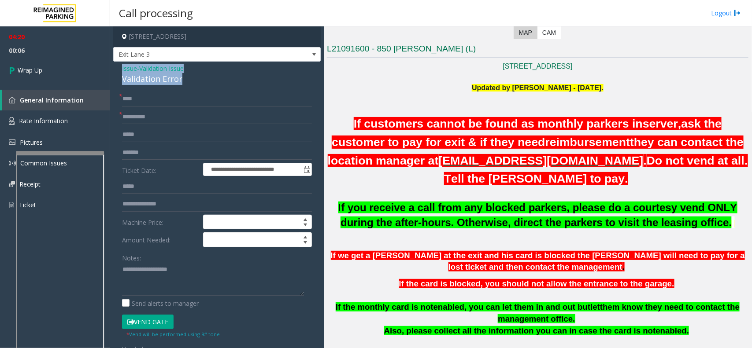
drag, startPoint x: 122, startPoint y: 65, endPoint x: 184, endPoint y: 80, distance: 63.8
click at [184, 80] on div "Issue - Validation Issue Validation Error" at bounding box center [217, 74] width 190 height 21
click at [176, 263] on textarea at bounding box center [213, 279] width 182 height 33
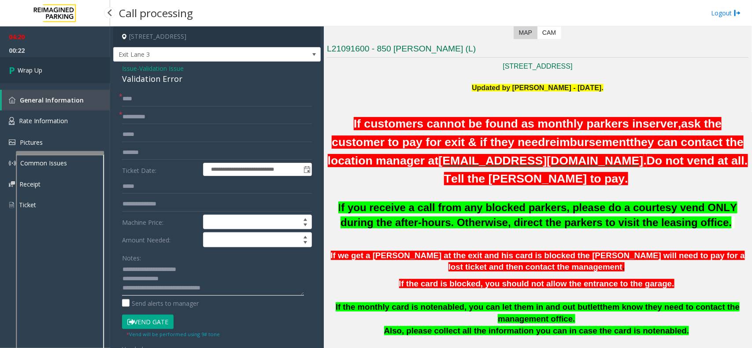
type textarea "**********"
click at [42, 71] on span "Wrap Up" at bounding box center [30, 70] width 25 height 9
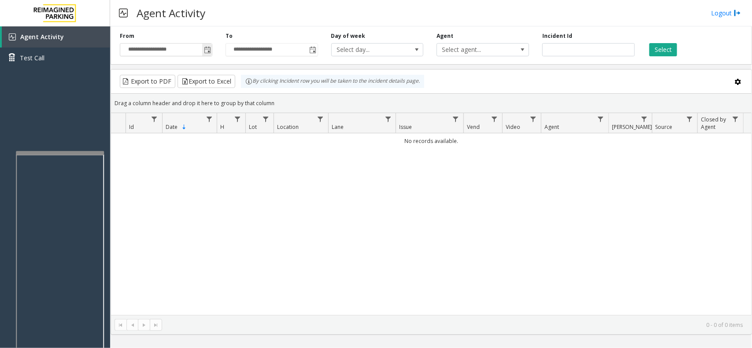
click at [207, 52] on span "Toggle popup" at bounding box center [207, 50] width 7 height 7
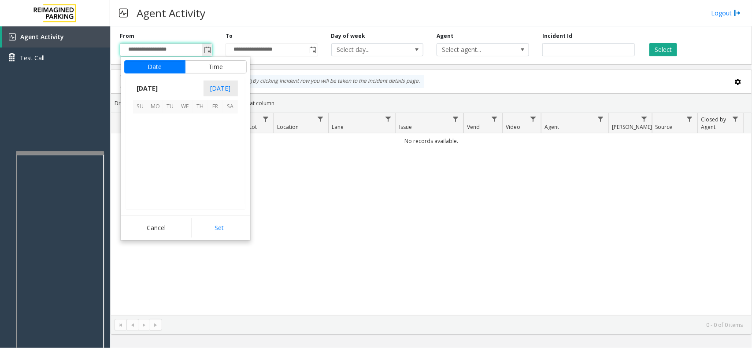
scroll to position [157871, 0]
click at [189, 150] on span "13" at bounding box center [185, 151] width 15 height 15
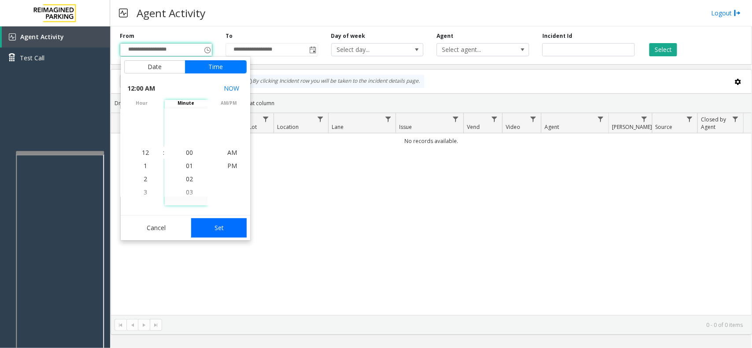
click at [212, 225] on button "Set" at bounding box center [218, 227] width 55 height 19
type input "**********"
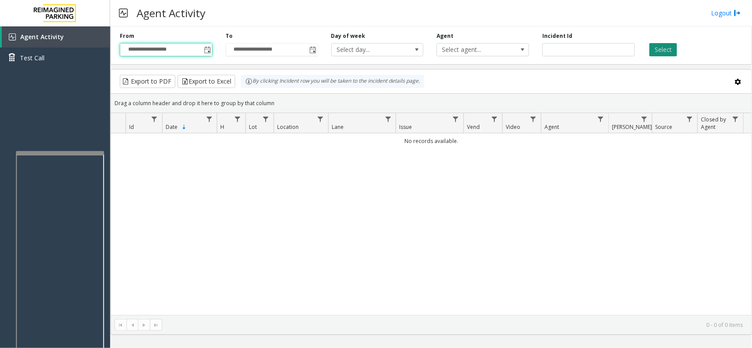
click at [601, 54] on button "Select" at bounding box center [663, 49] width 28 height 13
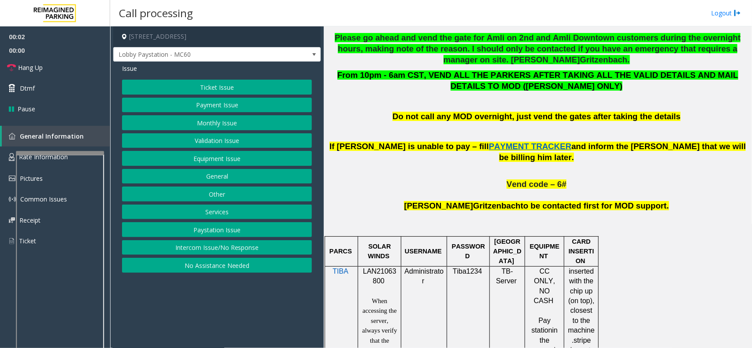
scroll to position [440, 0]
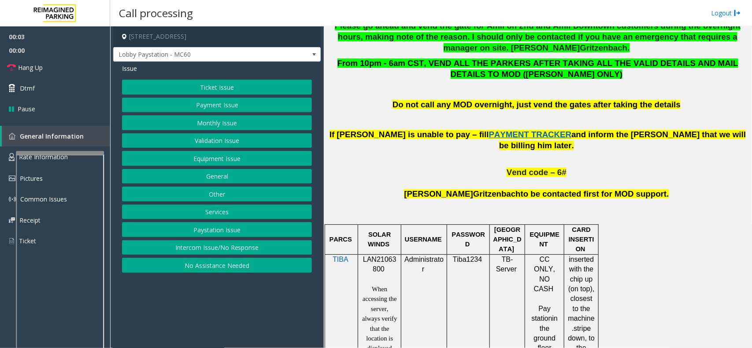
click at [381, 256] on span "LAN21063800" at bounding box center [379, 264] width 33 height 17
